Goal: Task Accomplishment & Management: Complete application form

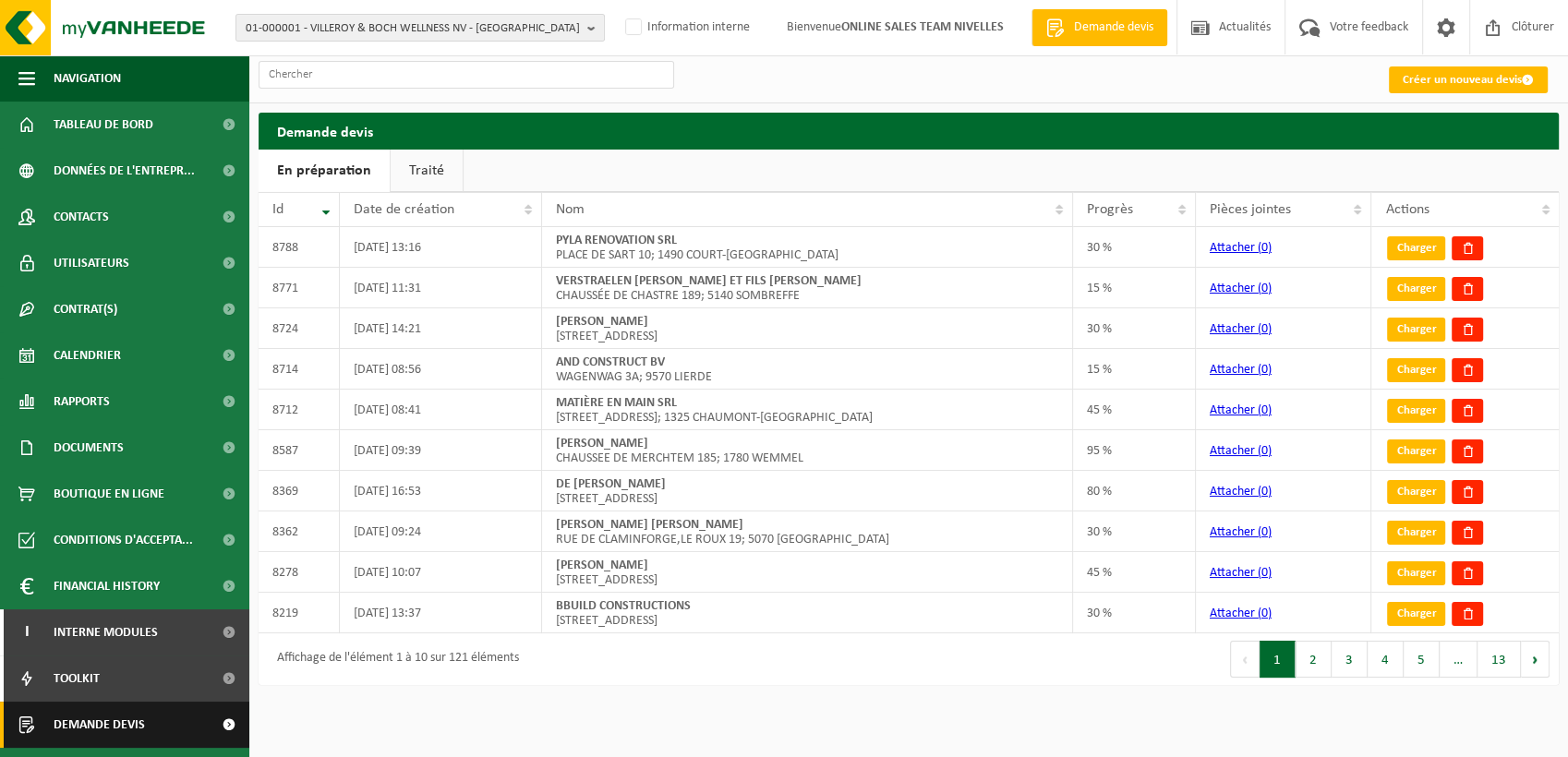
click at [218, 729] on span at bounding box center [229, 724] width 42 height 46
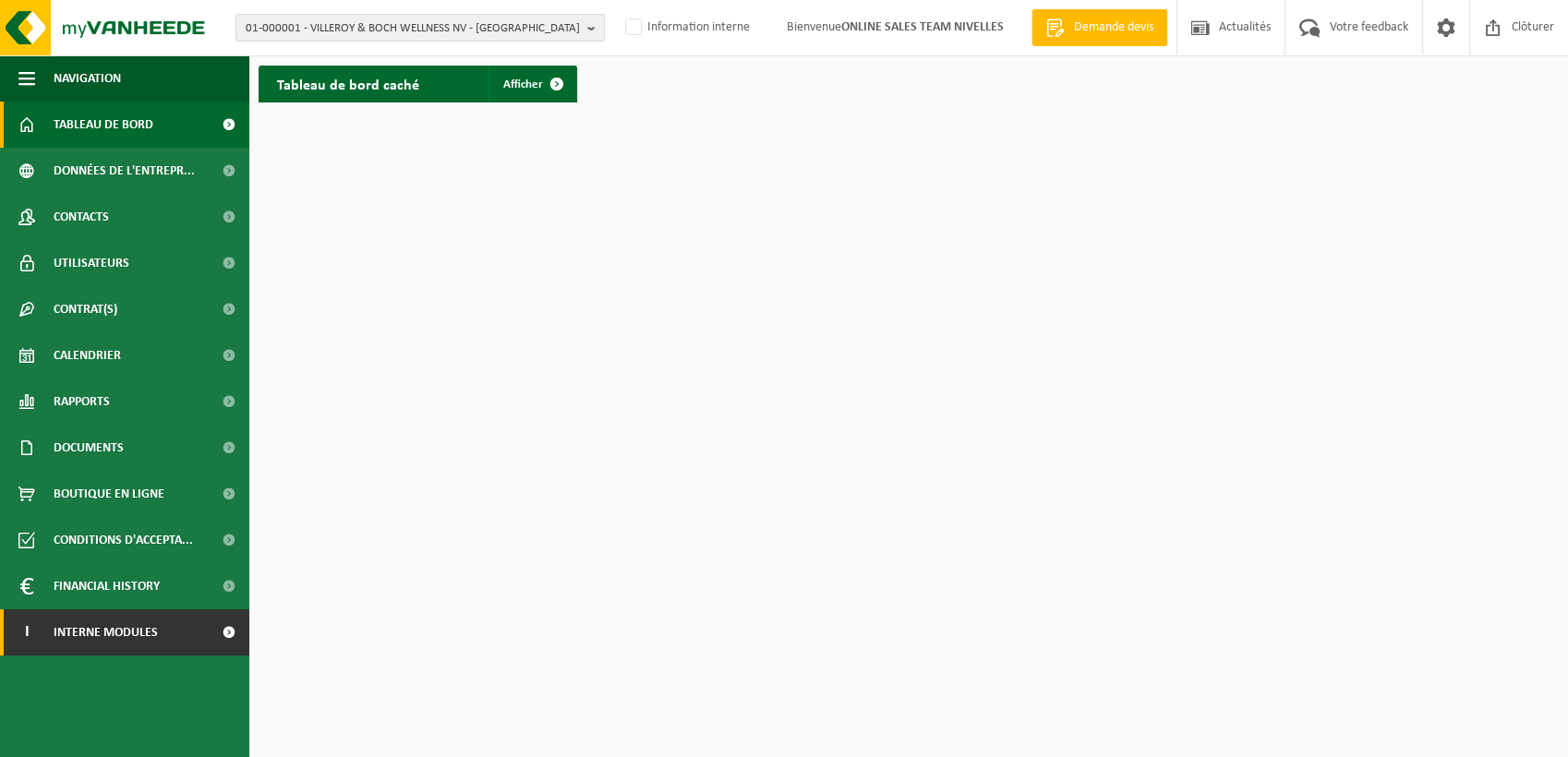
click at [82, 638] on span "Interne modules" at bounding box center [105, 632] width 105 height 46
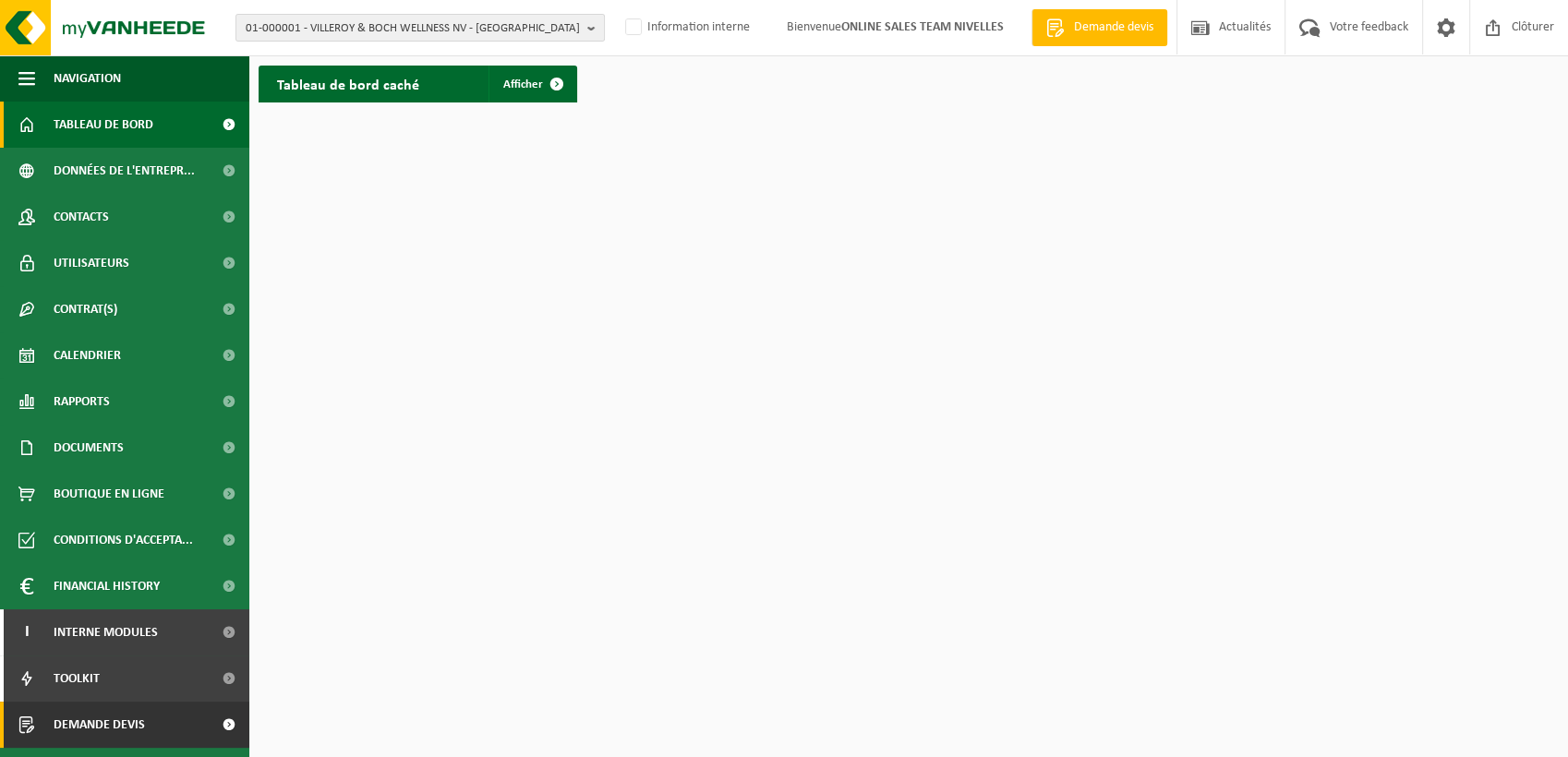
click at [150, 719] on link "Demande devis" at bounding box center [124, 724] width 249 height 46
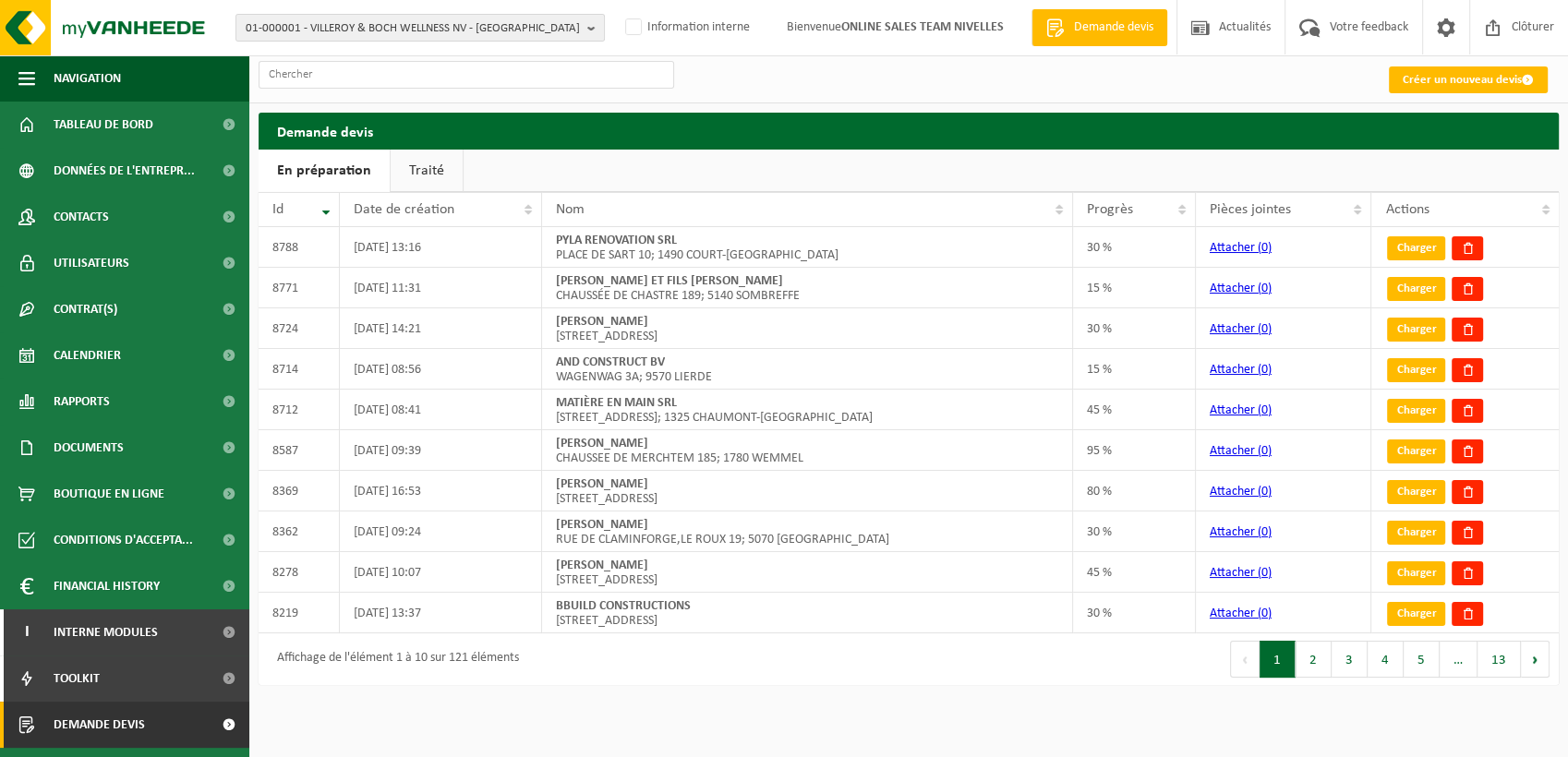
click at [1460, 120] on h2 "Demande devis" at bounding box center [908, 131] width 1300 height 36
click at [1443, 165] on ul "En préparation Traité" at bounding box center [908, 171] width 1300 height 43
click at [1443, 135] on h2 "Demande devis" at bounding box center [908, 131] width 1300 height 36
click at [1426, 174] on ul "En préparation Traité" at bounding box center [908, 171] width 1300 height 43
click at [1426, 119] on h2 "Demande devis" at bounding box center [908, 131] width 1300 height 36
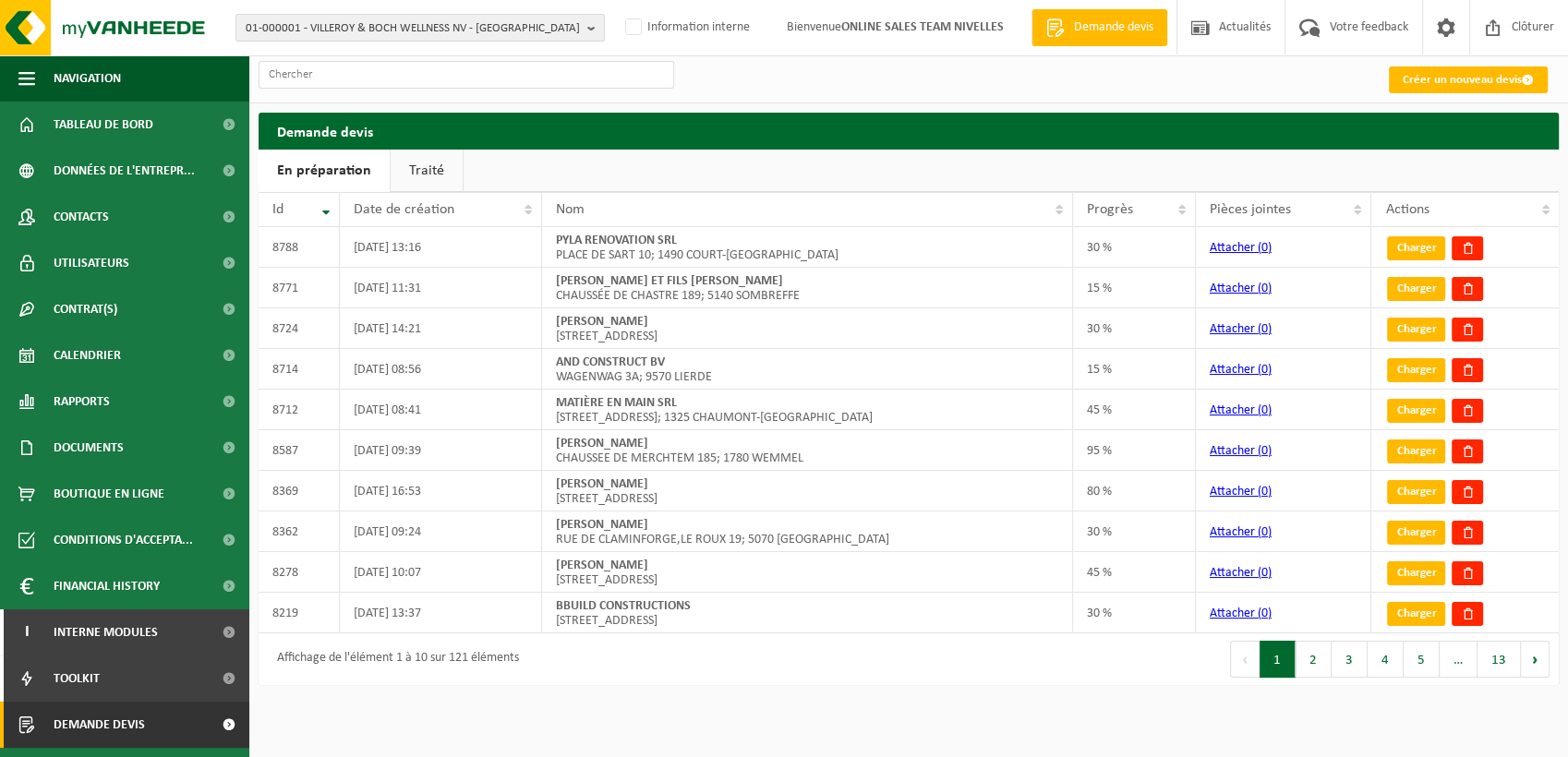
click at [1420, 174] on ul "En préparation Traité" at bounding box center [908, 171] width 1300 height 43
click at [1420, 133] on h2 "Demande devis" at bounding box center [908, 131] width 1300 height 36
click at [1490, 54] on span at bounding box center [1493, 27] width 28 height 54
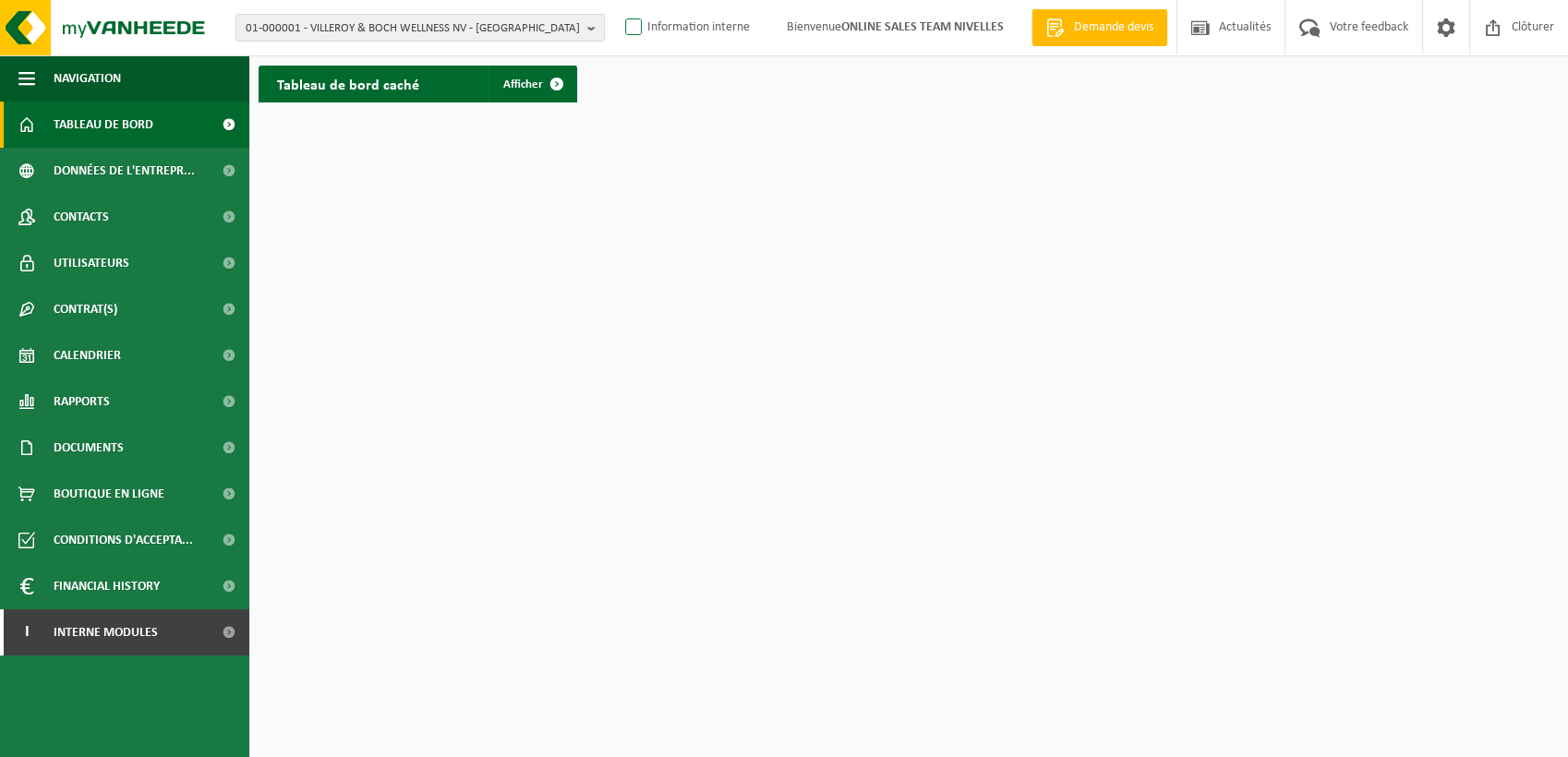
click at [659, 42] on label "Information interne" at bounding box center [686, 28] width 129 height 28
click at [619, 0] on input "Information interne" at bounding box center [618, -1] width 1 height 1
checkbox input "true"
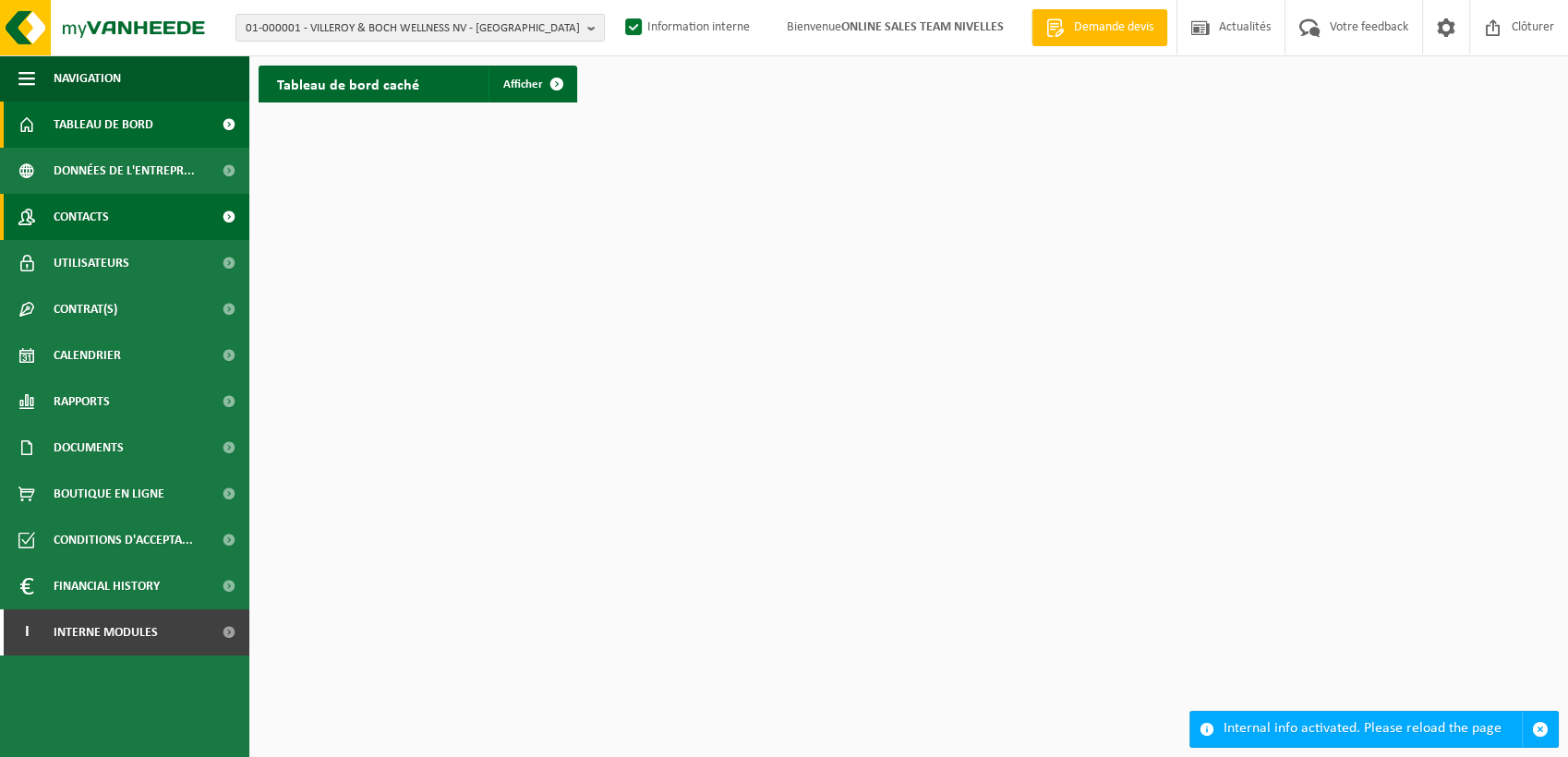
click at [102, 222] on span "Contacts" at bounding box center [80, 217] width 55 height 46
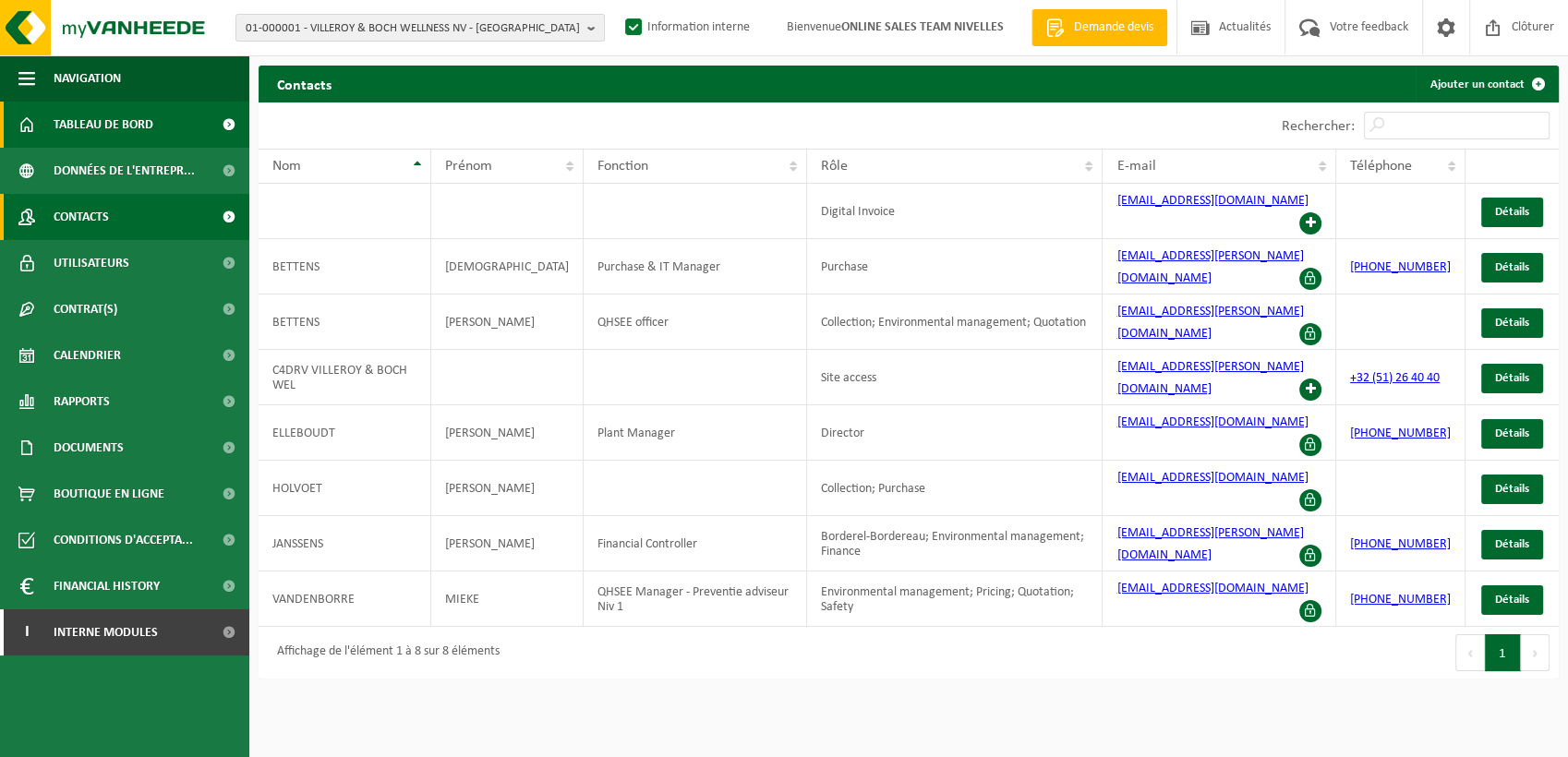
click at [113, 122] on span "Tableau de bord" at bounding box center [103, 124] width 100 height 46
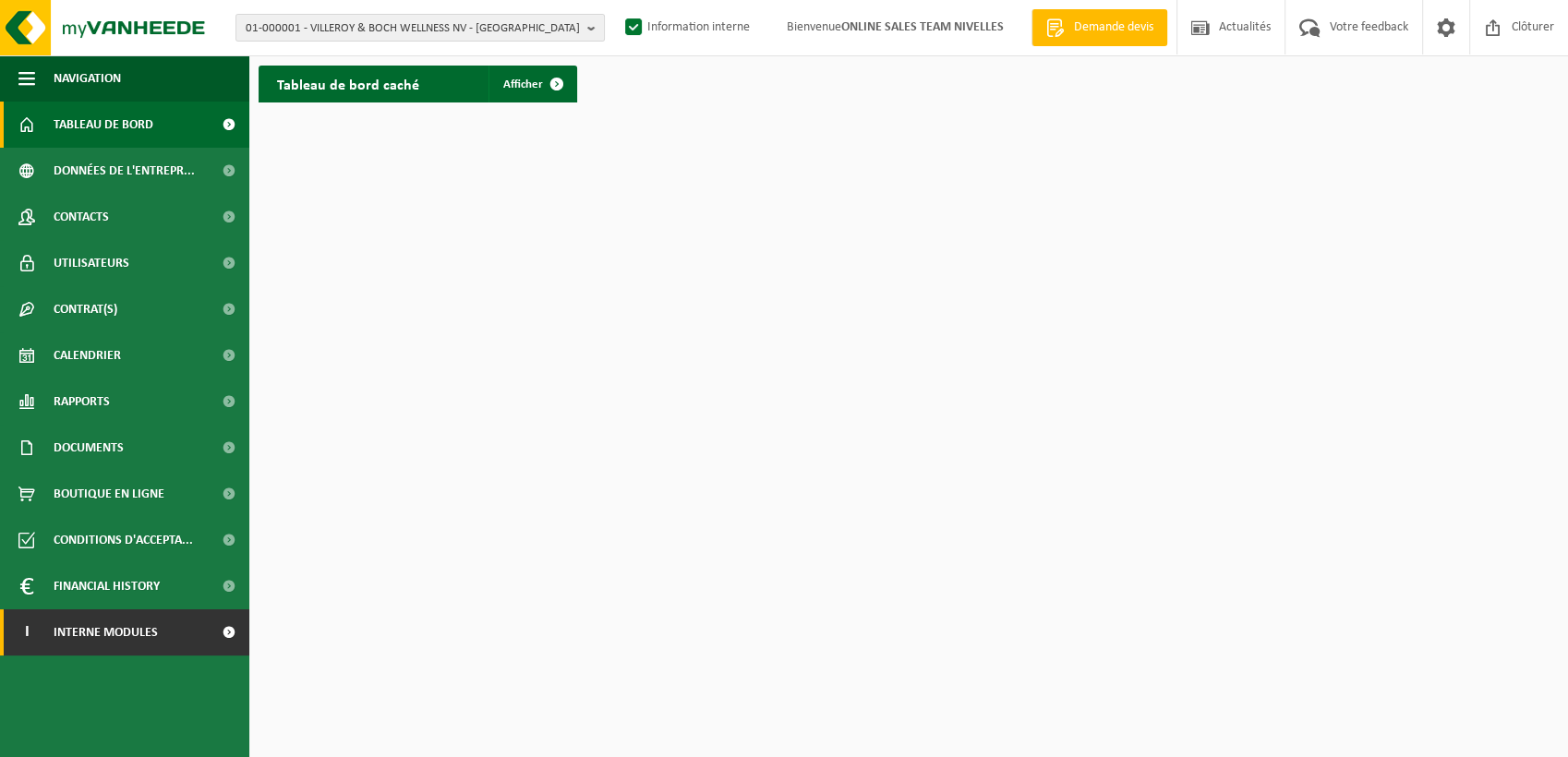
click at [206, 632] on link "I Interne modules" at bounding box center [124, 632] width 249 height 46
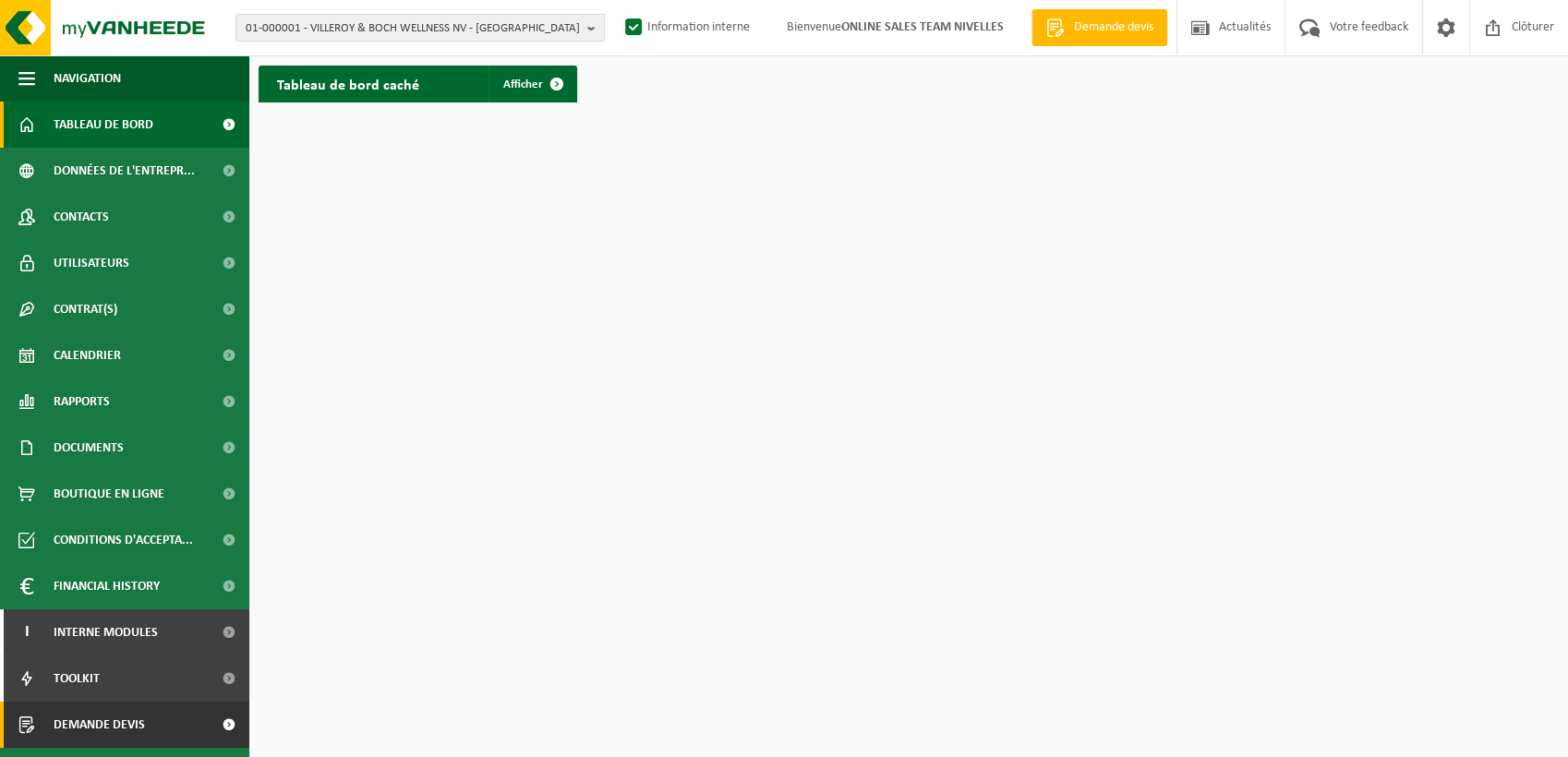
click at [165, 719] on link "Demande devis" at bounding box center [124, 724] width 249 height 46
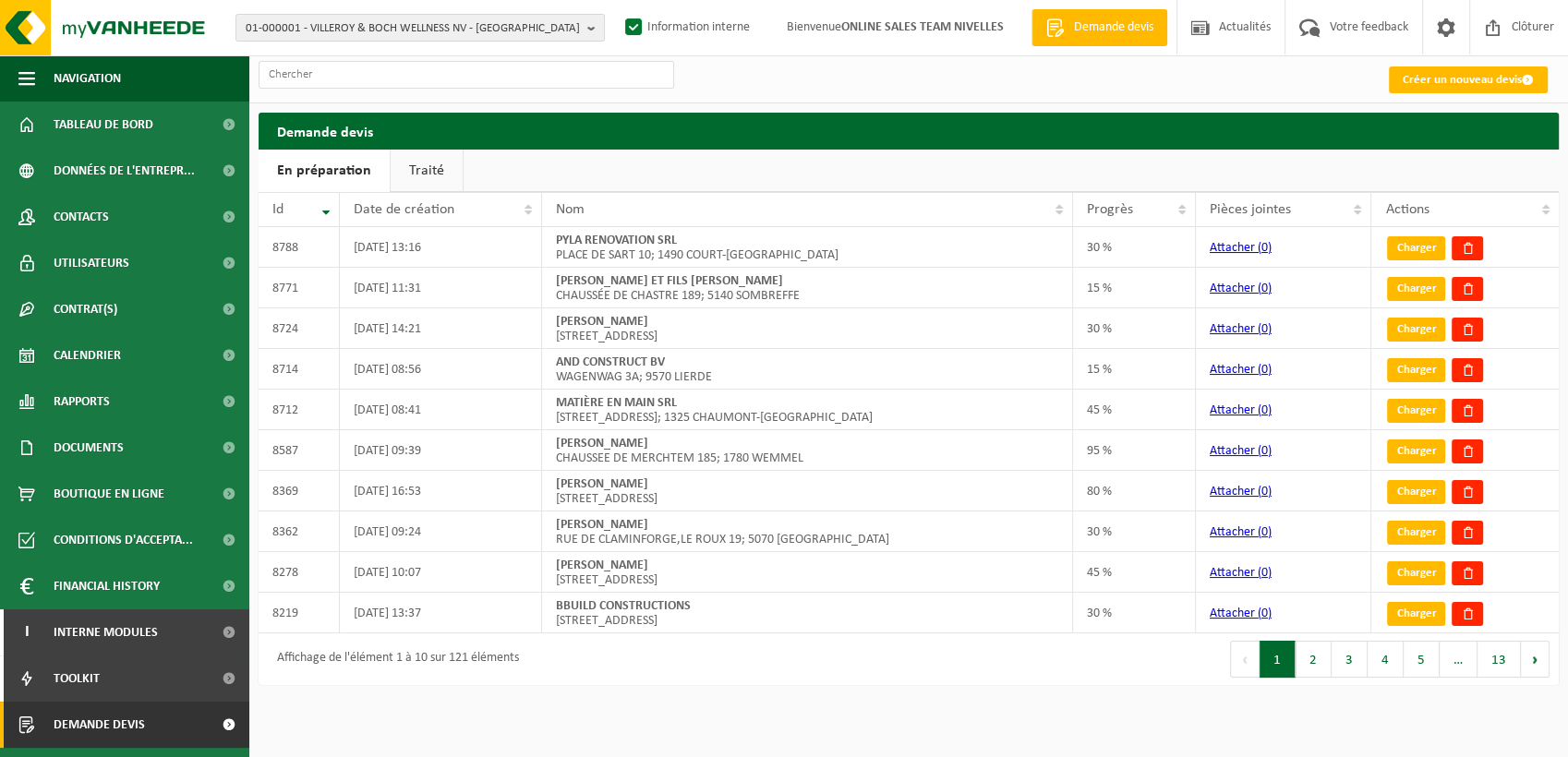
click at [1443, 175] on ul "En préparation Traité" at bounding box center [908, 171] width 1300 height 43
drag, startPoint x: 1462, startPoint y: 116, endPoint x: 1462, endPoint y: 131, distance: 15.0
click at [1462, 119] on h2 "Demande devis" at bounding box center [908, 131] width 1300 height 36
click at [1315, 659] on button "2" at bounding box center [1313, 660] width 36 height 37
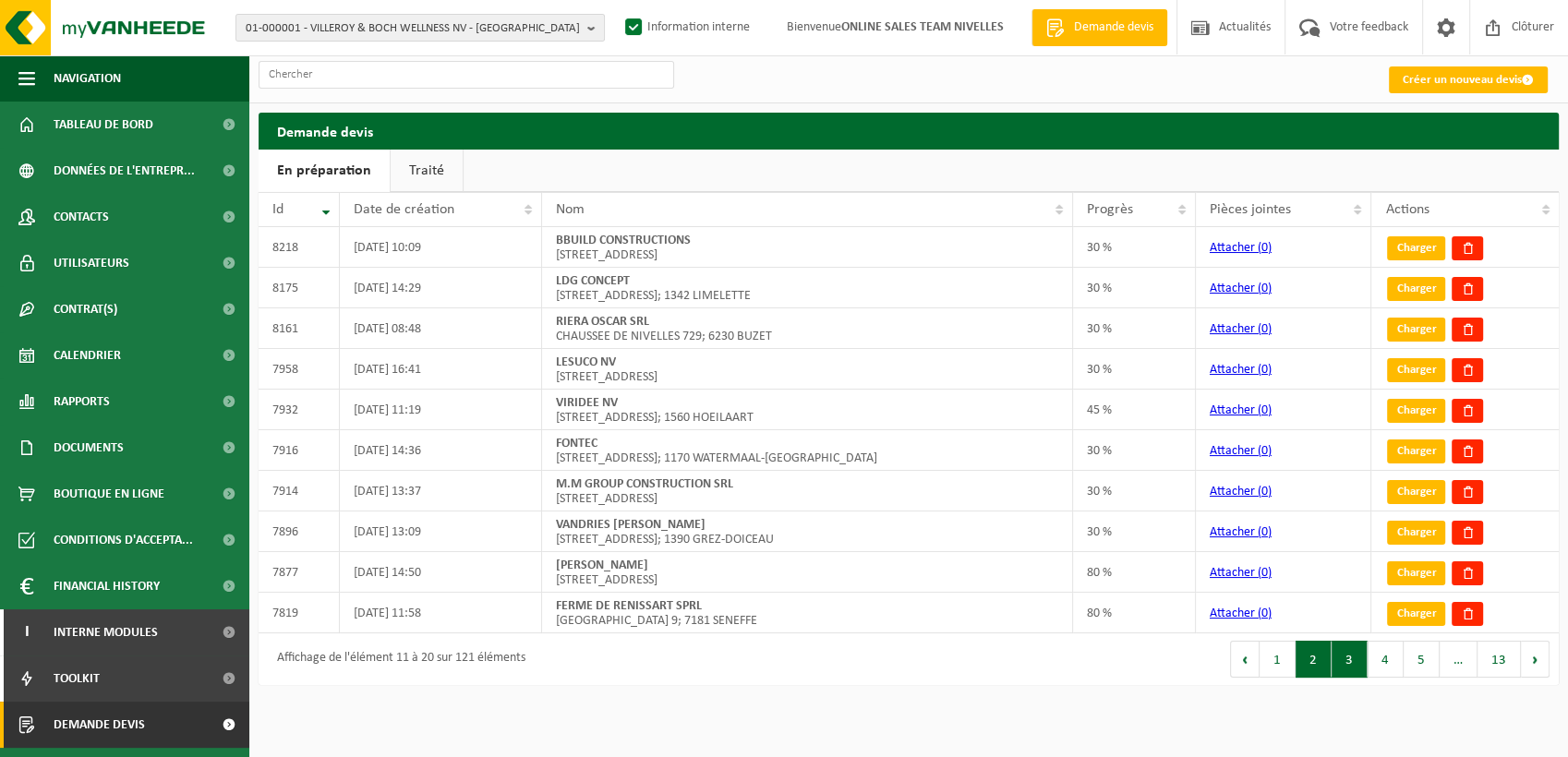
click at [1337, 656] on button "3" at bounding box center [1350, 660] width 36 height 37
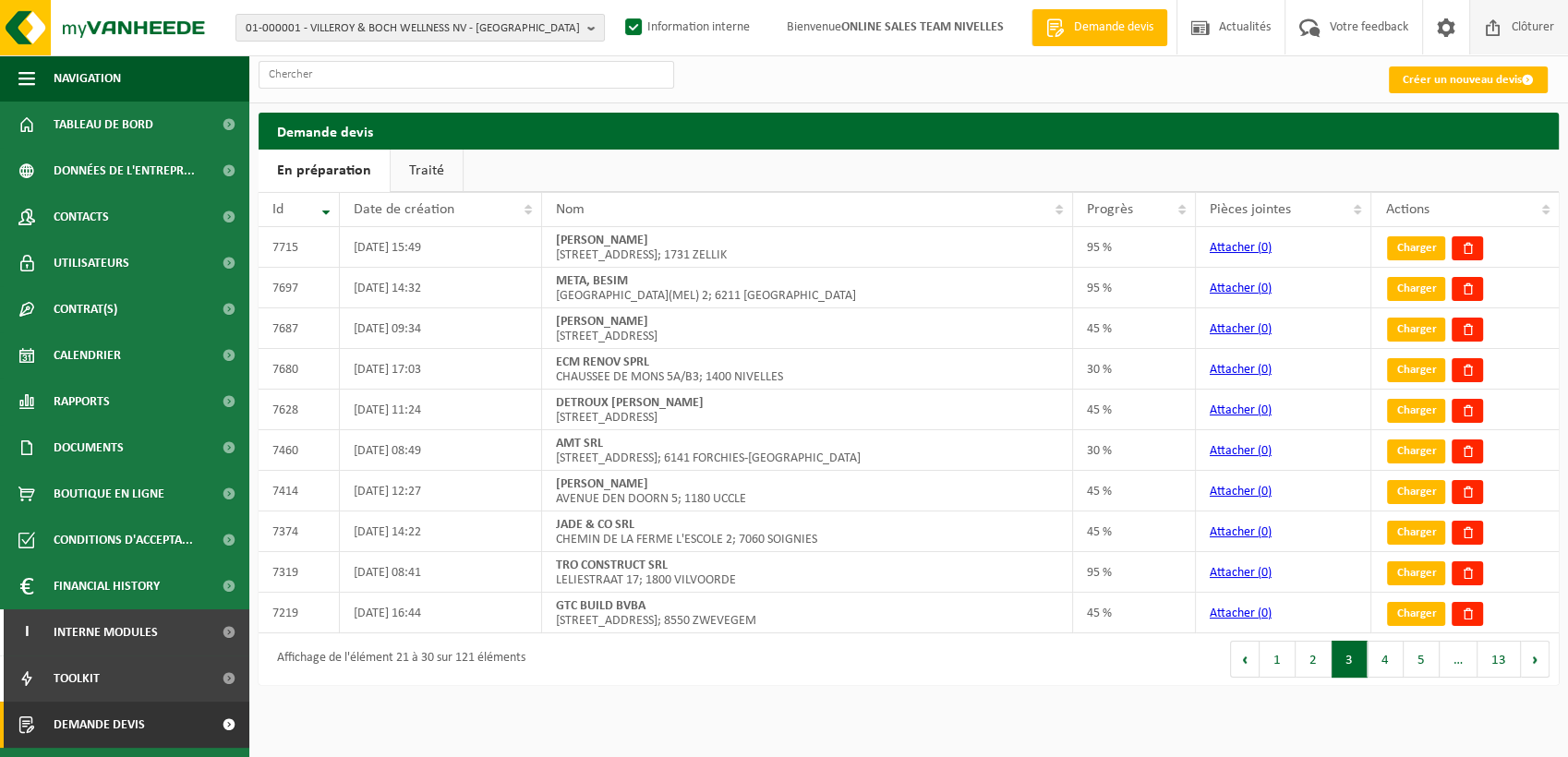
click at [1536, 54] on span "Clôturer" at bounding box center [1533, 27] width 51 height 54
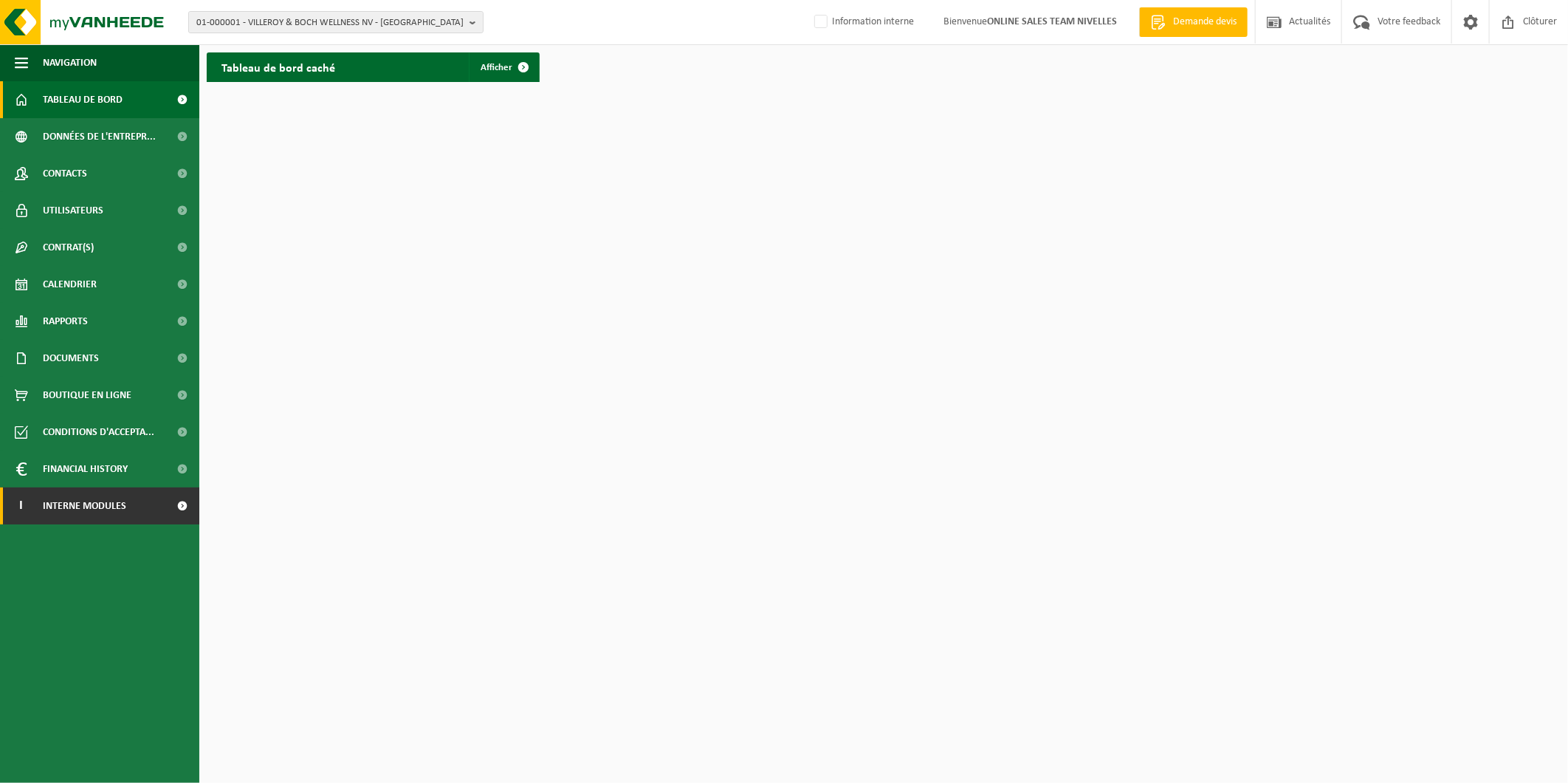
click at [139, 510] on link "I Interne modules" at bounding box center [99, 505] width 199 height 37
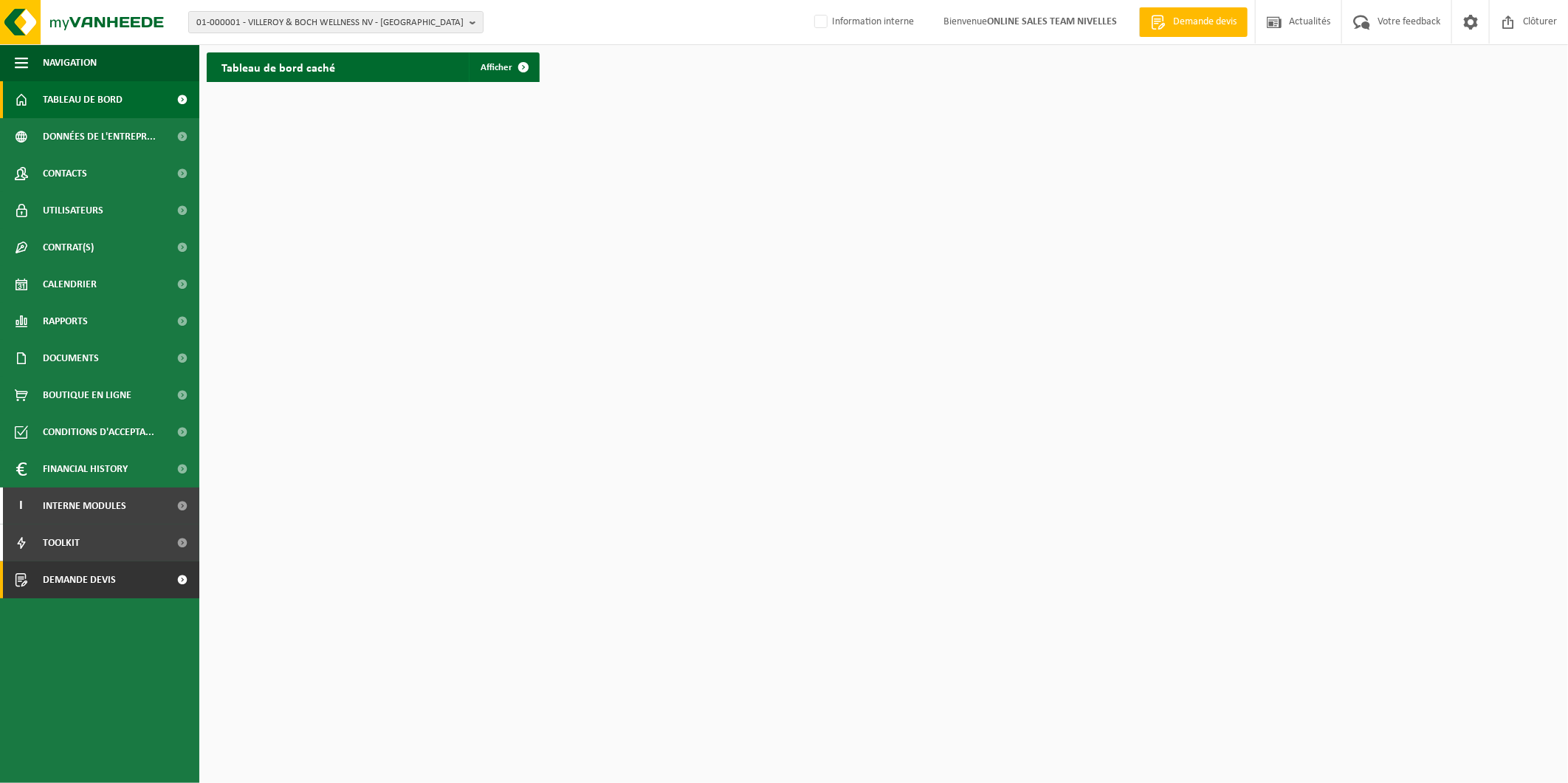
click at [128, 588] on link "Demande devis" at bounding box center [99, 579] width 199 height 37
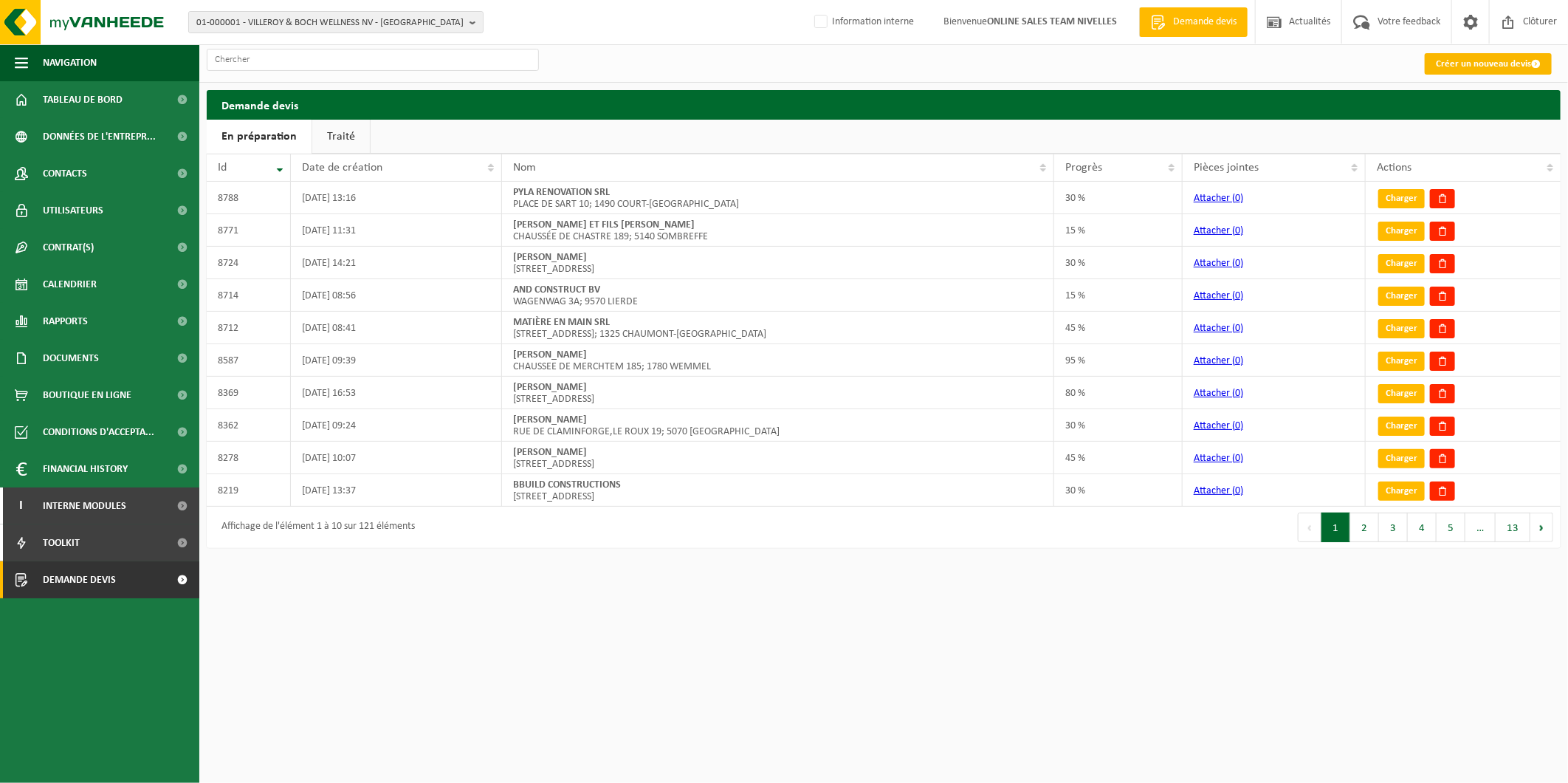
click at [1496, 60] on link "Créer un nouveau devis" at bounding box center [1488, 63] width 127 height 22
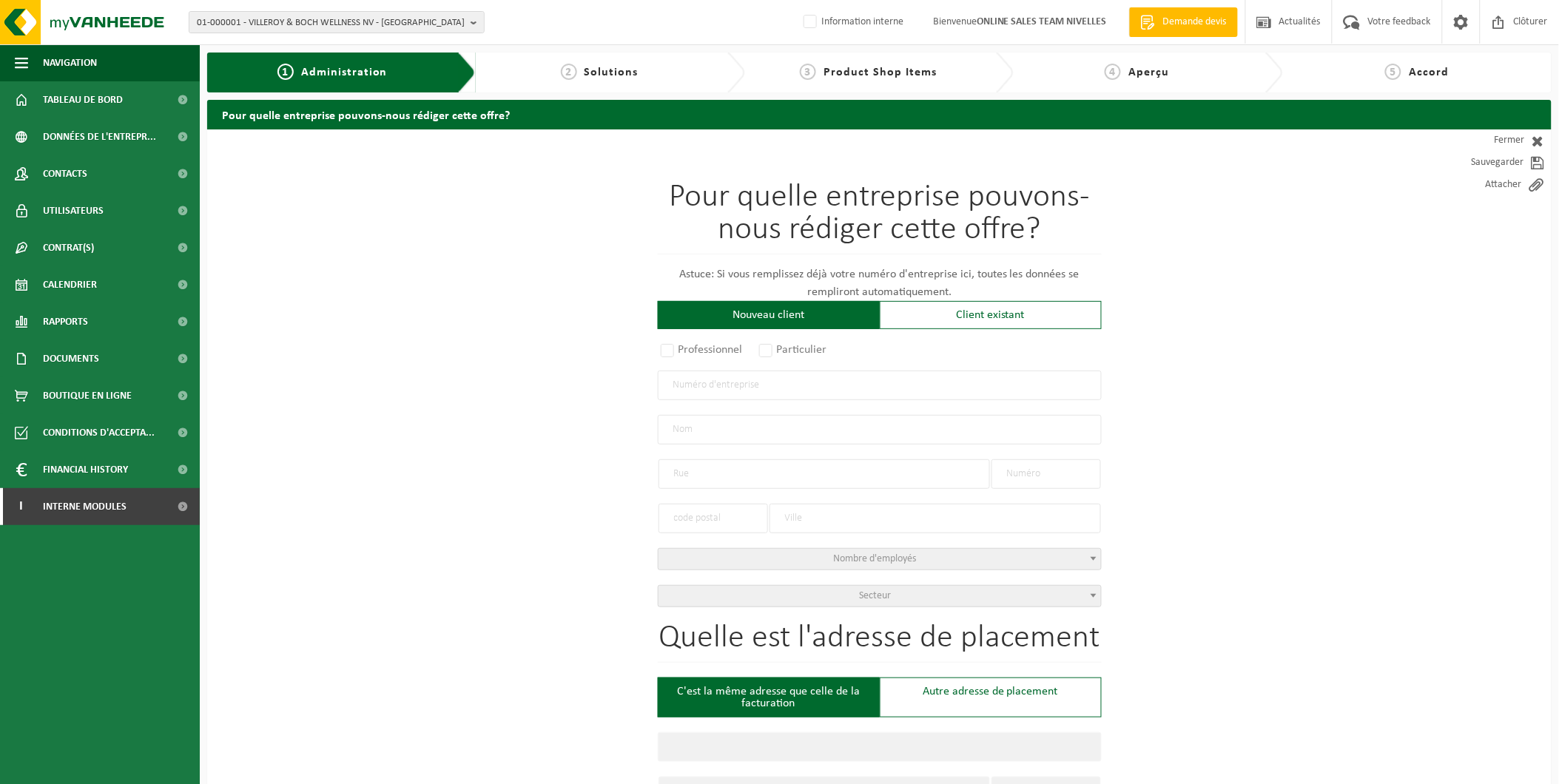
click at [674, 395] on input "text" at bounding box center [880, 386] width 444 height 30
click at [938, 321] on div "Client existant" at bounding box center [990, 315] width 222 height 28
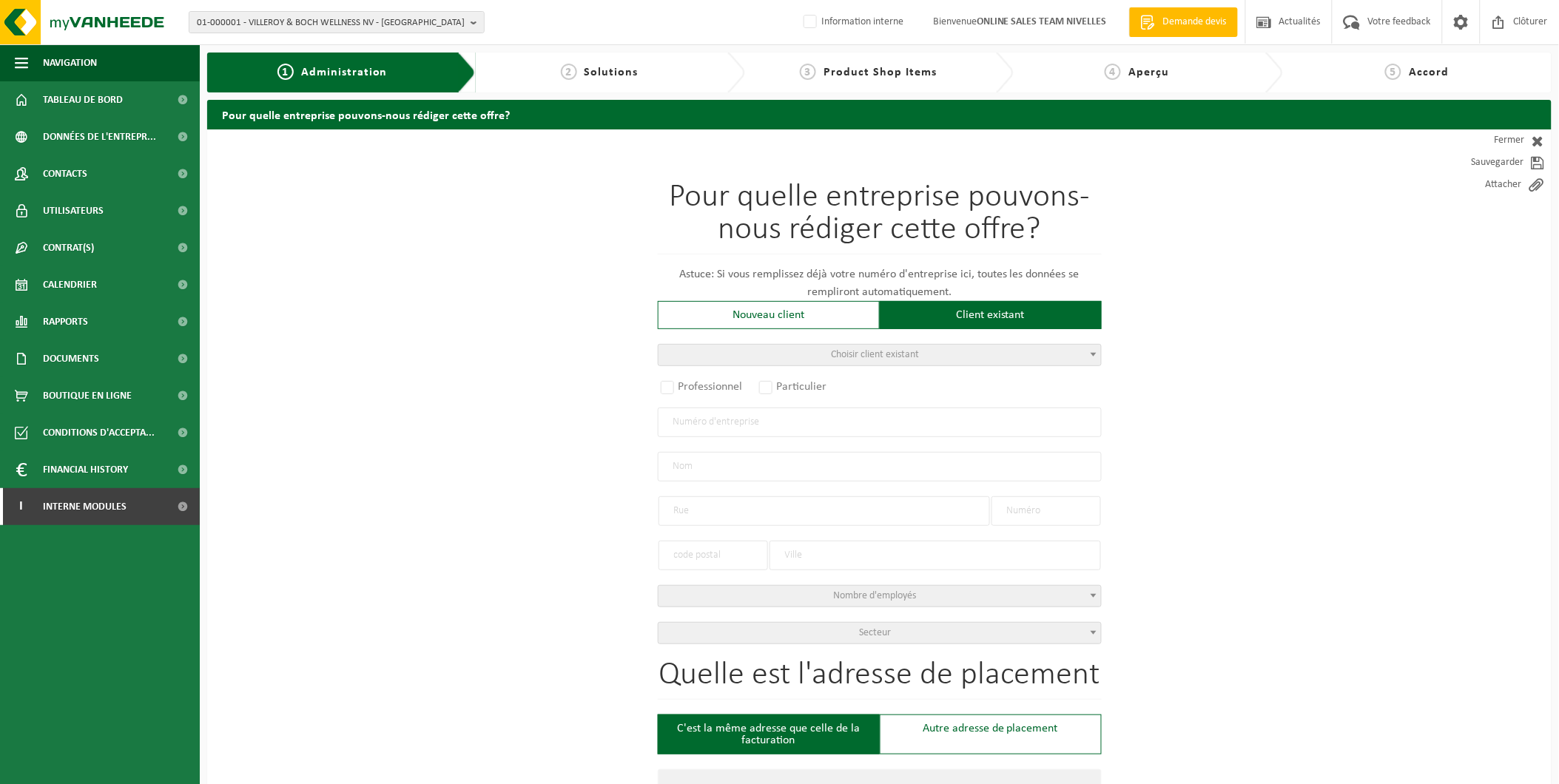
click at [771, 356] on span "Choisir client existant" at bounding box center [880, 355] width 443 height 21
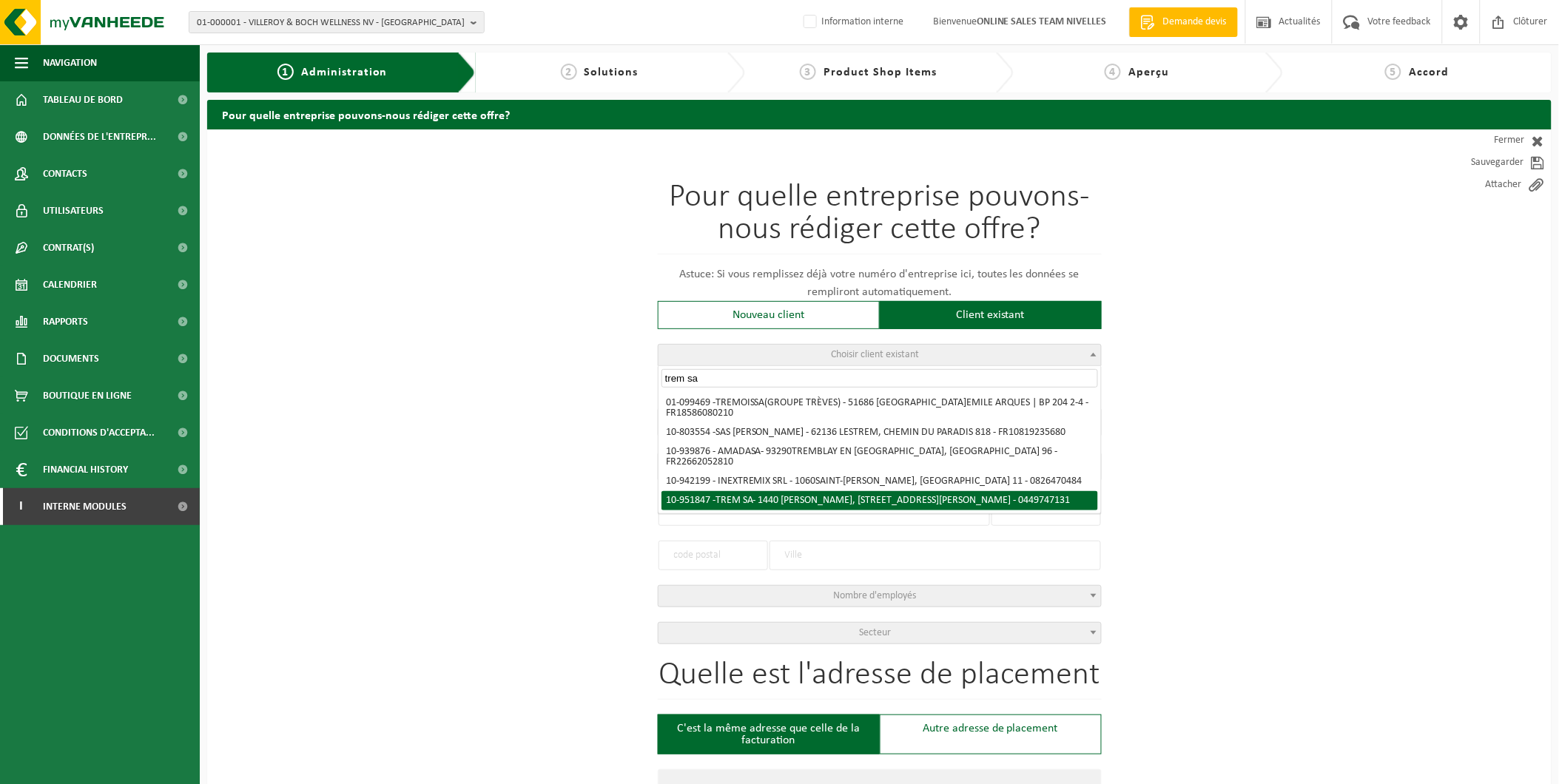
type input "trem sa"
radio input "true"
type input "0449.747.131"
type input "TREM SA"
type input "RUE [PERSON_NAME]"
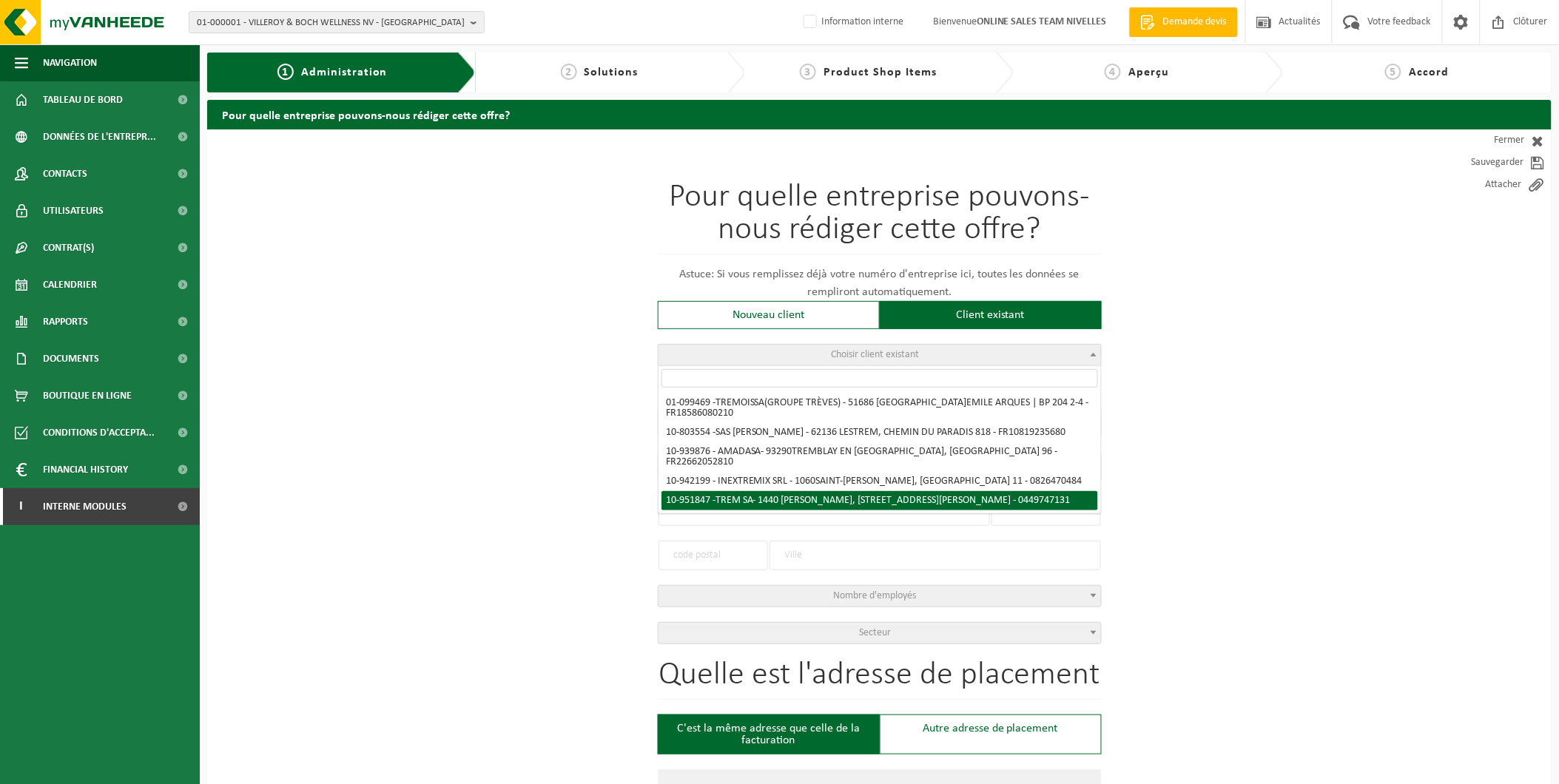
type input "1 A"
type input "1440"
type input "WAUTHIER-BRAINE"
select select "11"
type input "TREM SA"
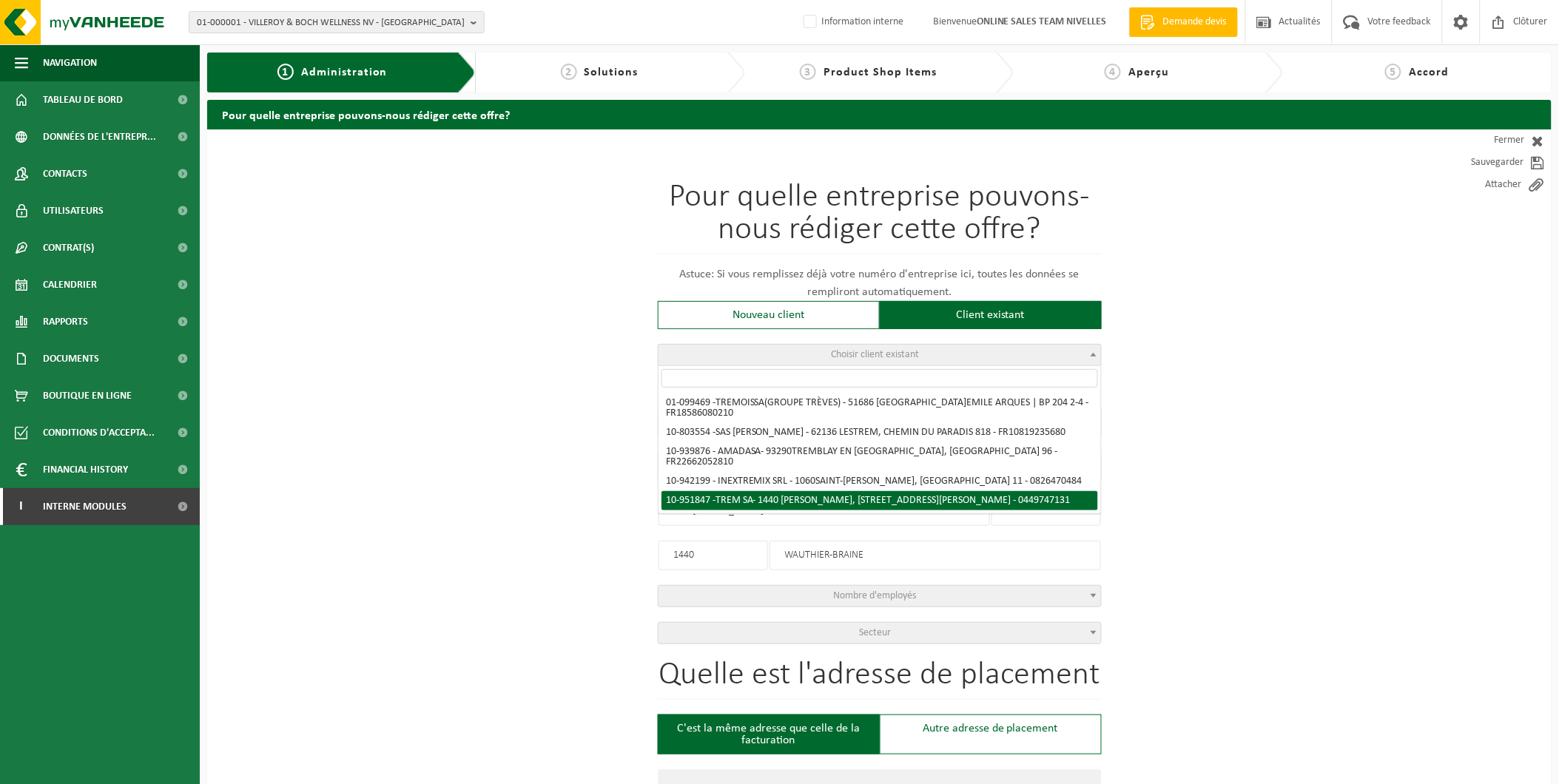
type input "RUE [PERSON_NAME]"
type input "1 A"
type input "1440"
type input "WAUTHIER-BRAINE"
select select "146152"
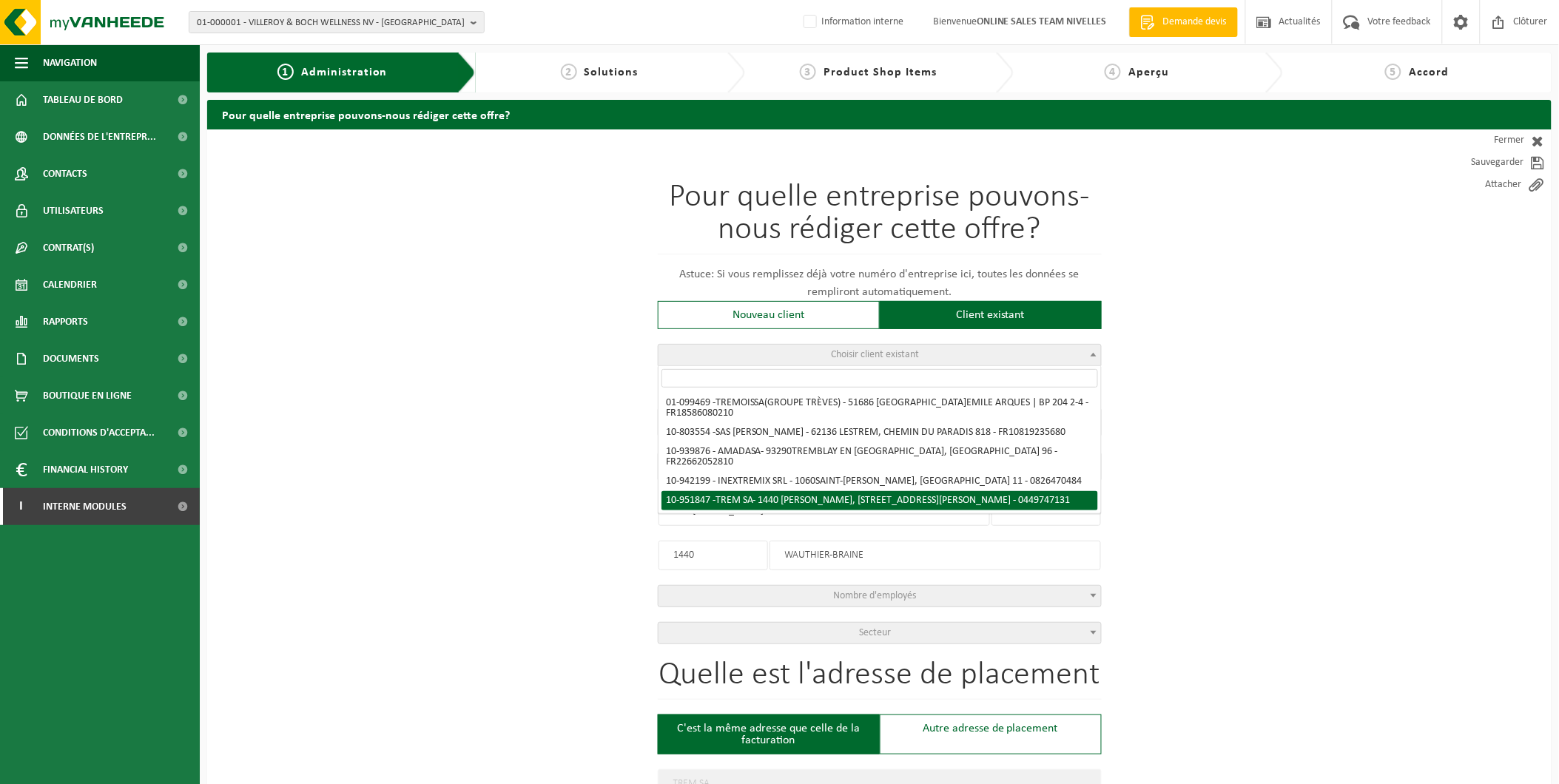
select select
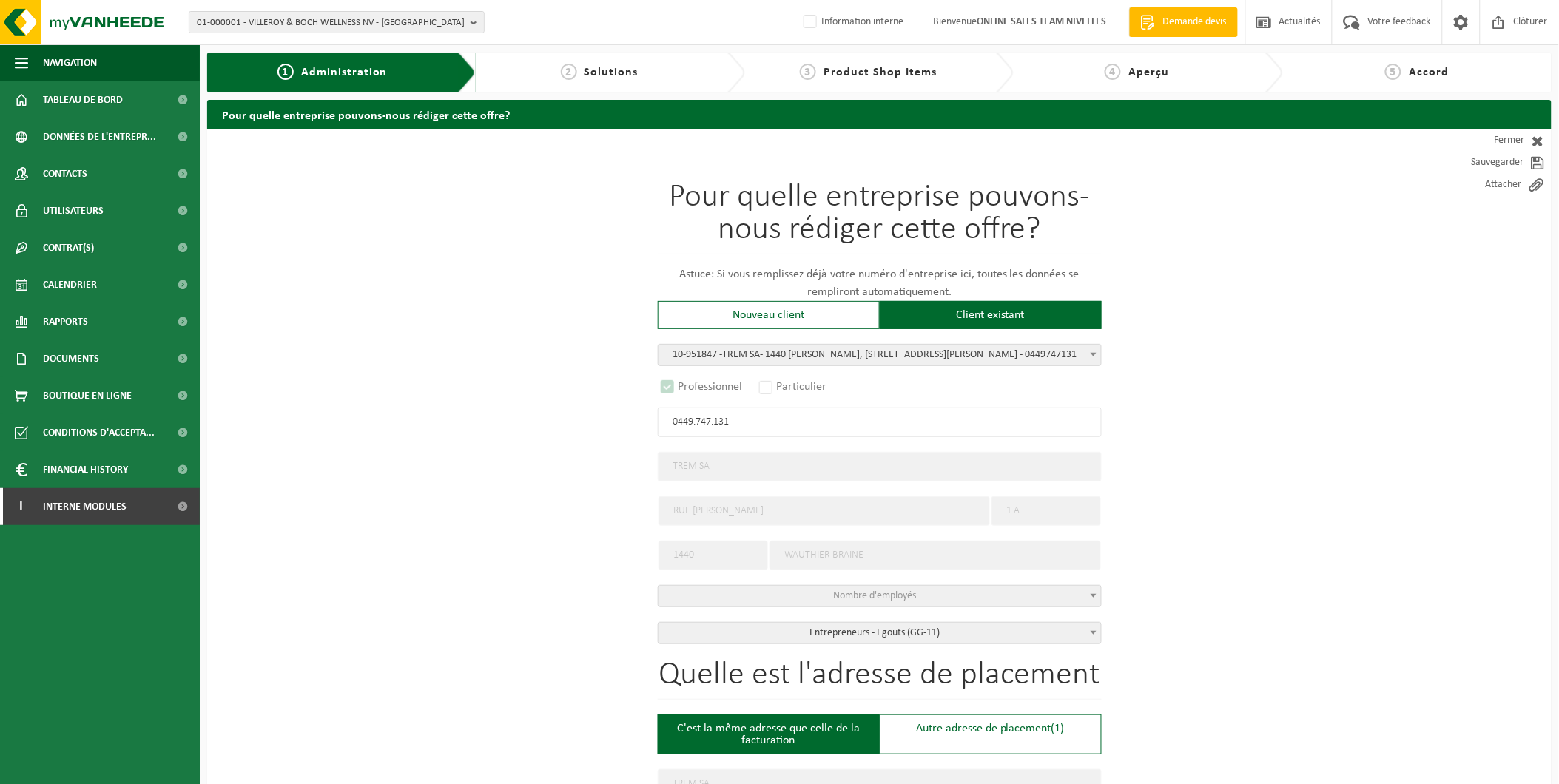
select select "D"
select select
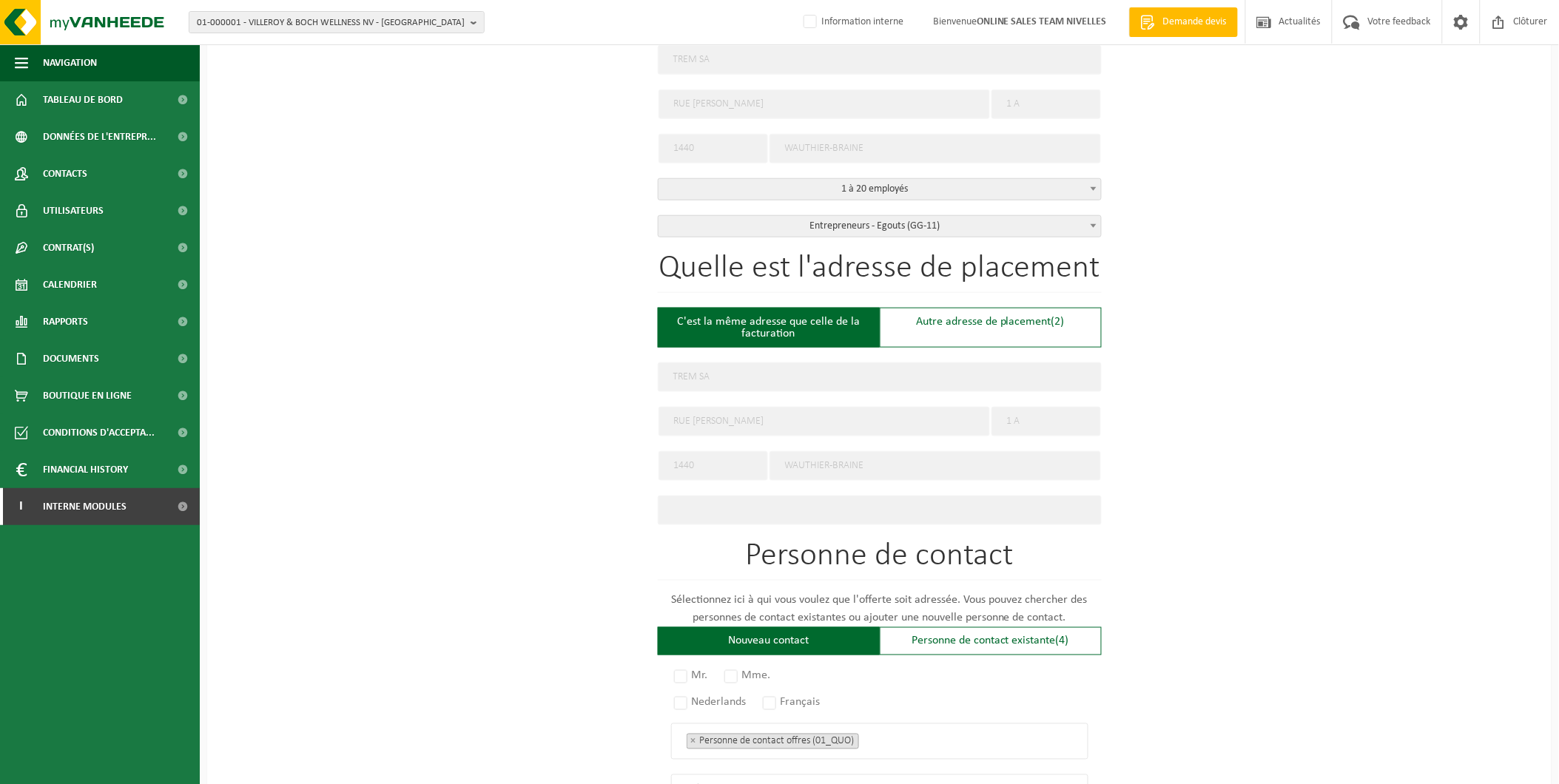
scroll to position [410, 0]
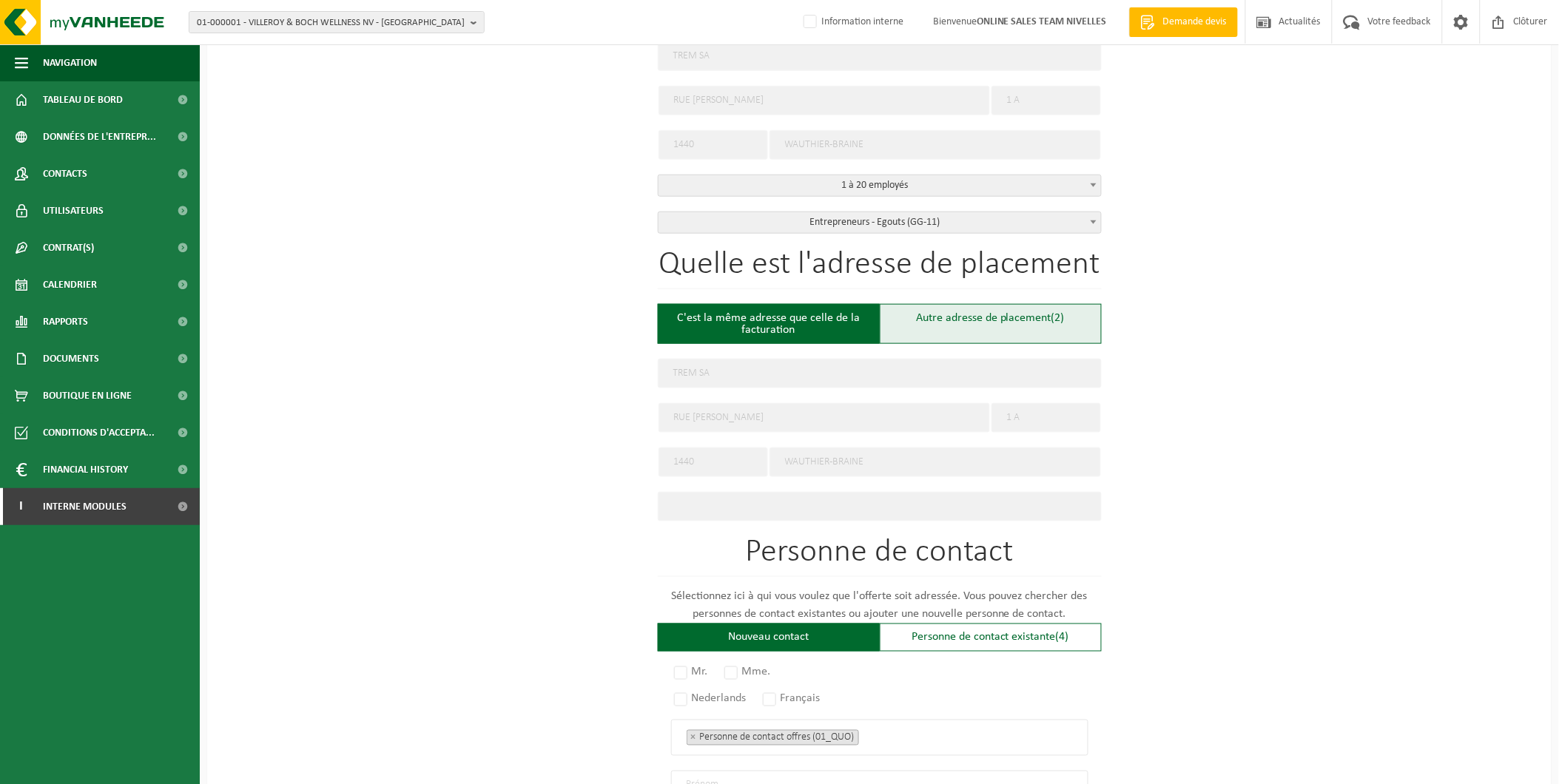
click at [980, 306] on div "Autre adresse de placement (2)" at bounding box center [990, 324] width 222 height 40
type input "Chantier -"
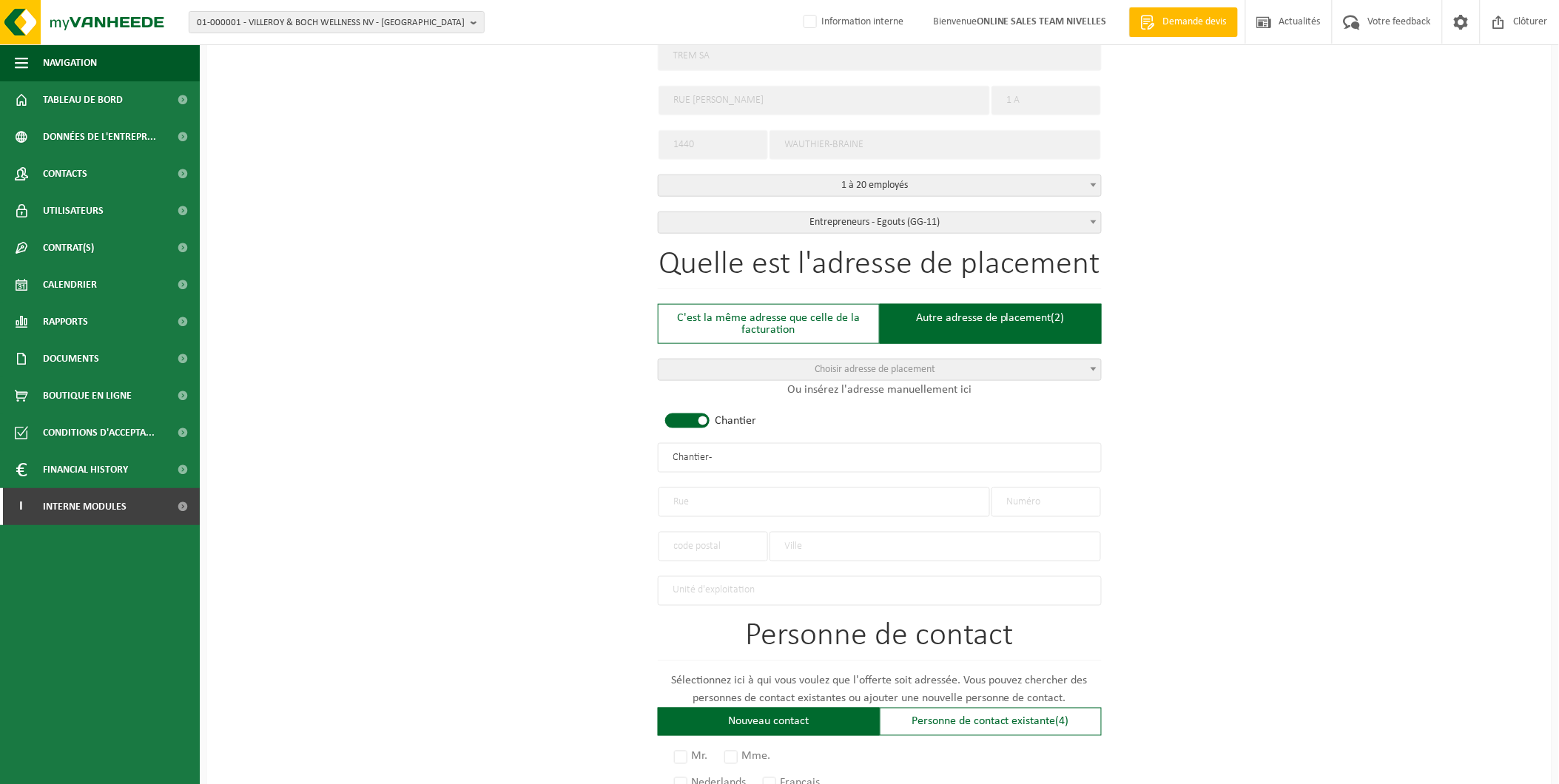
drag, startPoint x: 723, startPoint y: 454, endPoint x: 731, endPoint y: 452, distance: 8.2
click at [723, 454] on input "Chantier -" at bounding box center [880, 458] width 444 height 30
drag, startPoint x: 802, startPoint y: 451, endPoint x: 580, endPoint y: 452, distance: 222.0
click at [580, 452] on div "Pour quelle entreprise pouvons-nous rédiger cette offre? Astuce: Si vous rempli…" at bounding box center [879, 455] width 1344 height 1472
click at [708, 455] on input "TREM SA -" at bounding box center [880, 458] width 444 height 30
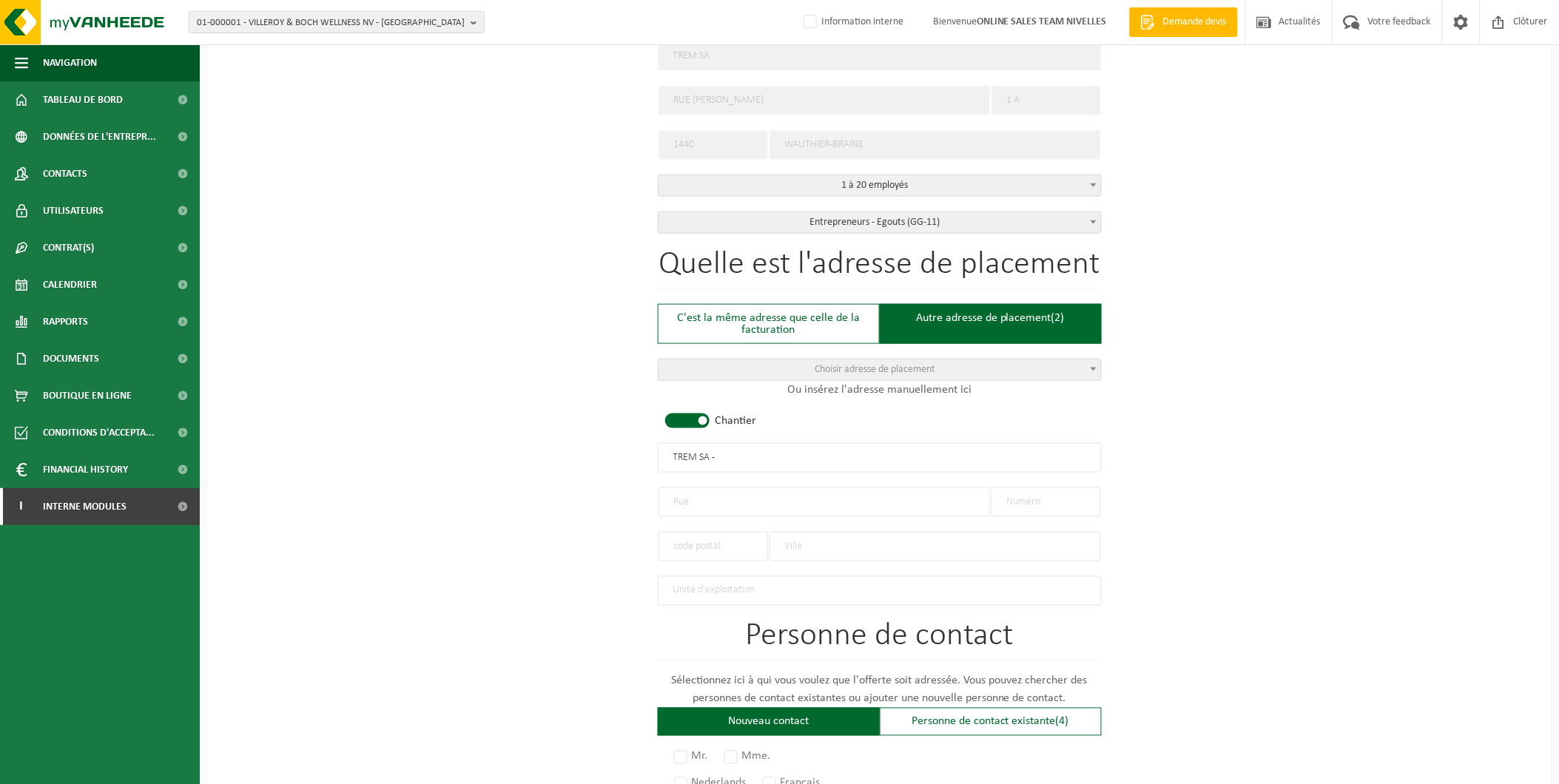
click at [744, 454] on input "TREM SA -" at bounding box center [880, 458] width 444 height 30
type input "TREM SA - TUBIZE"
click at [744, 499] on input "text" at bounding box center [824, 502] width 331 height 30
click at [731, 499] on input "RUE DE LA SUIGILLEE" at bounding box center [824, 502] width 331 height 30
type input "RUE DE LA SIGILLEE"
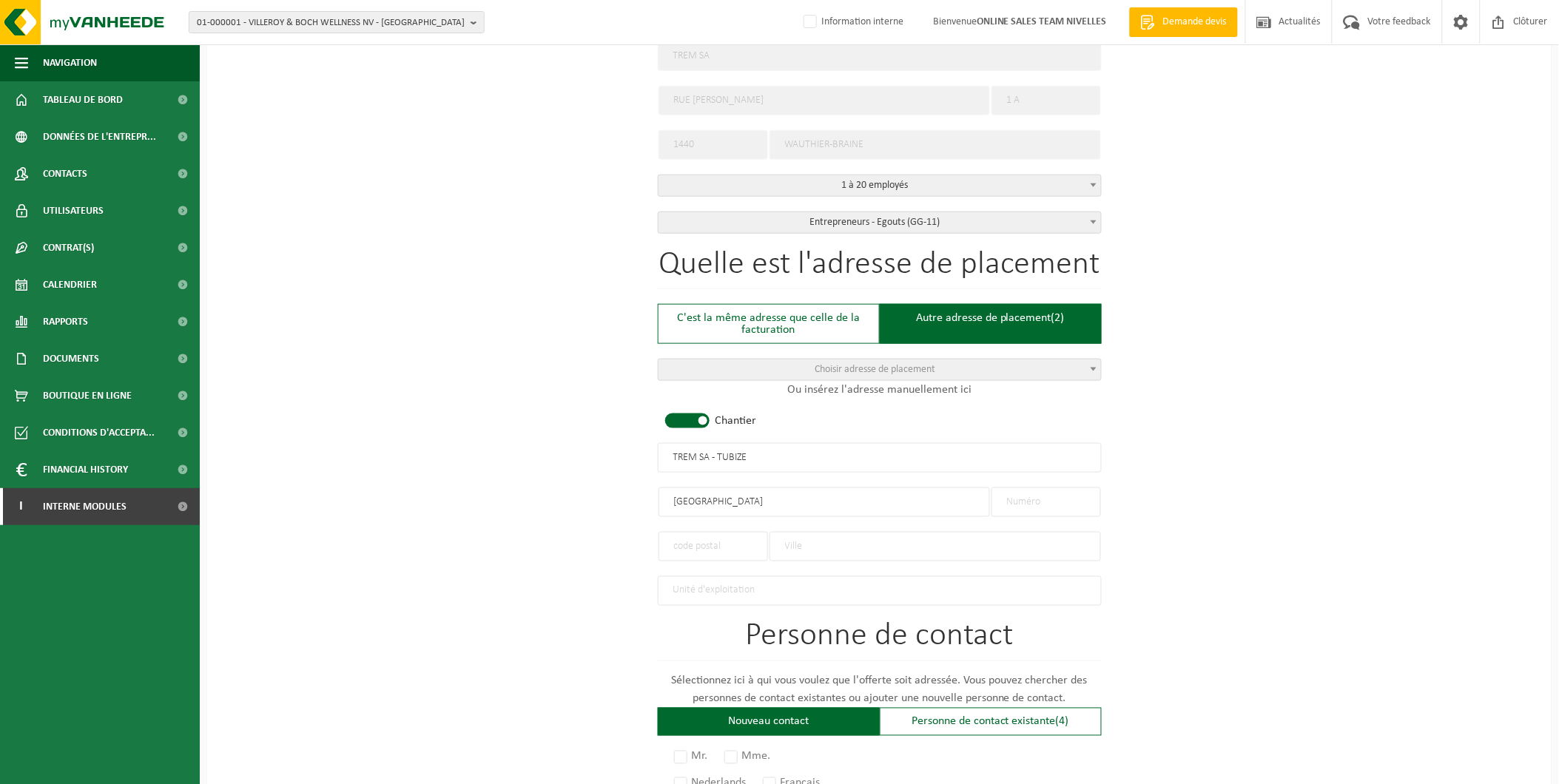
click at [1061, 504] on input "text" at bounding box center [1046, 502] width 109 height 30
type input "47"
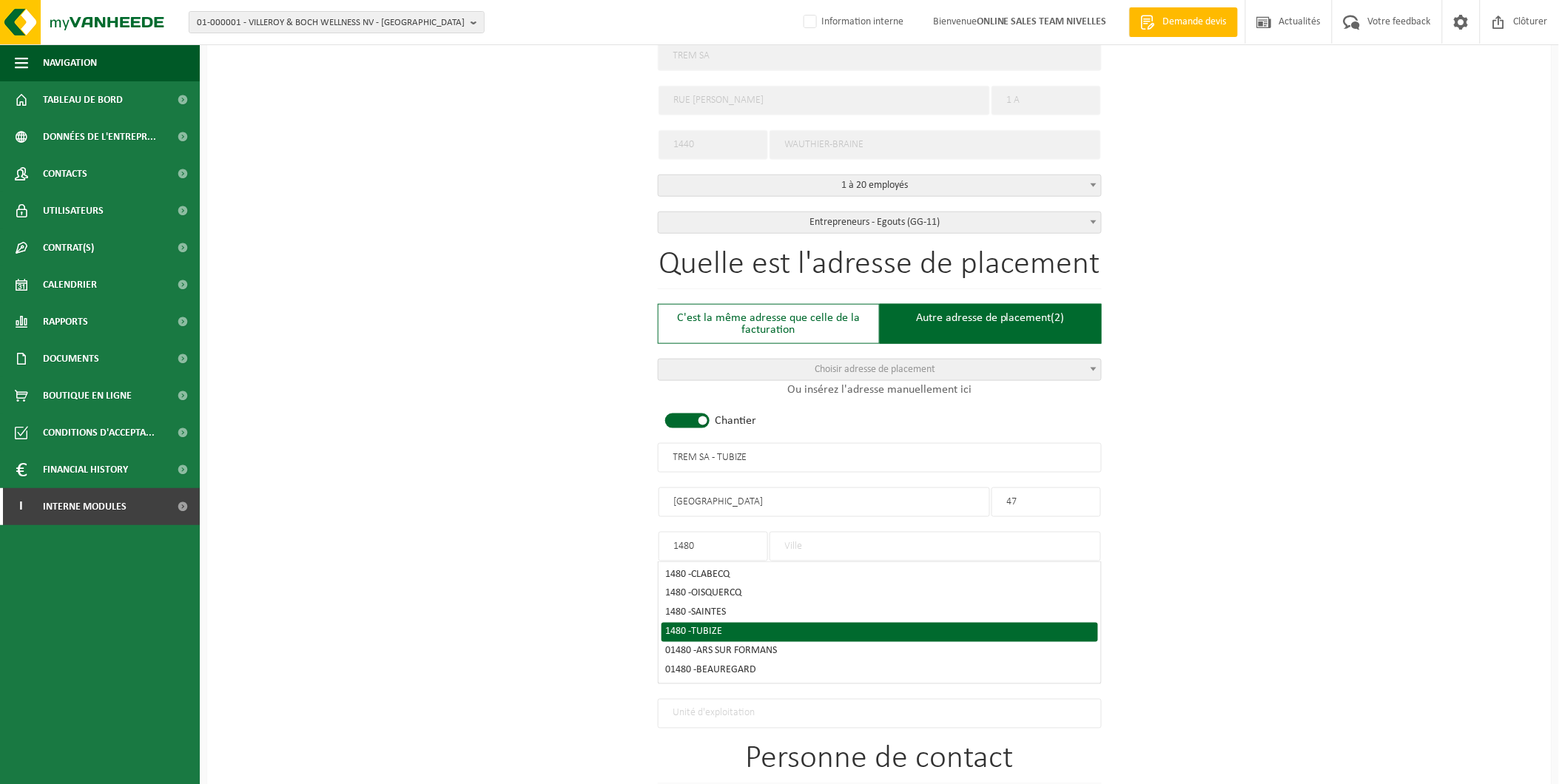
type input "1480"
click at [721, 626] on span "TUBIZE" at bounding box center [707, 632] width 31 height 11
type input "TUBIZE"
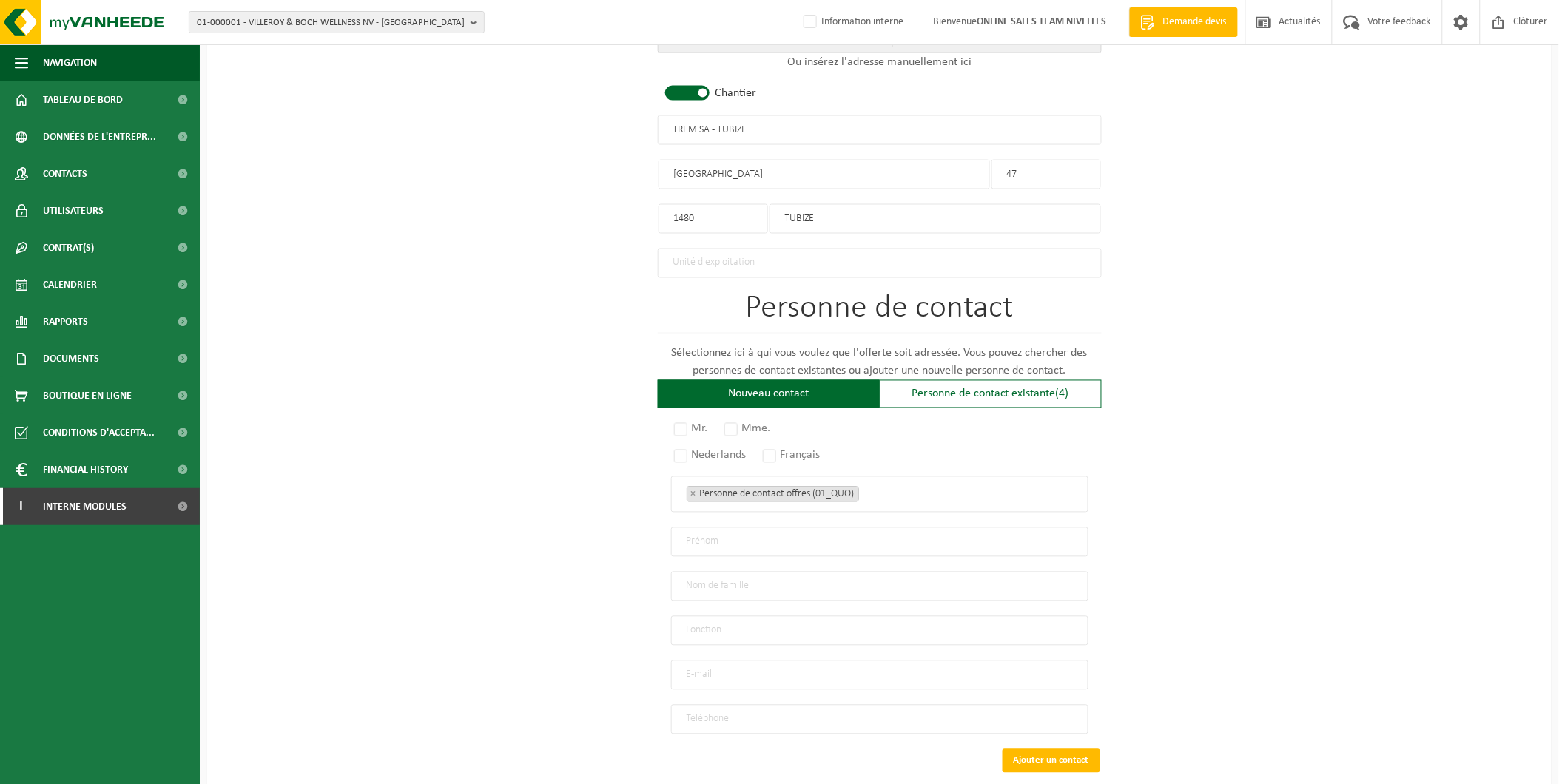
scroll to position [739, 0]
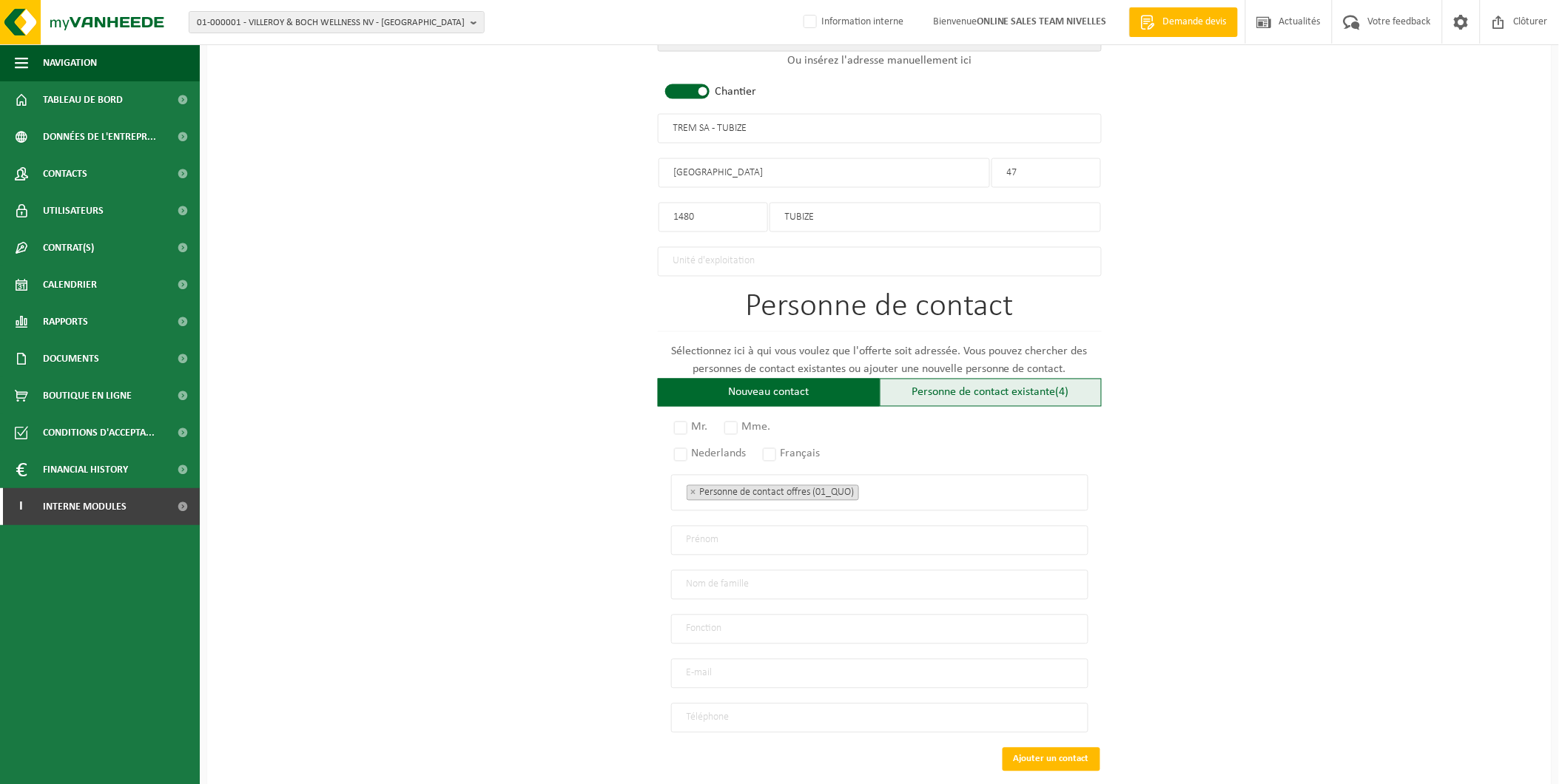
click at [921, 392] on div "Personne de contact existante (4)" at bounding box center [990, 393] width 222 height 28
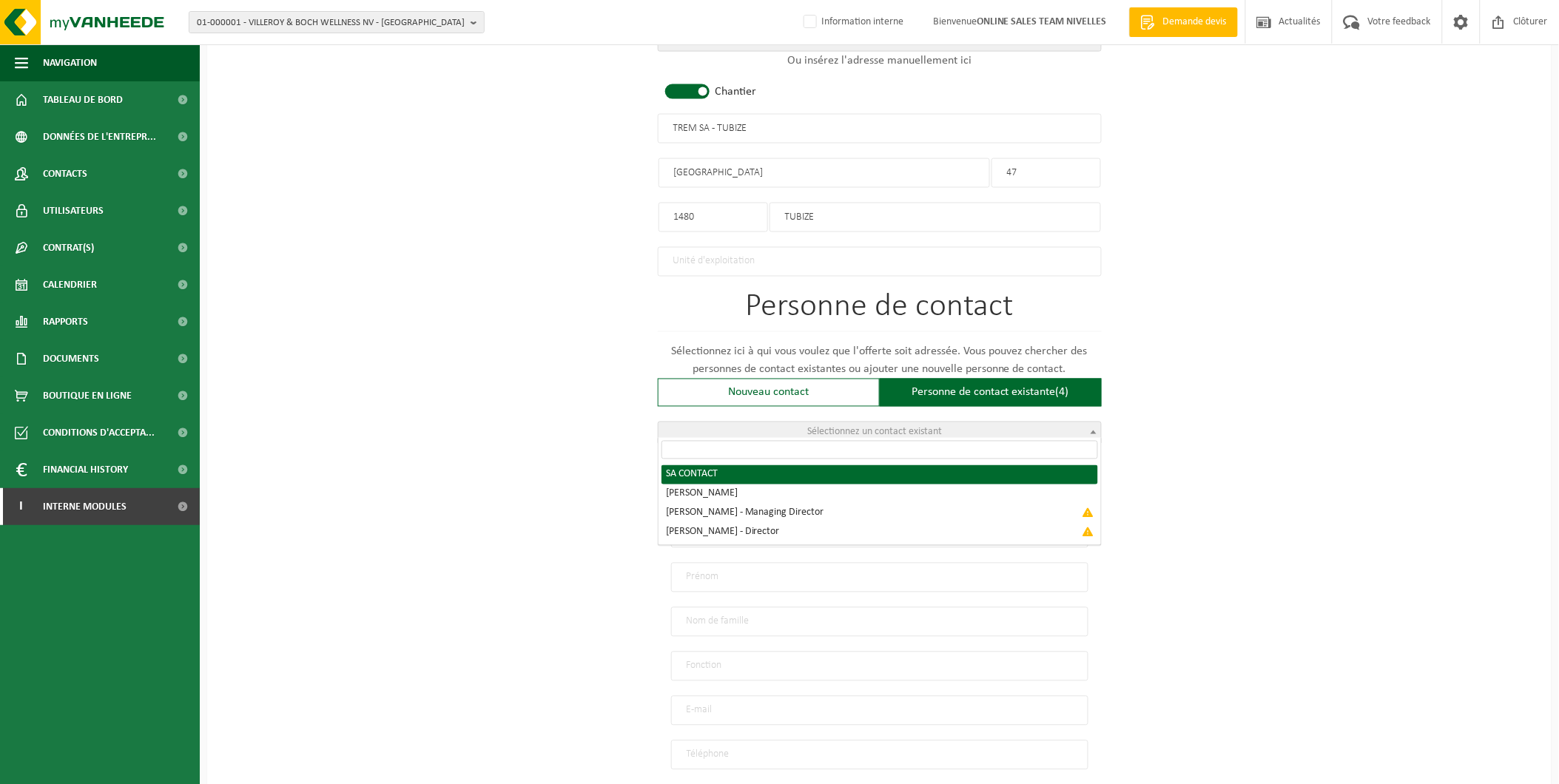
click at [828, 427] on span "Sélectionnez un contact existant" at bounding box center [875, 432] width 135 height 11
radio input "true"
select select "{"code":"10-951848","firstname":"CONTACT","surname":"SA","gender":"Unknown","po…"
type input "CONTACT"
type input "SA"
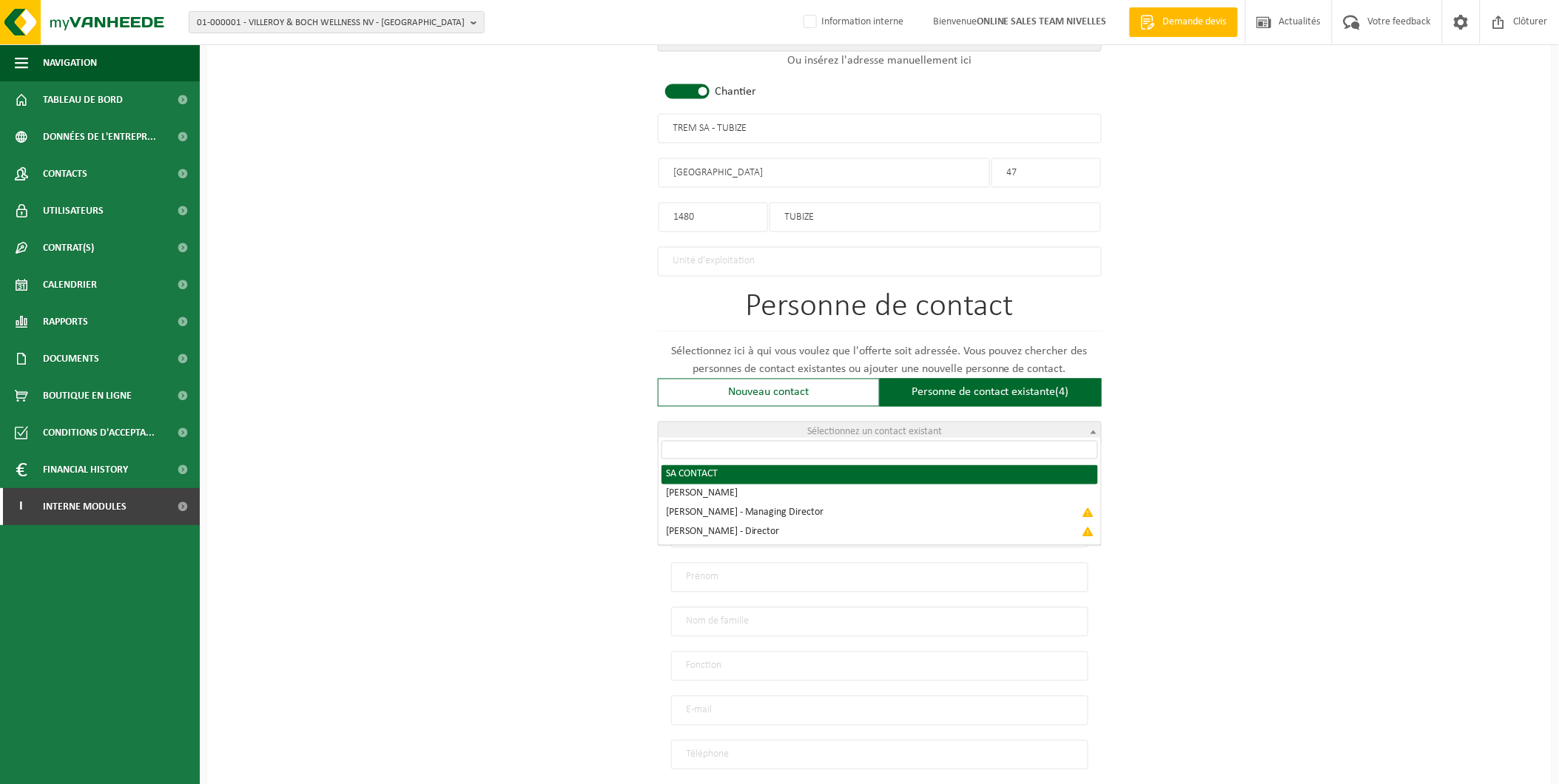
type input "trem.vf@gmail.com"
type input "0478/01.27.93"
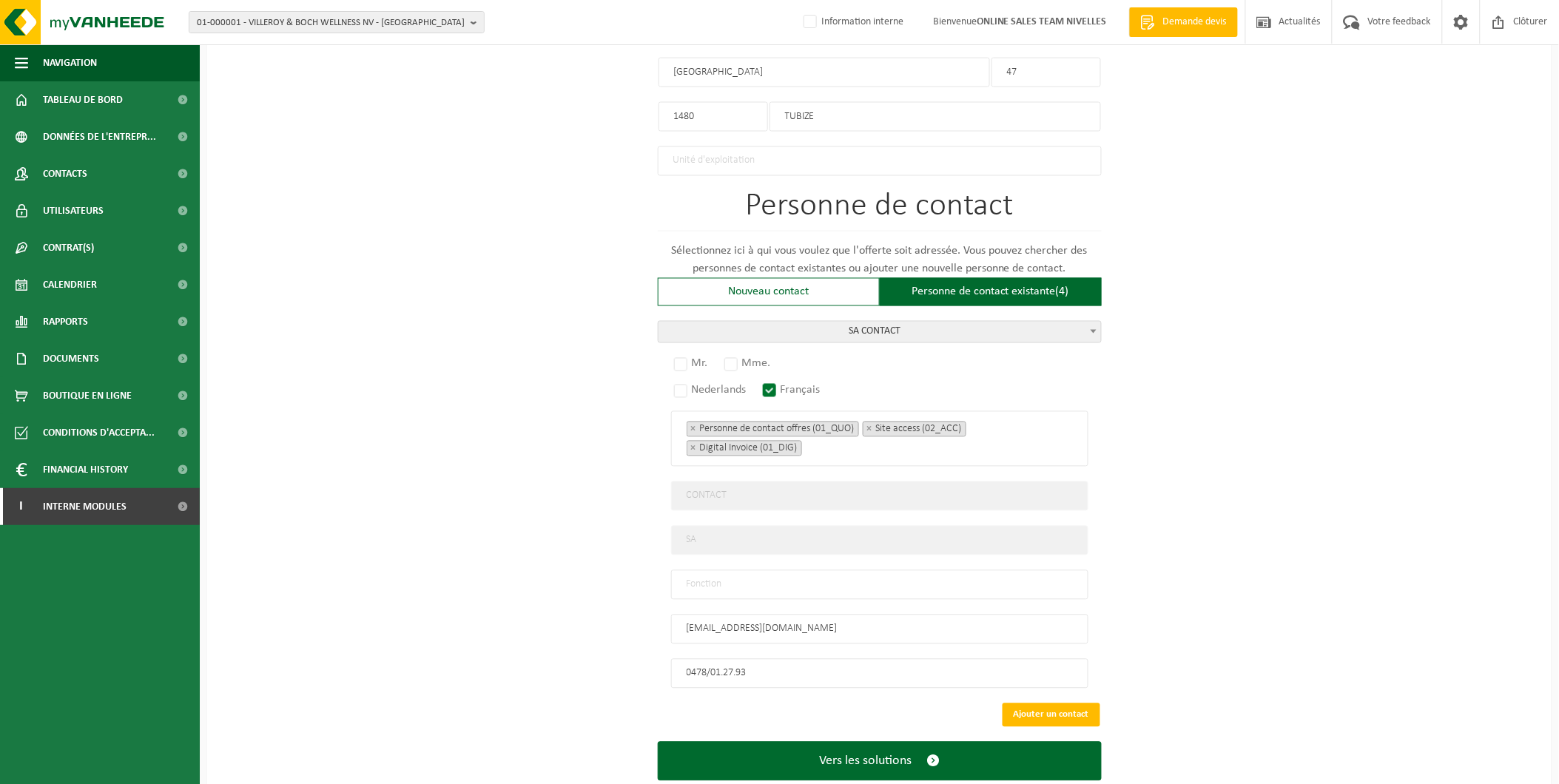
scroll to position [871, 0]
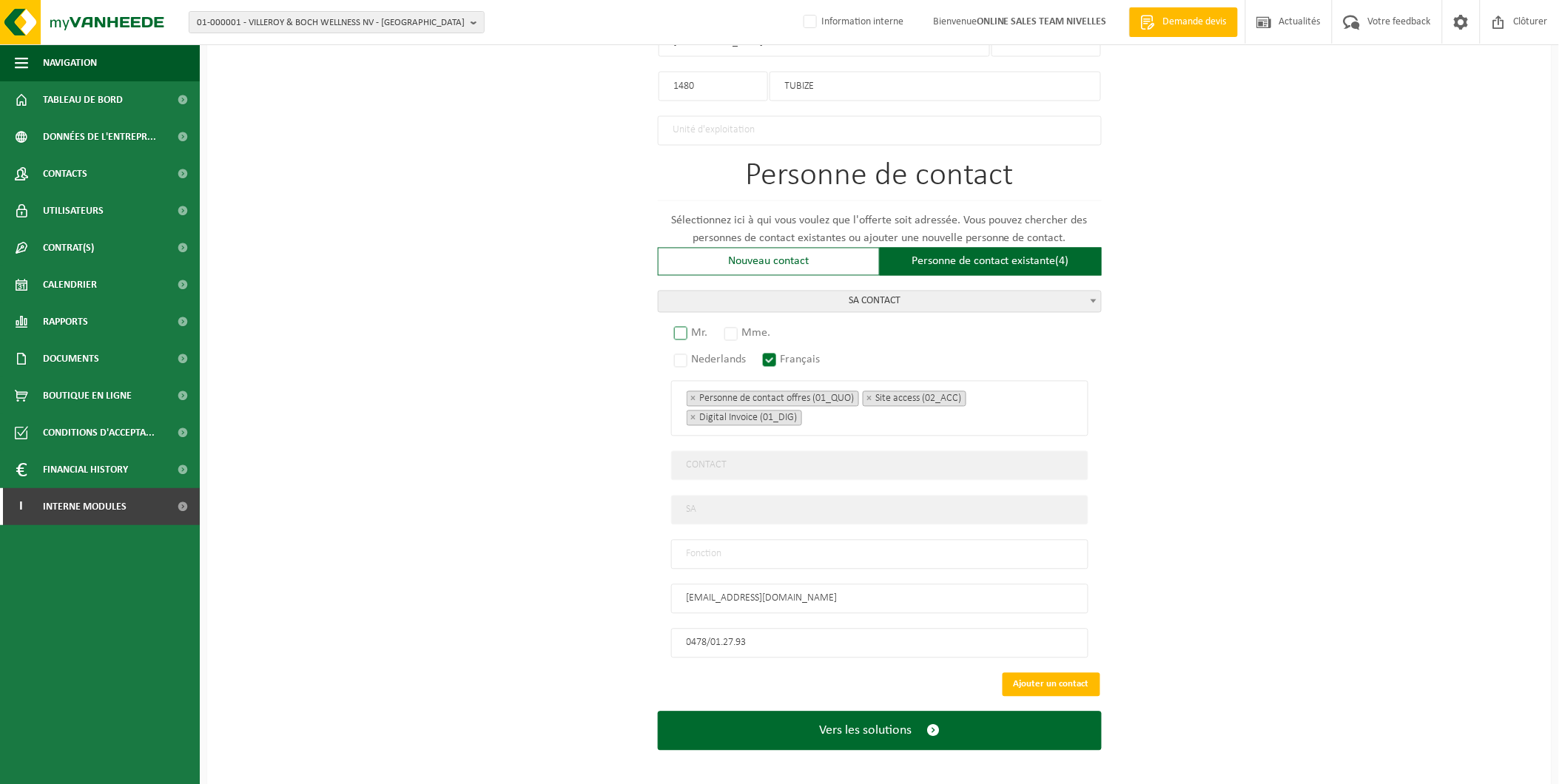
click at [692, 323] on label "Mr." at bounding box center [691, 333] width 41 height 21
radio input "true"
click at [708, 542] on input "text" at bounding box center [879, 555] width 417 height 30
type input "Manager"
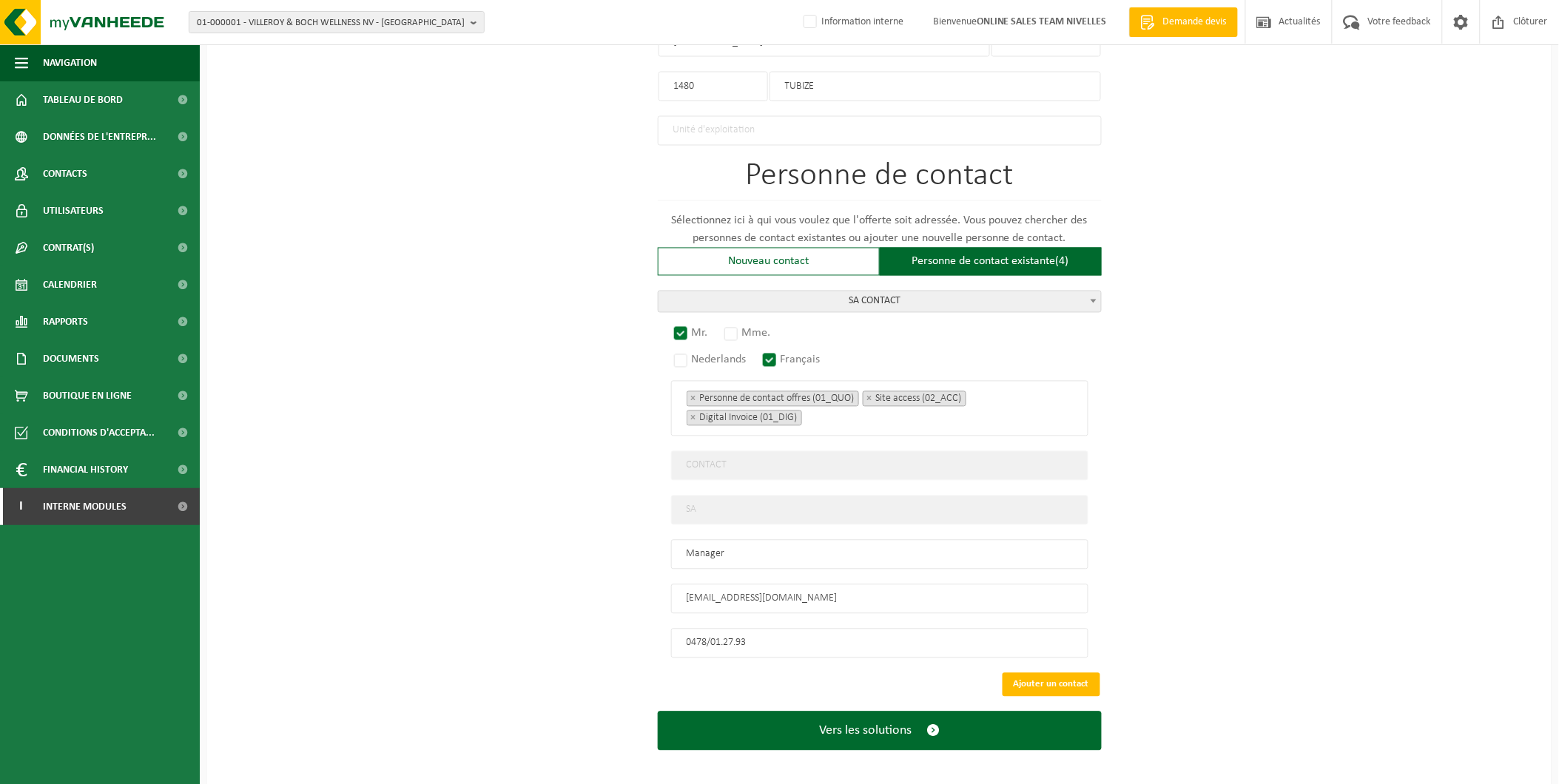
click at [246, 449] on div "Pour quelle entreprise pouvons-nous rédiger cette offre? Astuce: Si vous rempli…" at bounding box center [879, 23] width 1344 height 1528
click at [1067, 679] on button "Ajouter un contact" at bounding box center [1051, 685] width 98 height 24
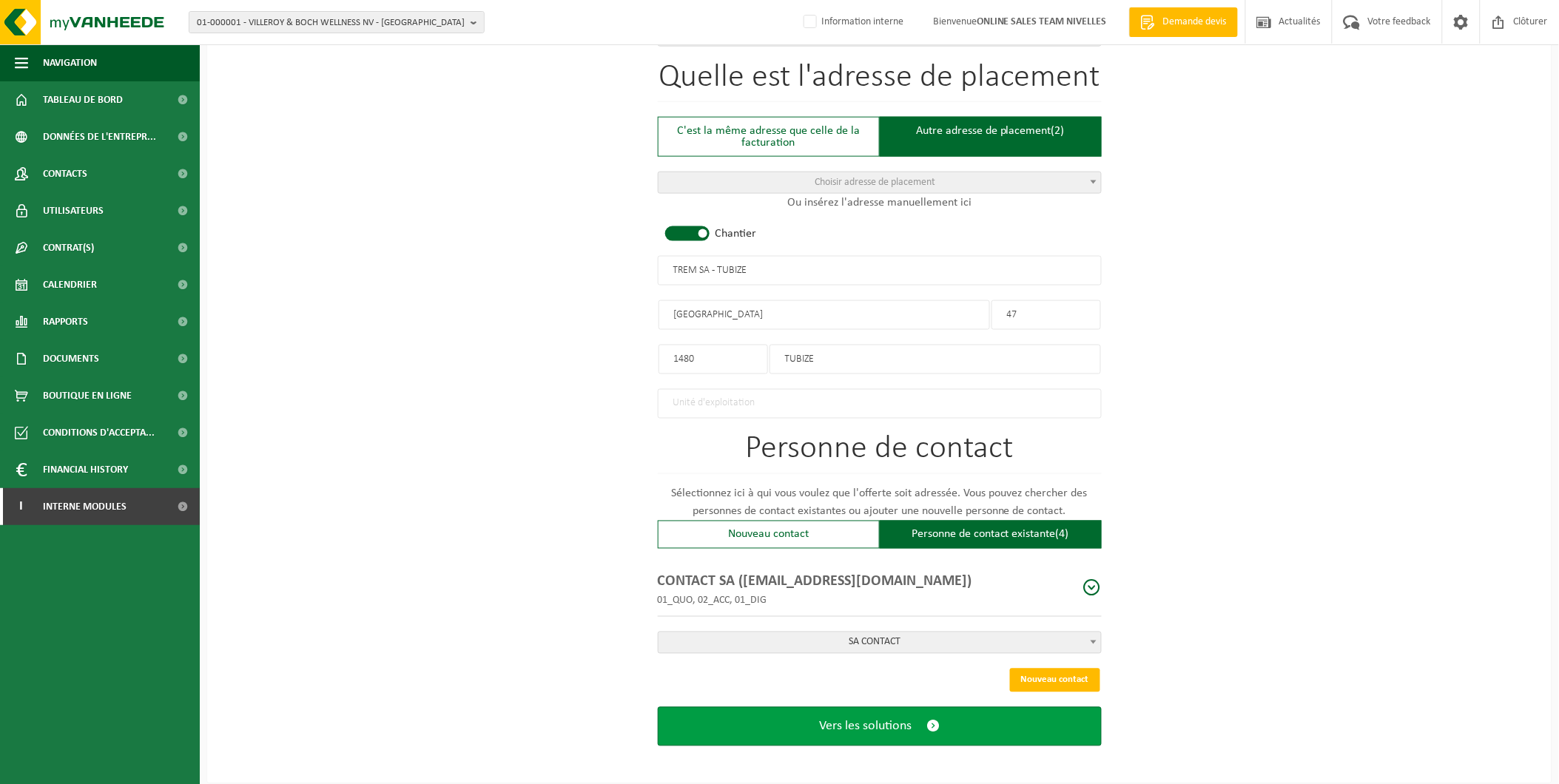
click at [864, 719] on span "Vers les solutions" at bounding box center [865, 726] width 93 height 16
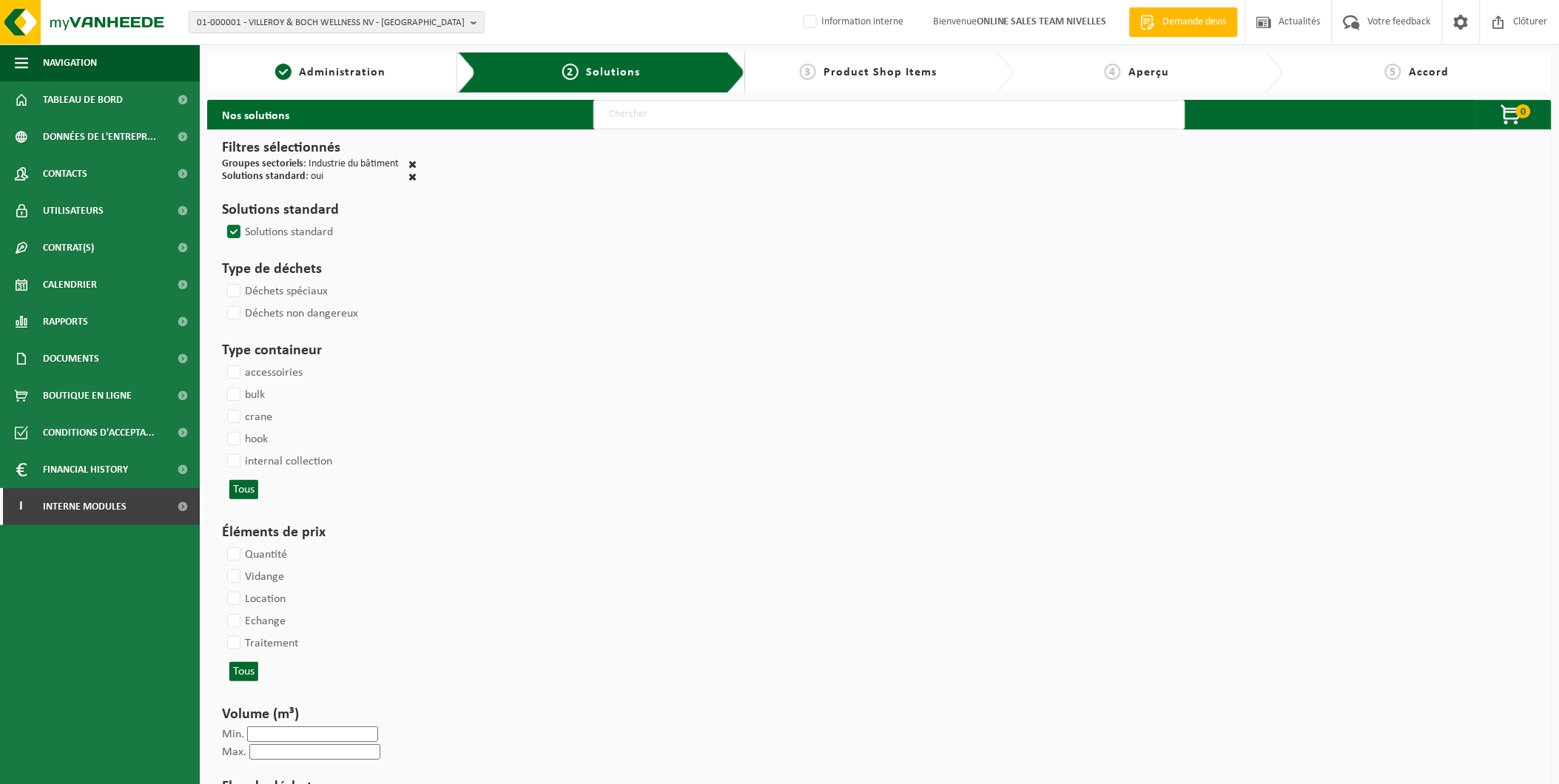
click at [662, 120] on input "text" at bounding box center [890, 115] width 592 height 30
type input "000291"
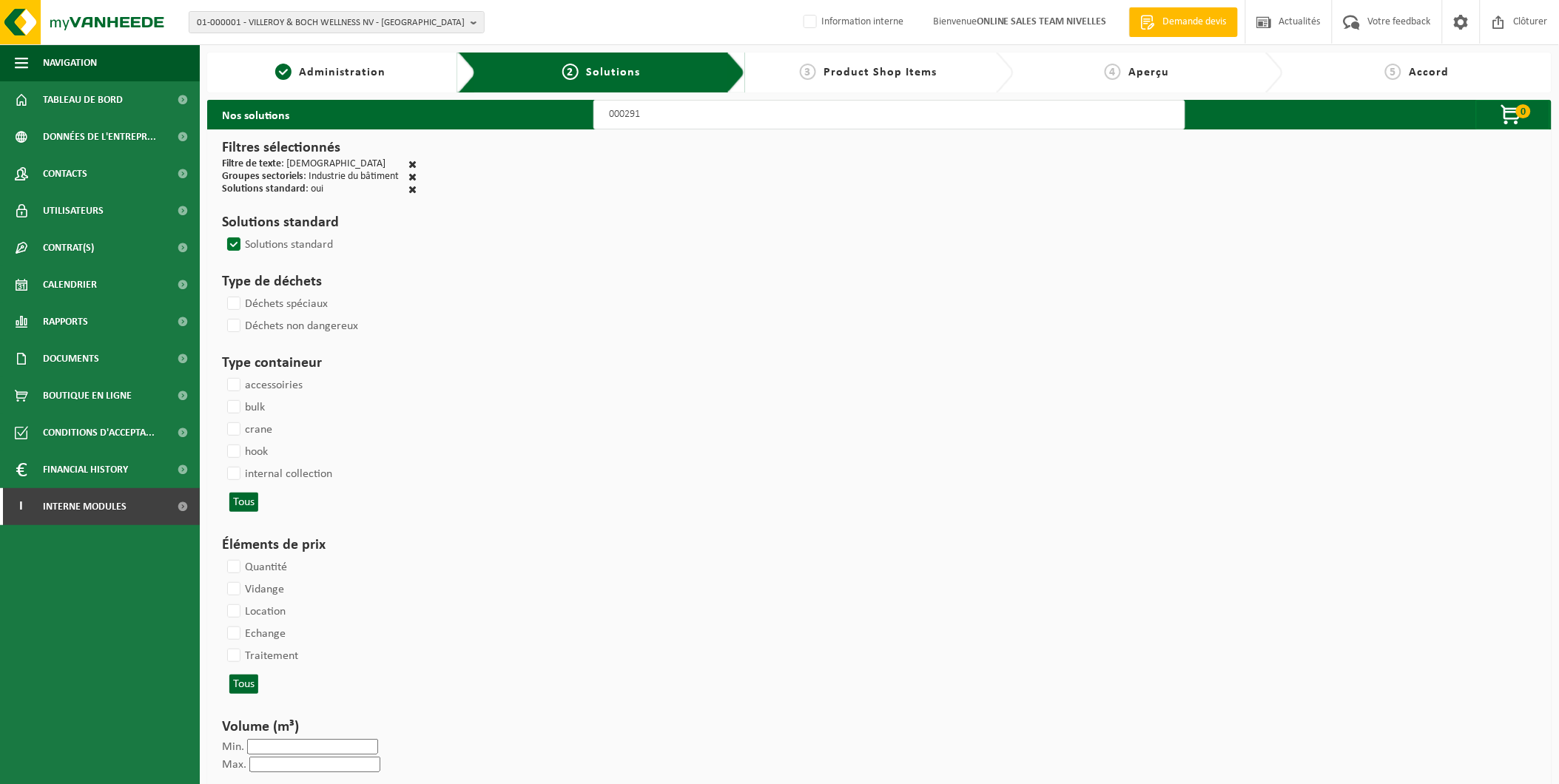
select select
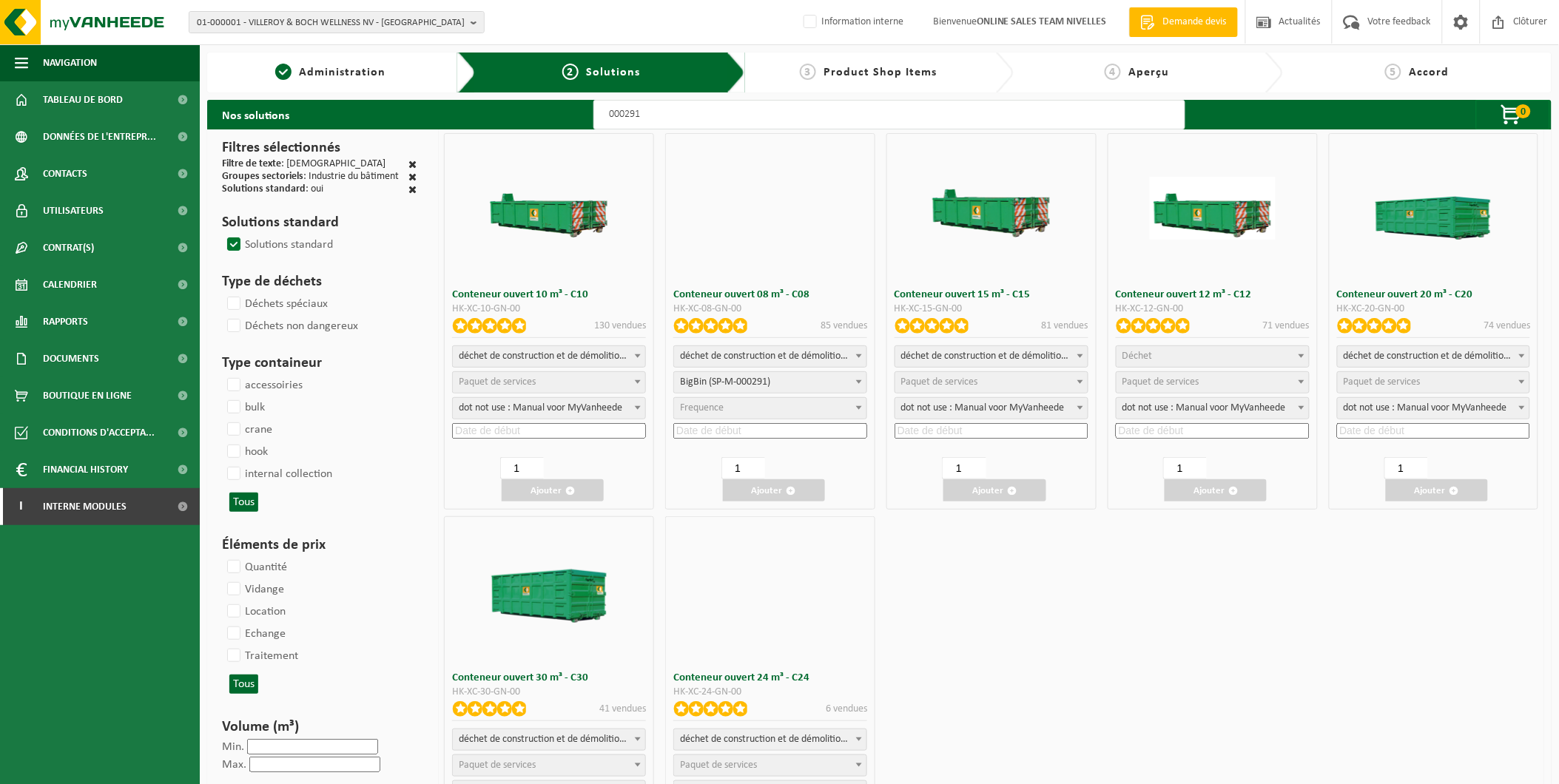
select select
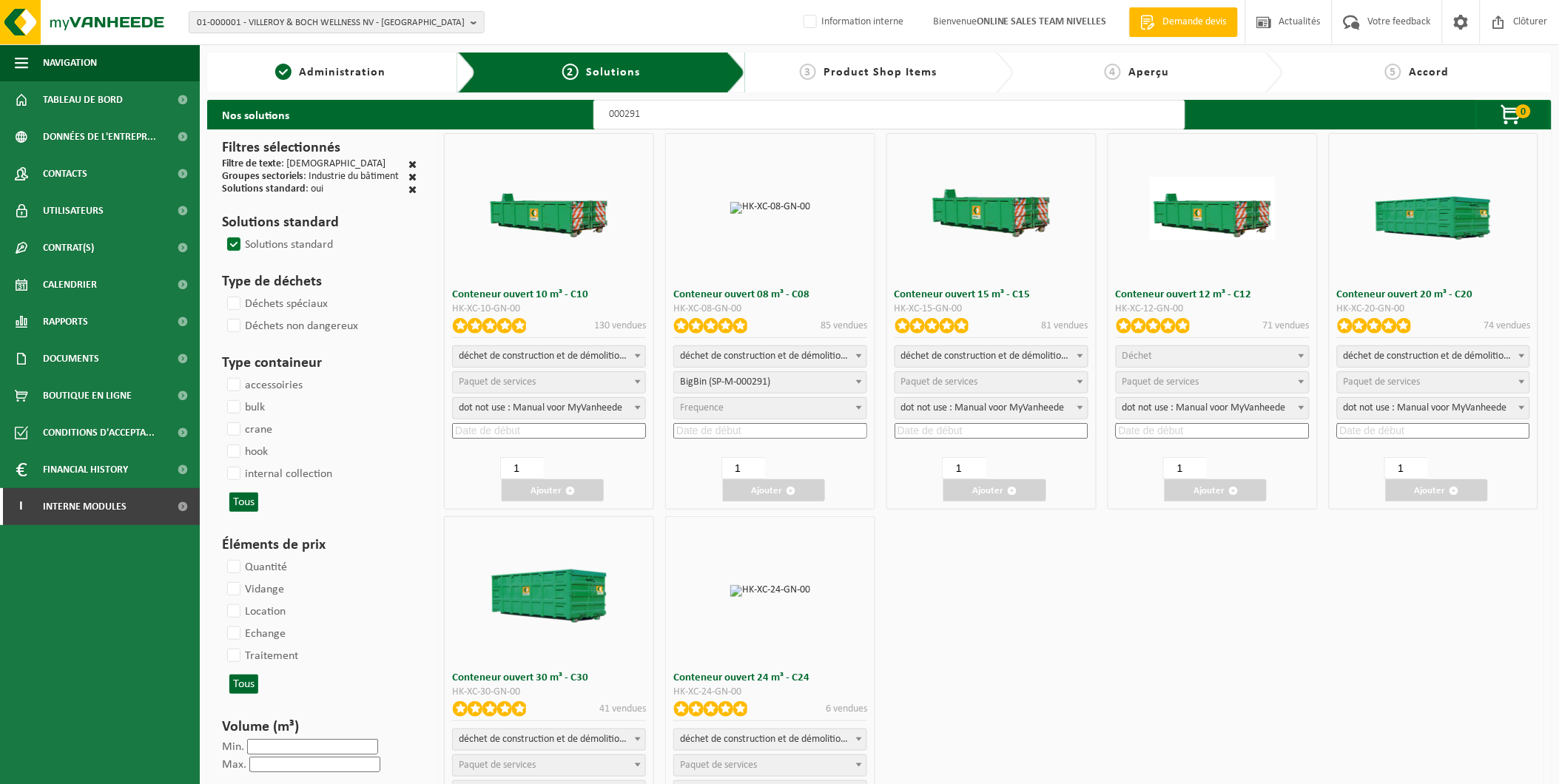
select select
select select "25"
select select "197"
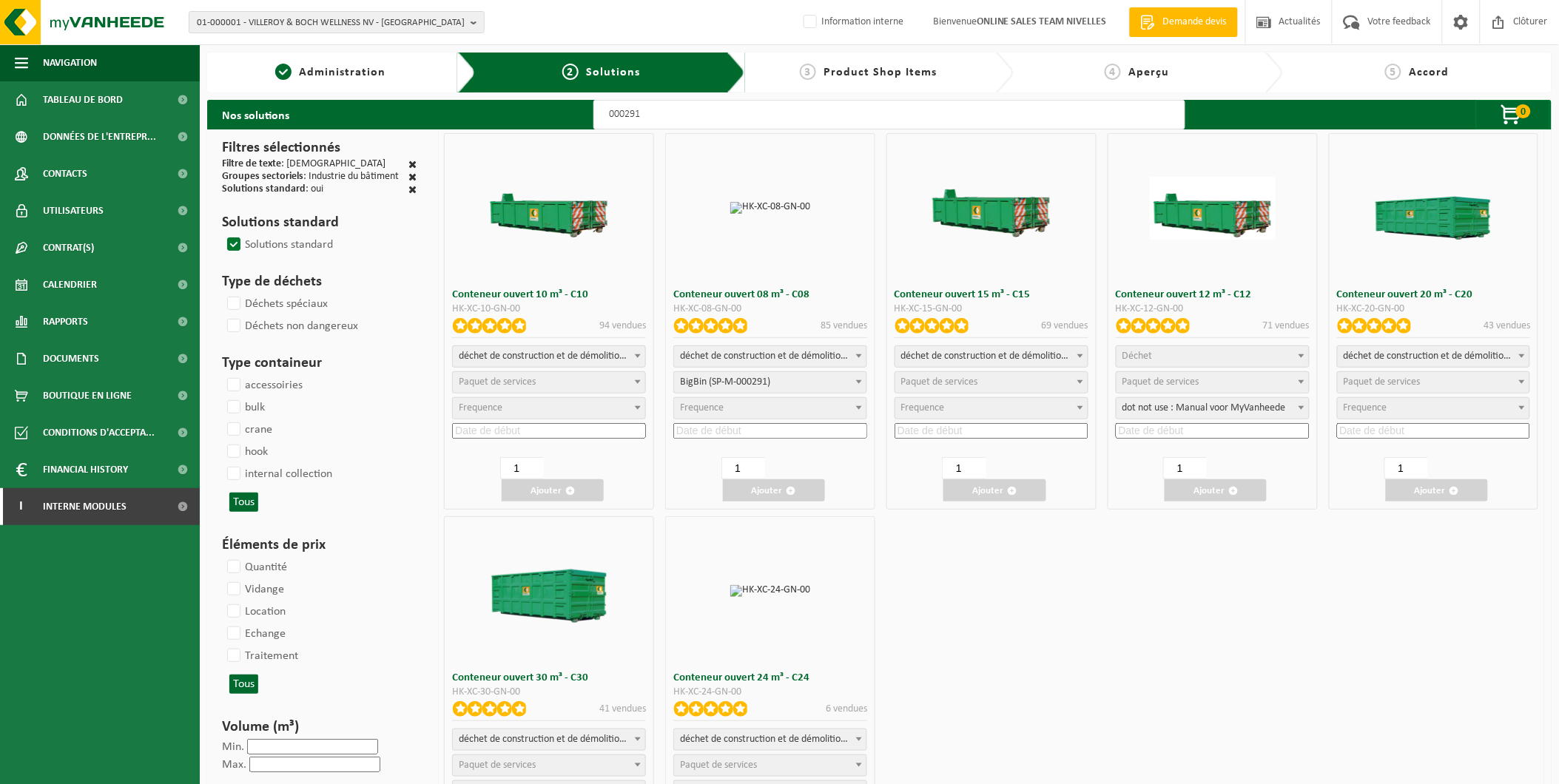
select select "197"
select select
select select "25"
click at [758, 433] on input at bounding box center [769, 430] width 194 height 16
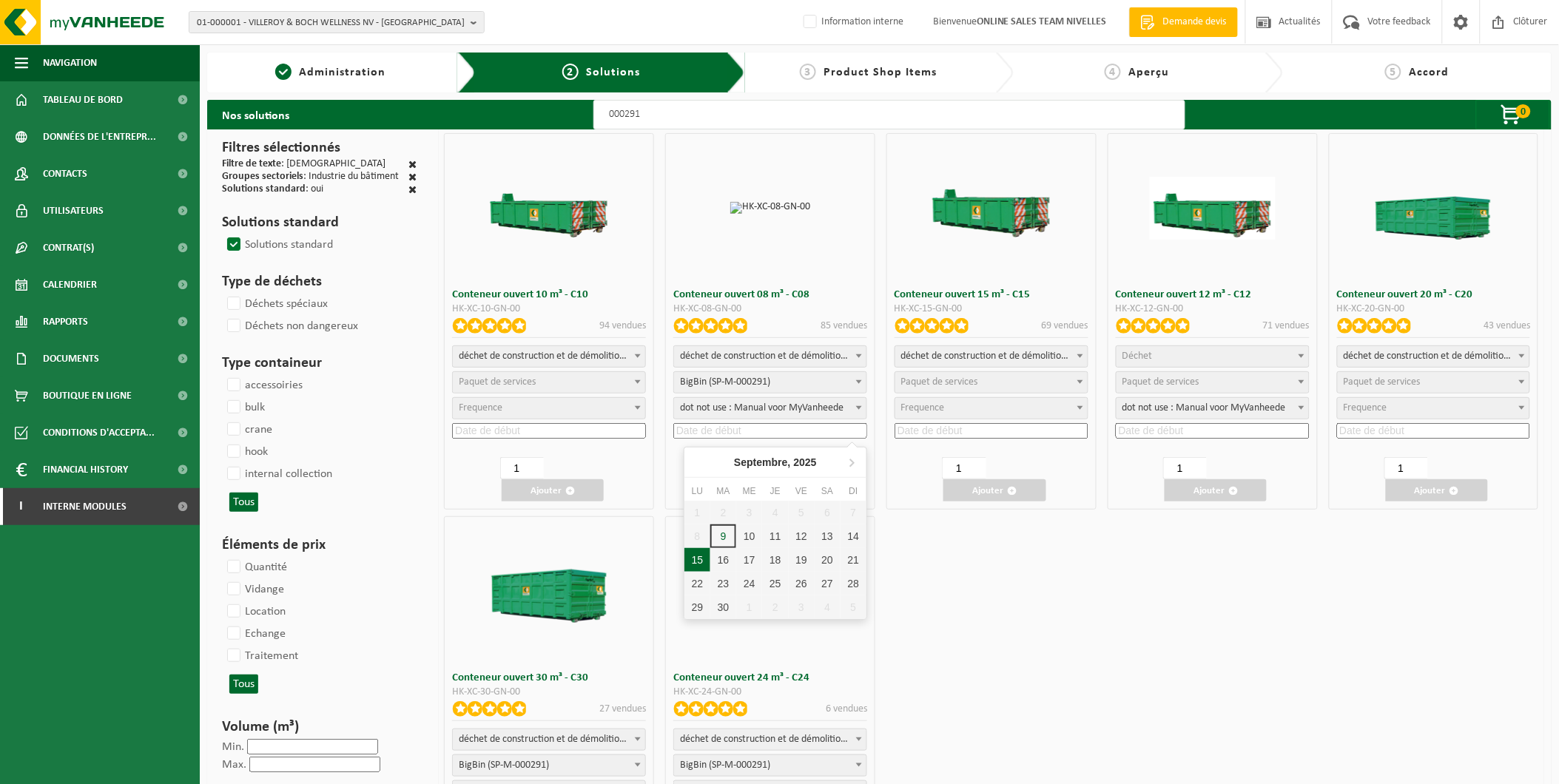
click at [692, 559] on div "15" at bounding box center [697, 560] width 26 height 24
type input "[DATE]"
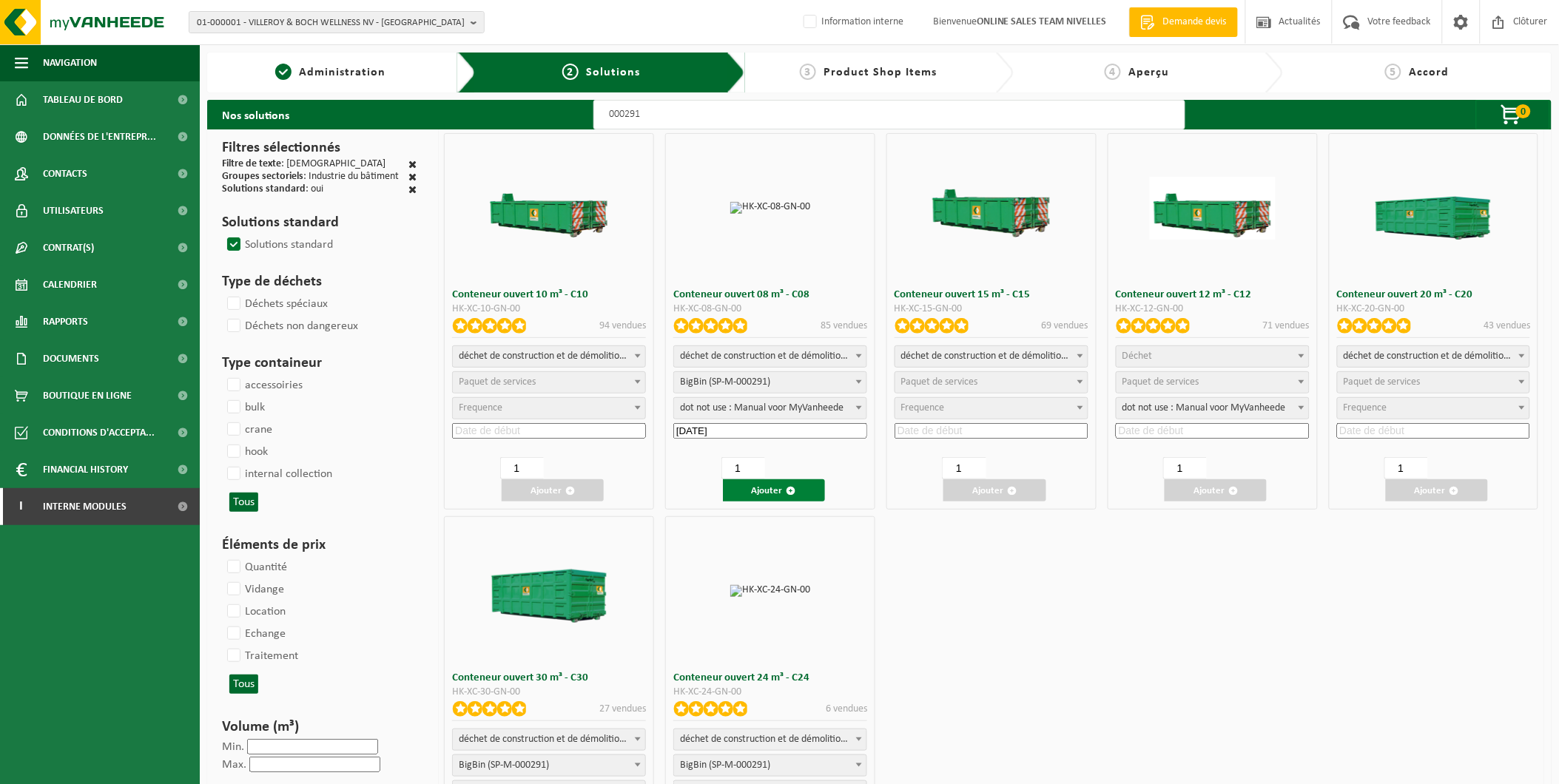
click at [775, 484] on button "Ajouter" at bounding box center [774, 490] width 102 height 22
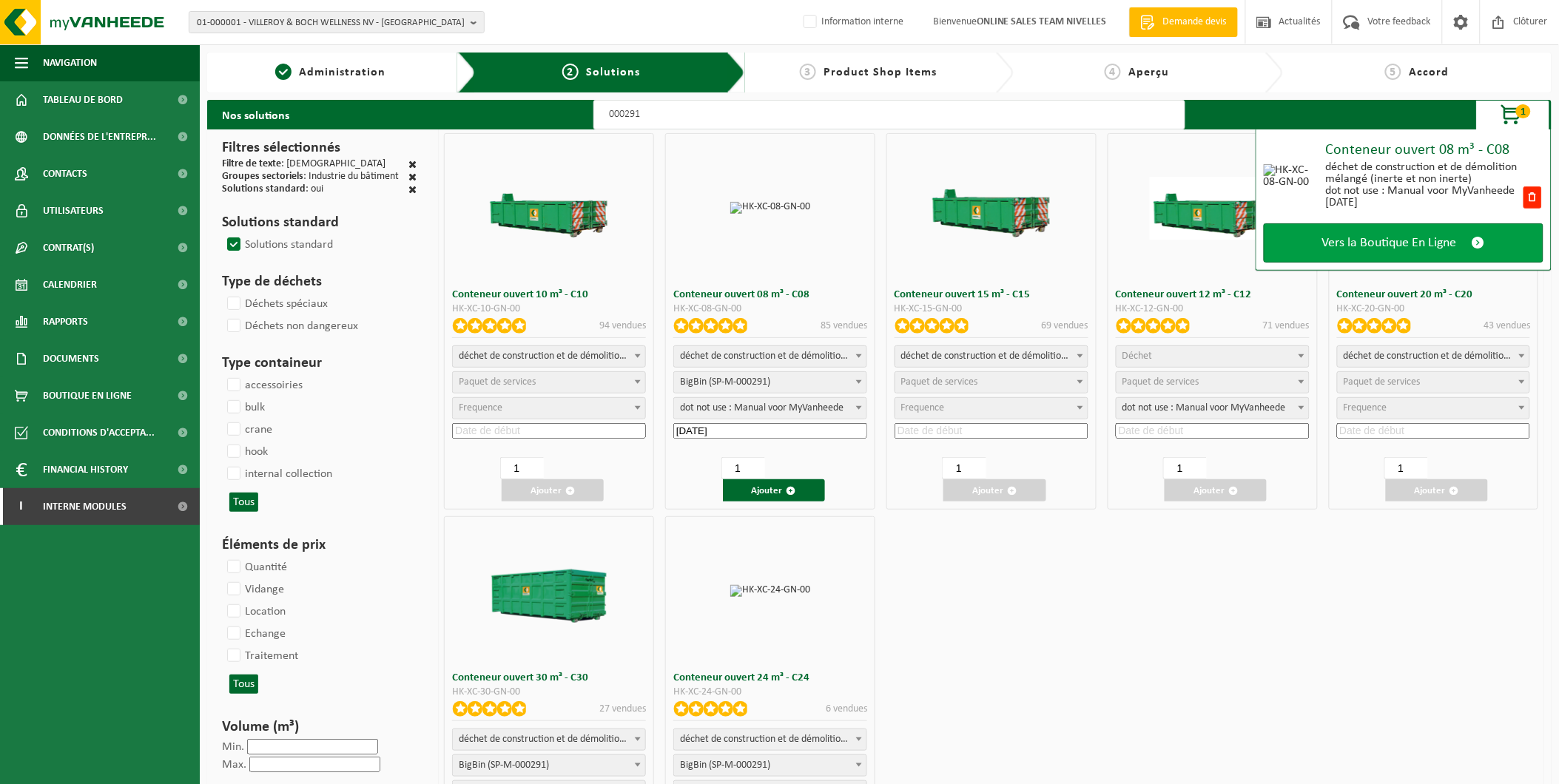
click at [1382, 241] on span "Vers la Boutique En Ligne" at bounding box center [1389, 243] width 135 height 16
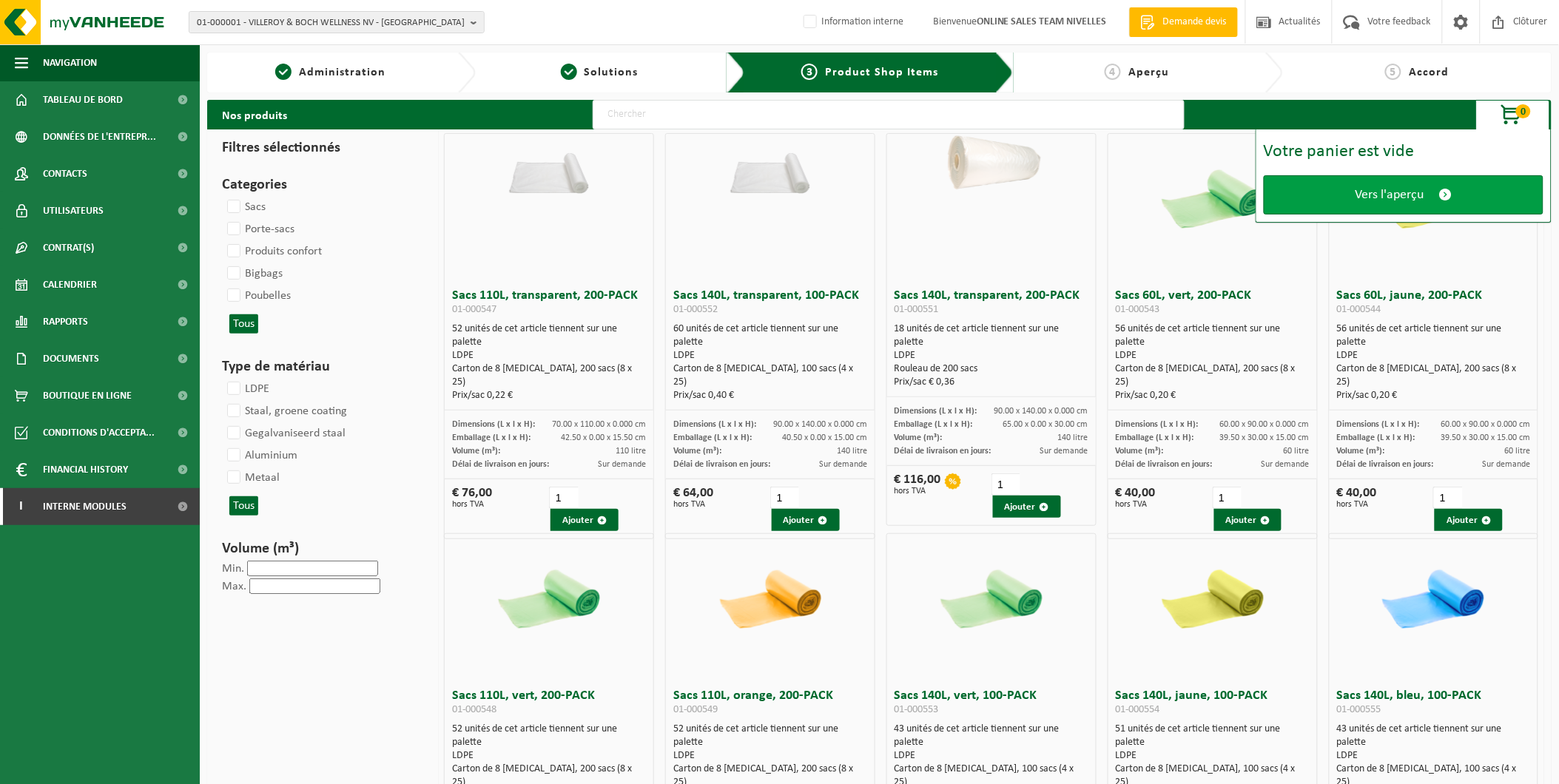
click at [1379, 200] on span "Vers l'aperçu" at bounding box center [1390, 194] width 69 height 16
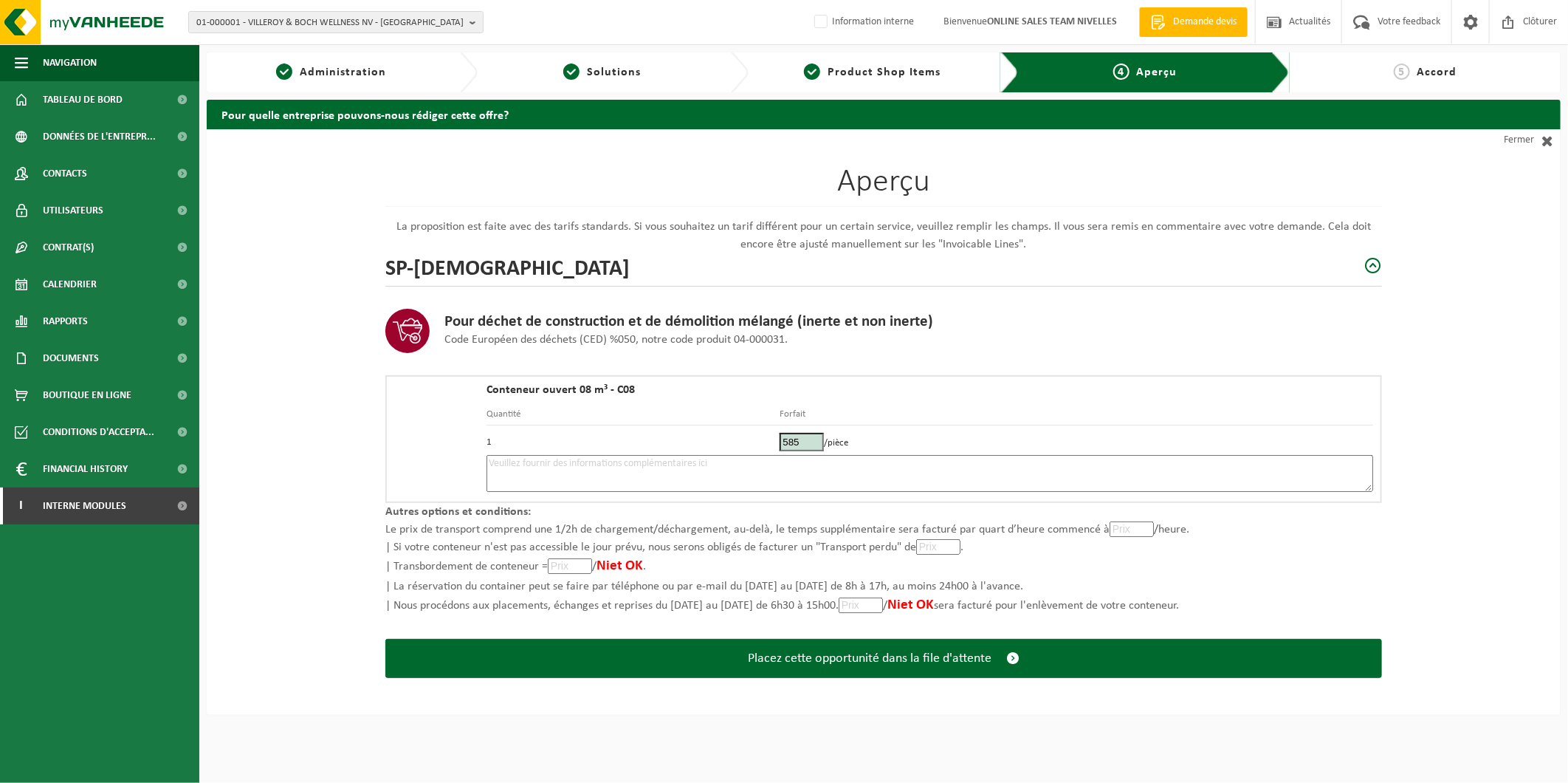
click at [585, 488] on textarea at bounding box center [929, 472] width 886 height 37
type textarea "p"
click at [489, 462] on textarea "15/09" at bounding box center [929, 472] width 886 height 37
click at [584, 464] on textarea "Placement 15/09" at bounding box center [929, 472] width 886 height 37
click at [271, 358] on div "Aperçu La proposition est faite avec des tarifs standards. Si vous souhaitez un…" at bounding box center [883, 422] width 1354 height 586
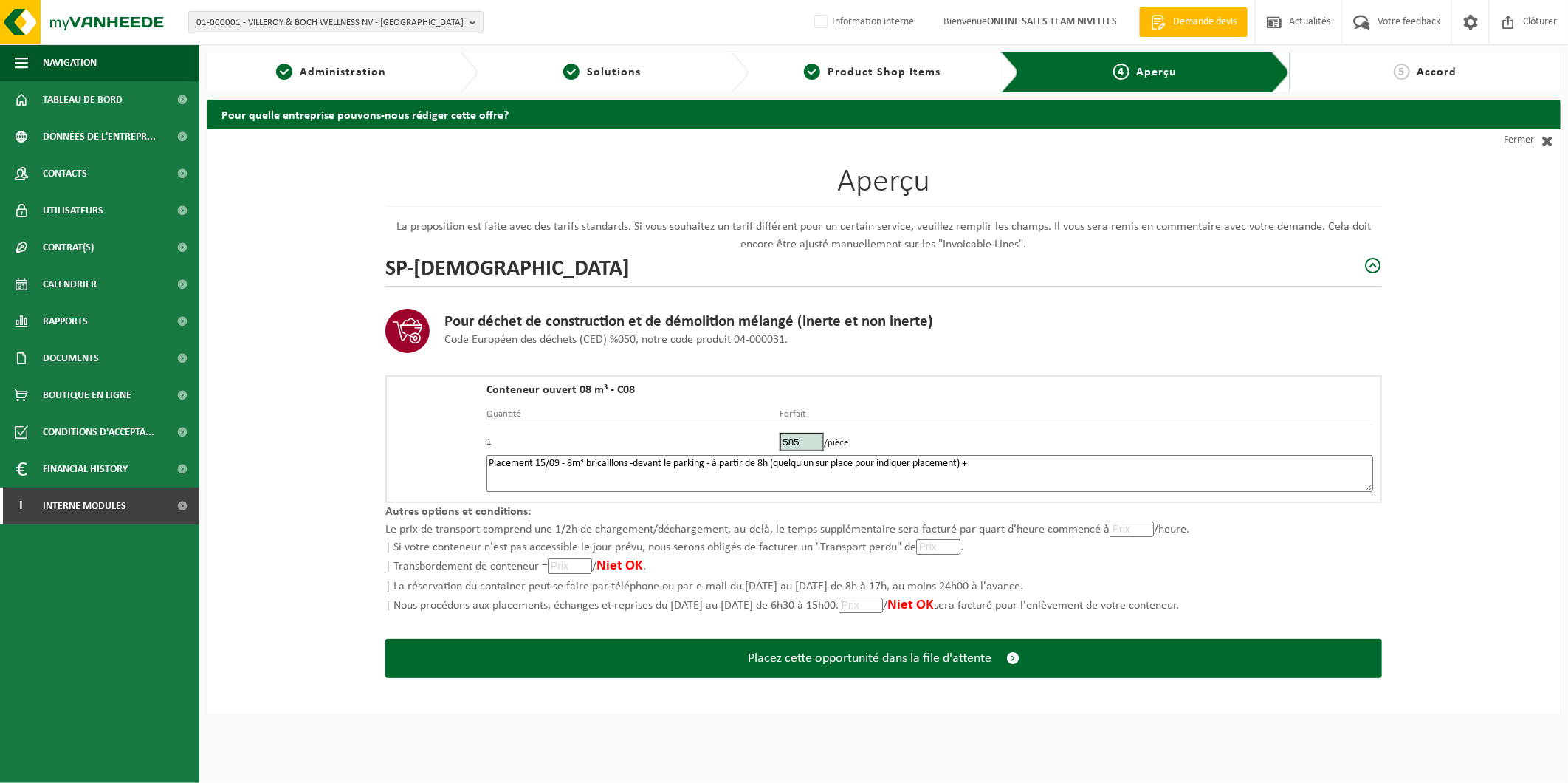
click at [1004, 458] on textarea "Placement 15/09 - 8m³ bricaillons -devant le parking - à partir de 8h (quelqu'u…" at bounding box center [929, 472] width 886 height 37
paste textarea "[PHONE_NUMBER]"
drag, startPoint x: 976, startPoint y: 464, endPoint x: 1035, endPoint y: 464, distance: 59.0
click at [976, 464] on textarea "Placement 15/09 - 8m³ bricaillons -devant le parking - à partir de 8h (quelqu'u…" at bounding box center [929, 472] width 886 height 37
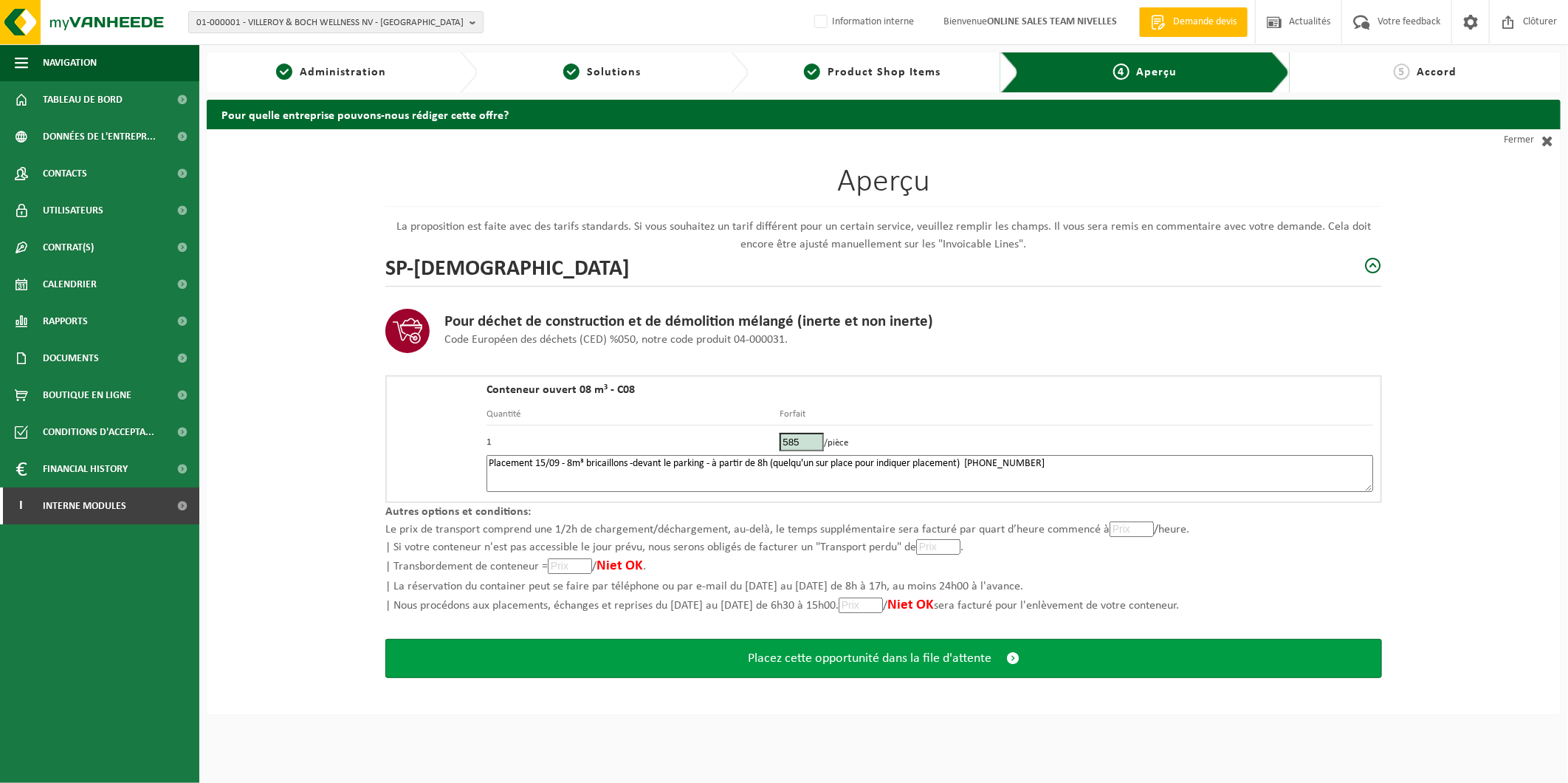
type textarea "Placement 15/09 - 8m³ bricaillons -devant le parking - à partir de 8h (quelqu'u…"
click at [982, 651] on span "Placez cette opportunité dans la file d'attente" at bounding box center [869, 658] width 244 height 16
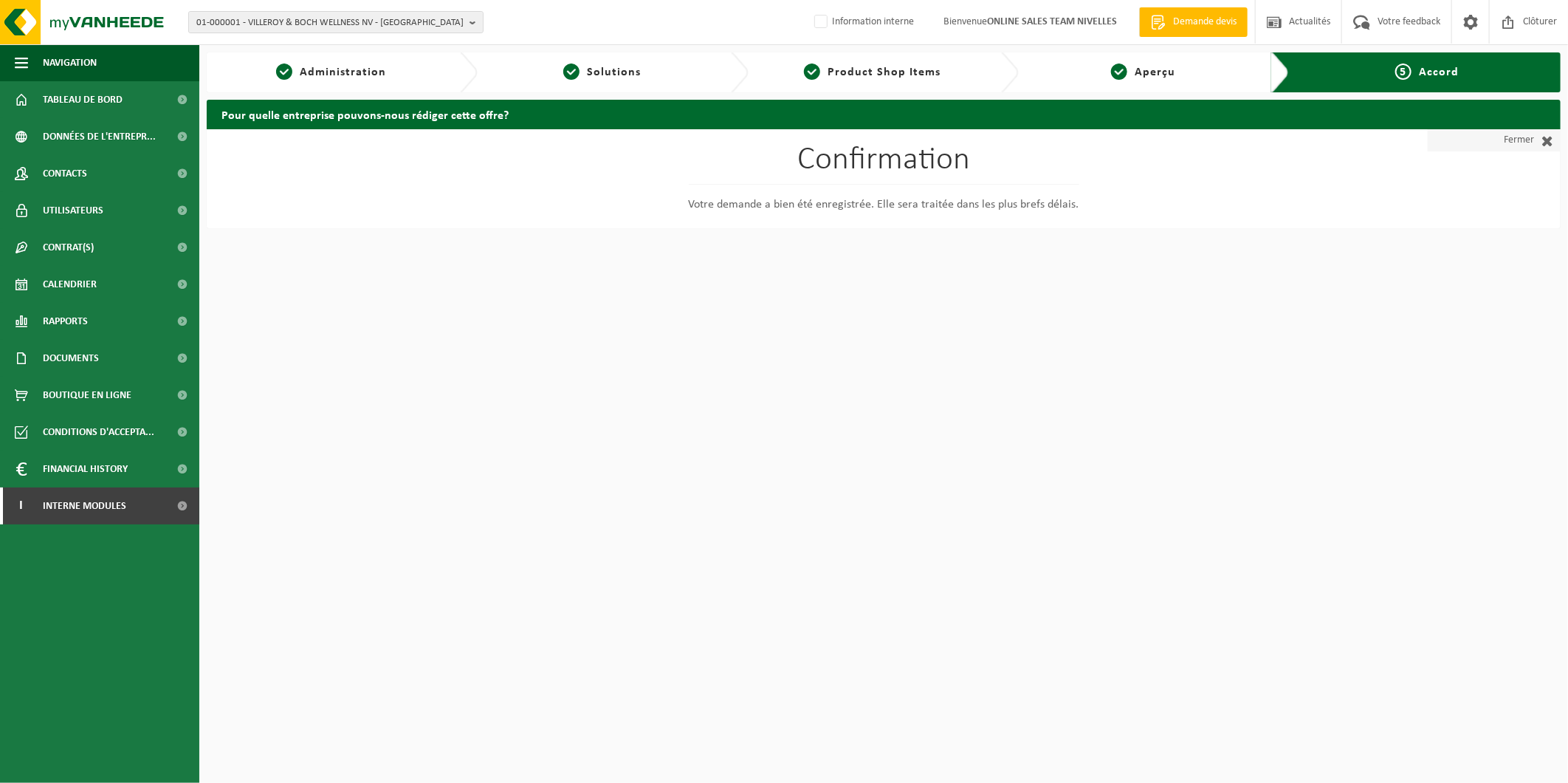
click at [1518, 130] on link "Fermer" at bounding box center [1494, 140] width 133 height 22
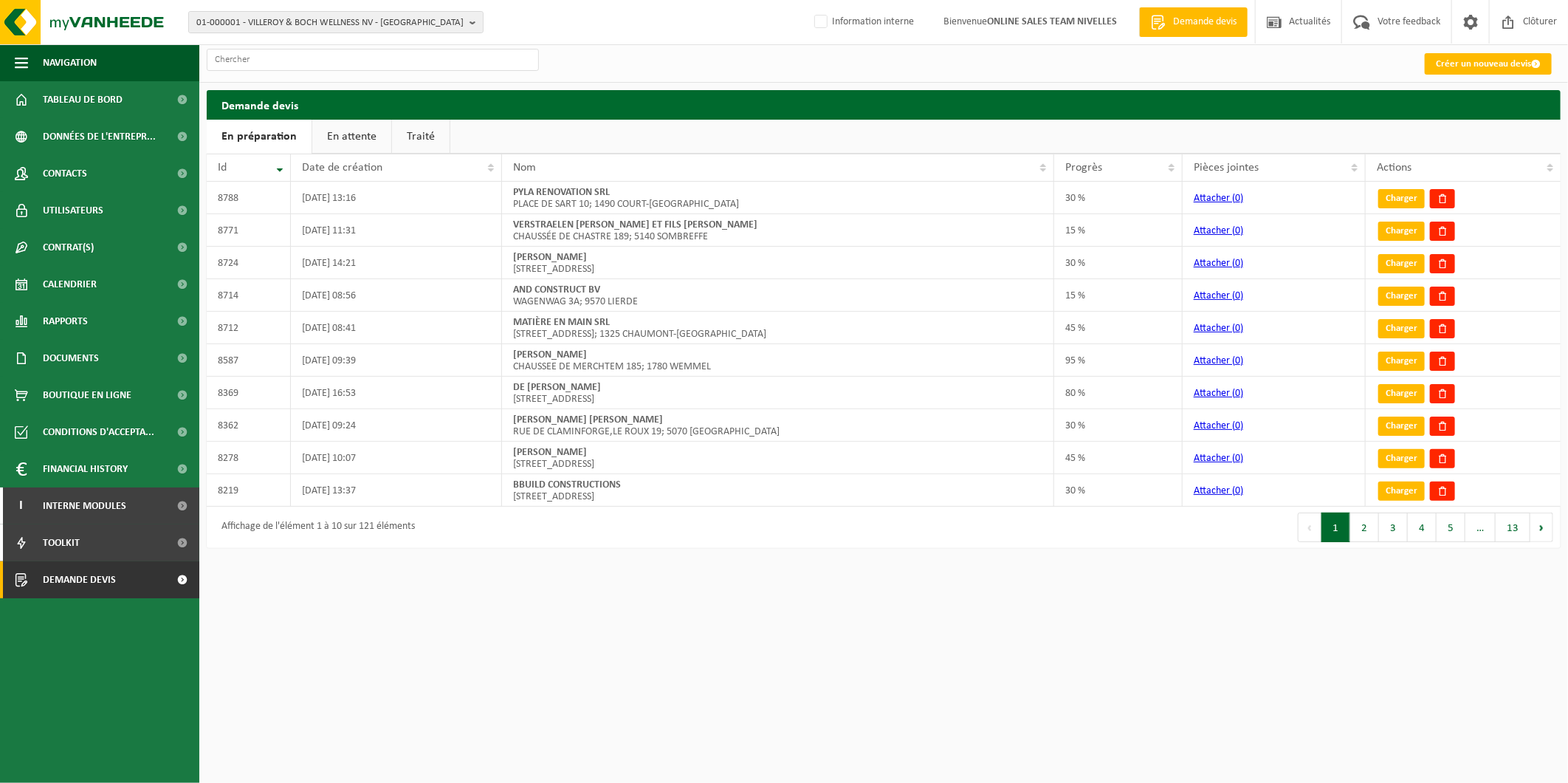
click at [350, 141] on link "En attente" at bounding box center [352, 137] width 79 height 34
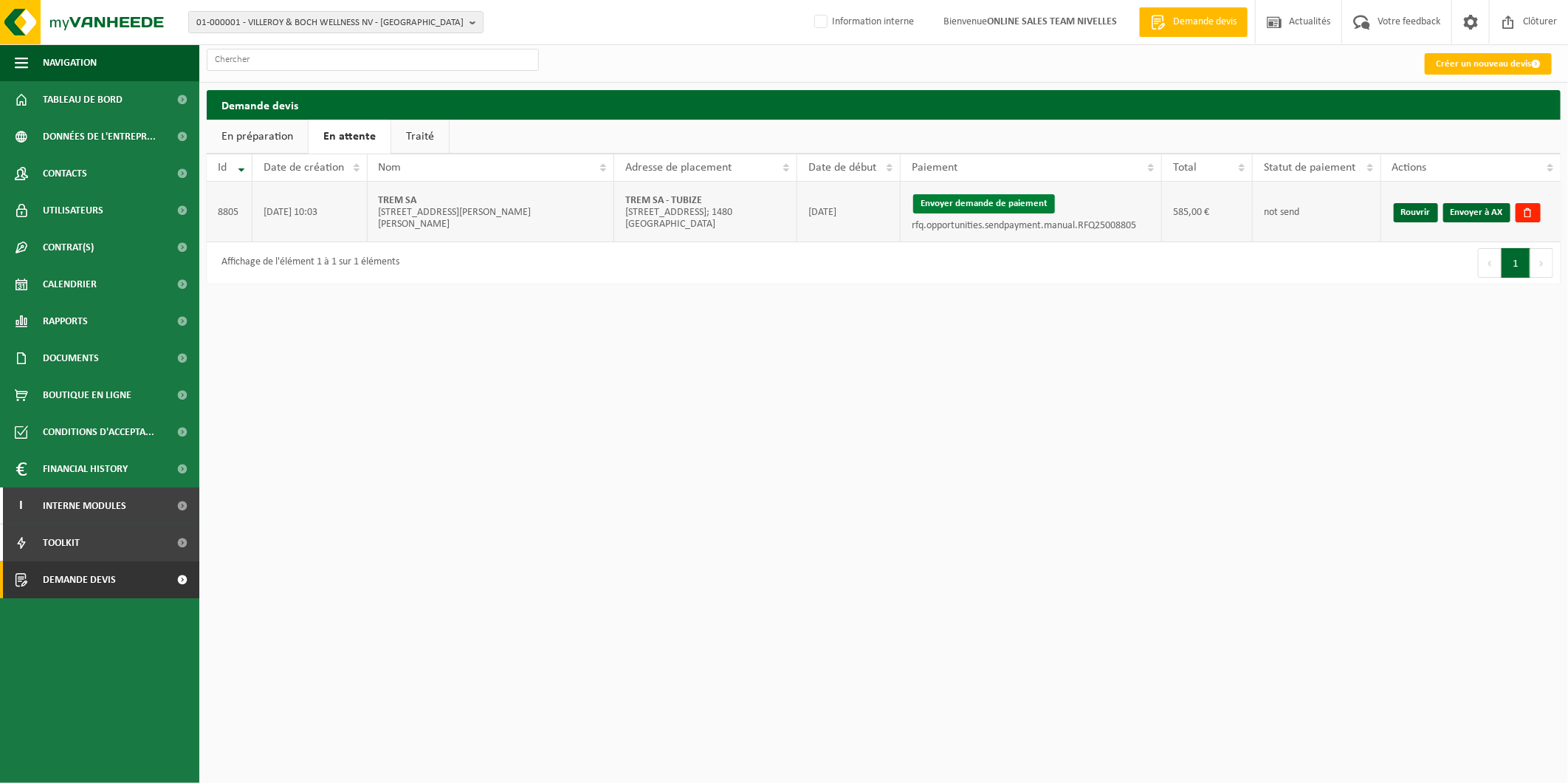
click at [1020, 205] on button "Envoyer demande de paiement" at bounding box center [984, 204] width 142 height 19
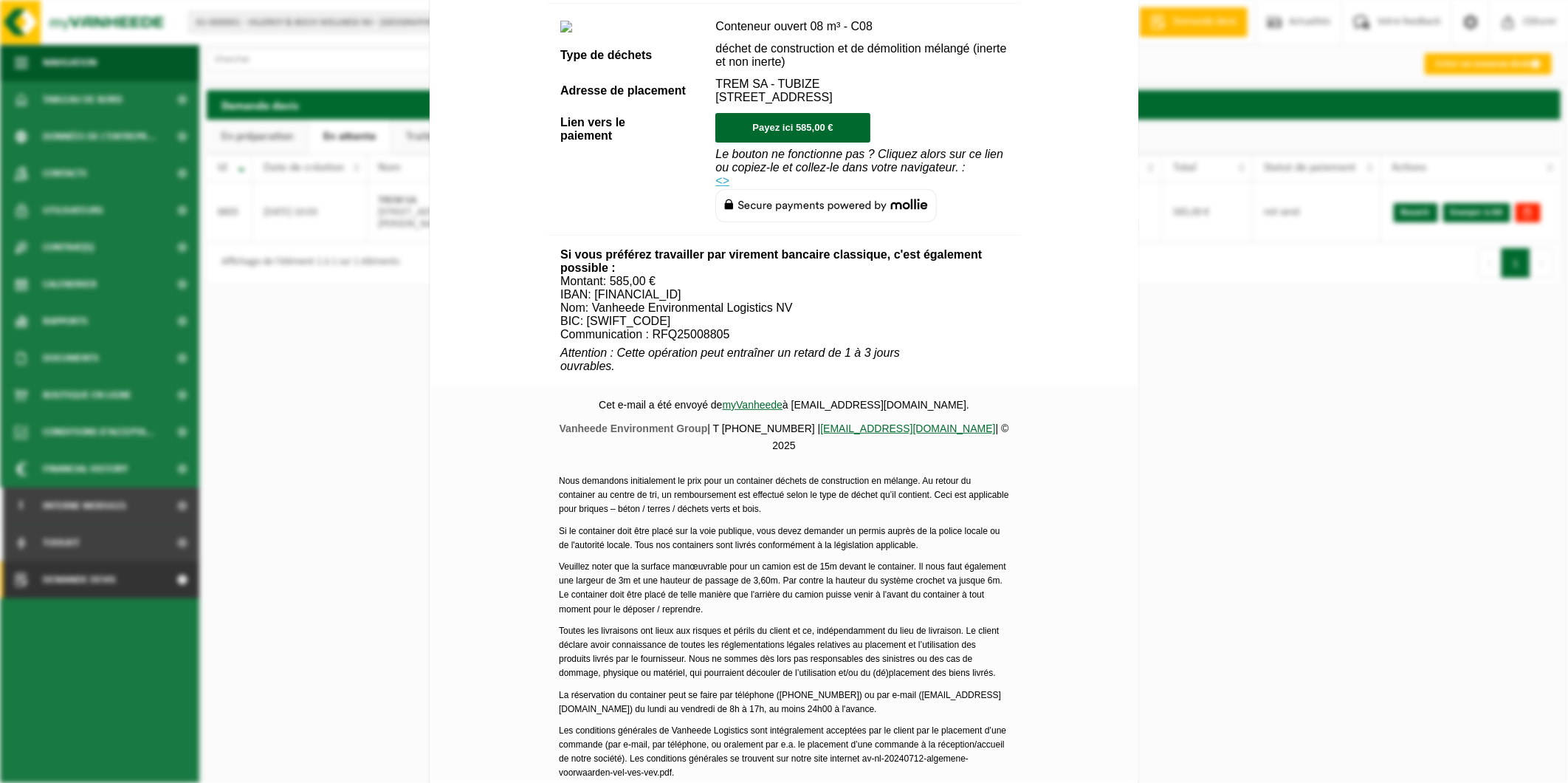
scroll to position [410, 0]
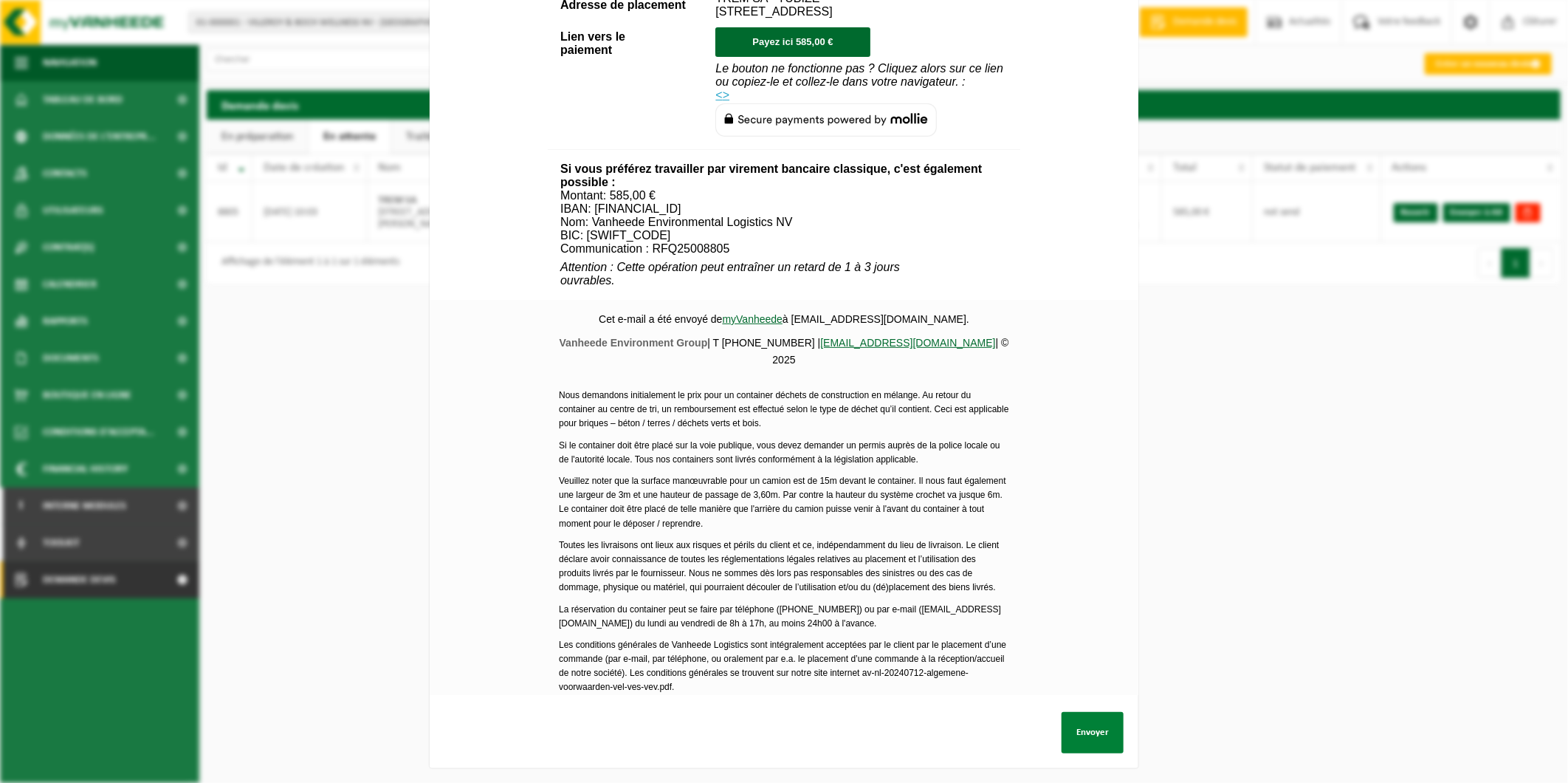
click at [1073, 733] on button "Envoyer" at bounding box center [1092, 732] width 62 height 41
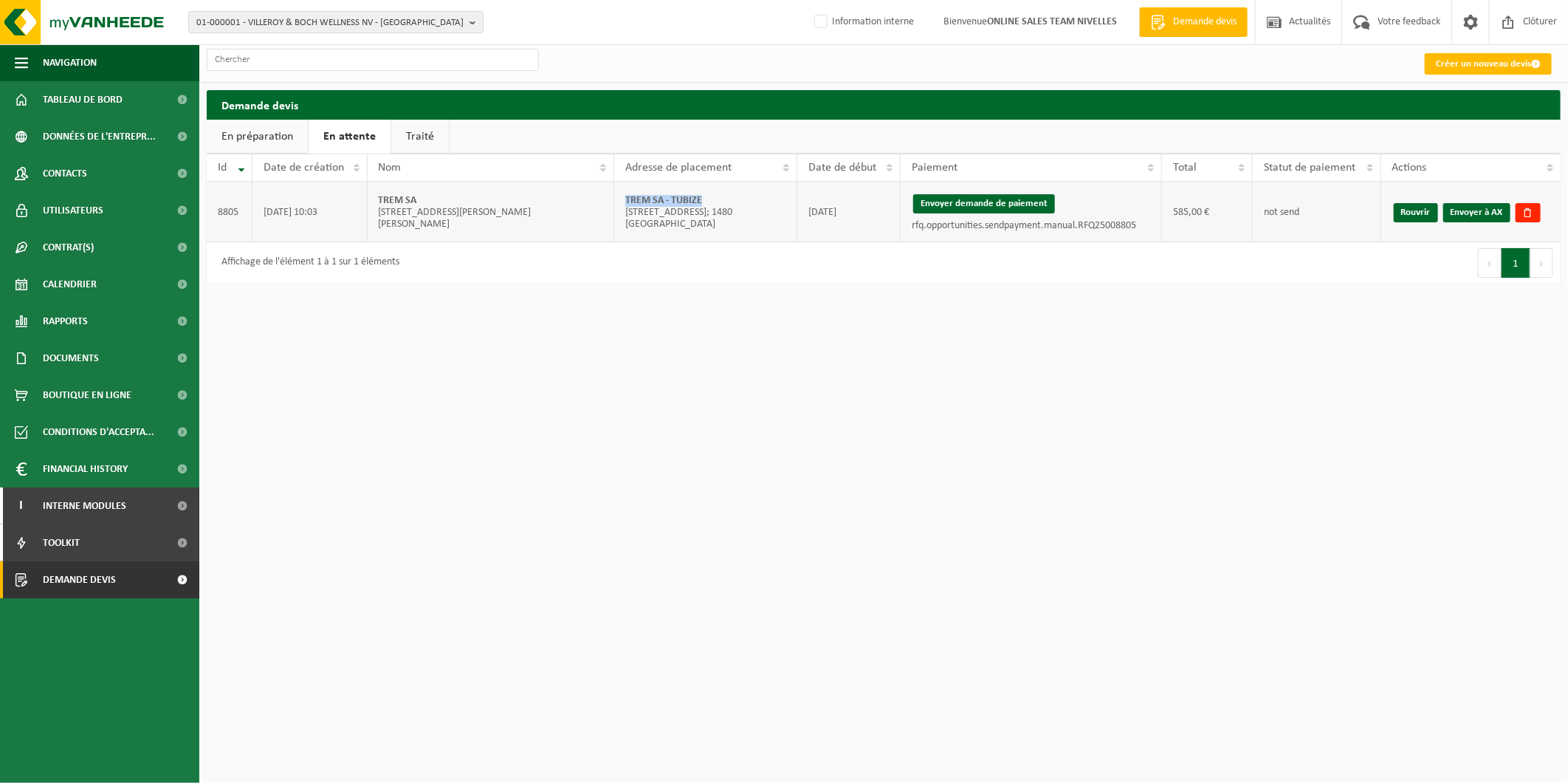
drag, startPoint x: 706, startPoint y: 201, endPoint x: 624, endPoint y: 194, distance: 82.3
click at [624, 194] on td "TREM SA - TUBIZE [STREET_ADDRESS]; 1480 [GEOGRAPHIC_DATA]" at bounding box center [705, 211] width 183 height 60
copy strong "TREM SA - TUBIZE"
click at [295, 373] on div "01-000001 - VILLEROY & BOCH WELLNESS NV - [GEOGRAPHIC_DATA] 01-000001 - VILLERO…" at bounding box center [784, 391] width 1568 height 783
click at [1484, 208] on link "Envoyer à AX" at bounding box center [1476, 213] width 67 height 19
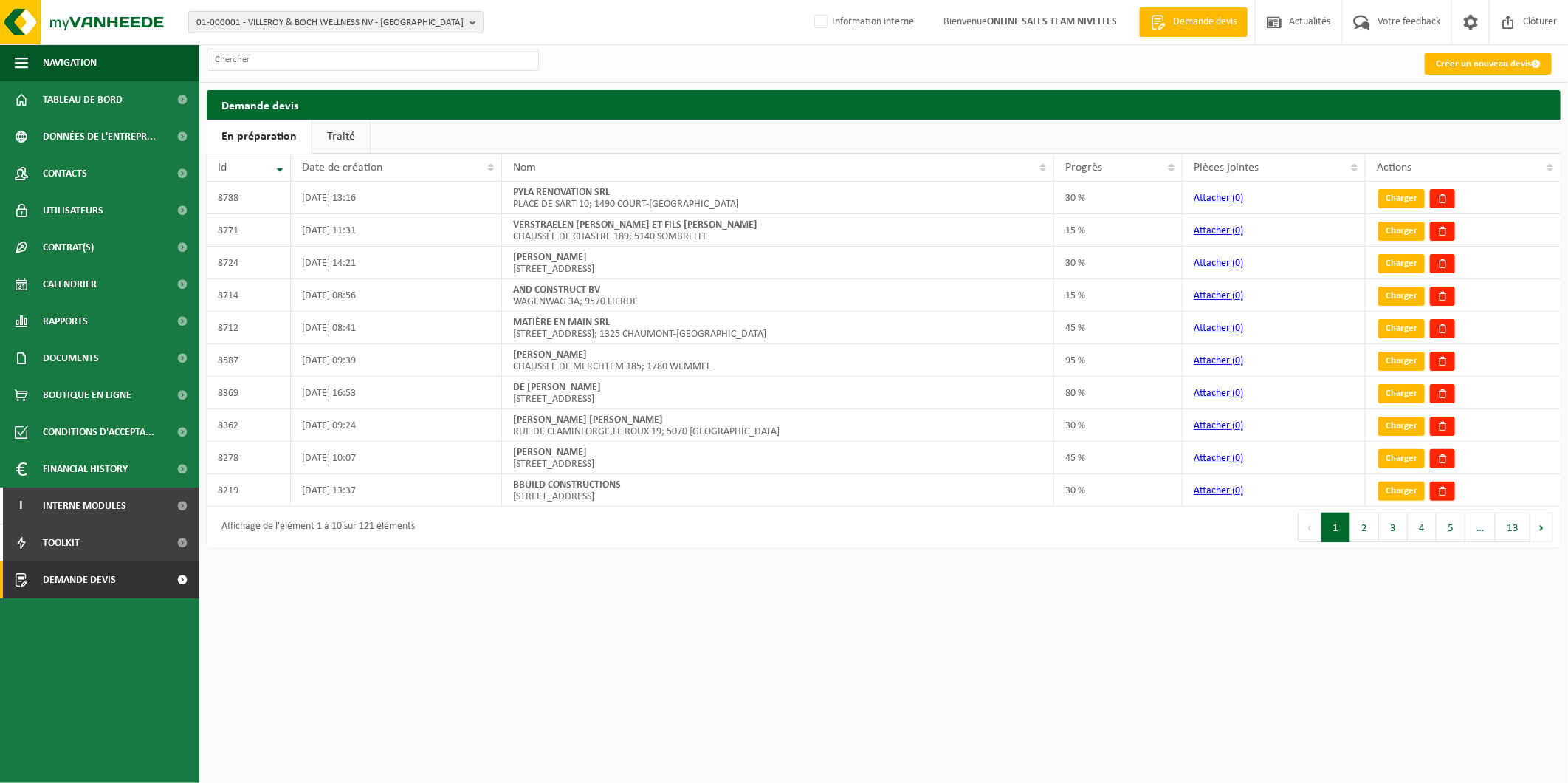
click at [337, 131] on link "Traité" at bounding box center [341, 137] width 57 height 34
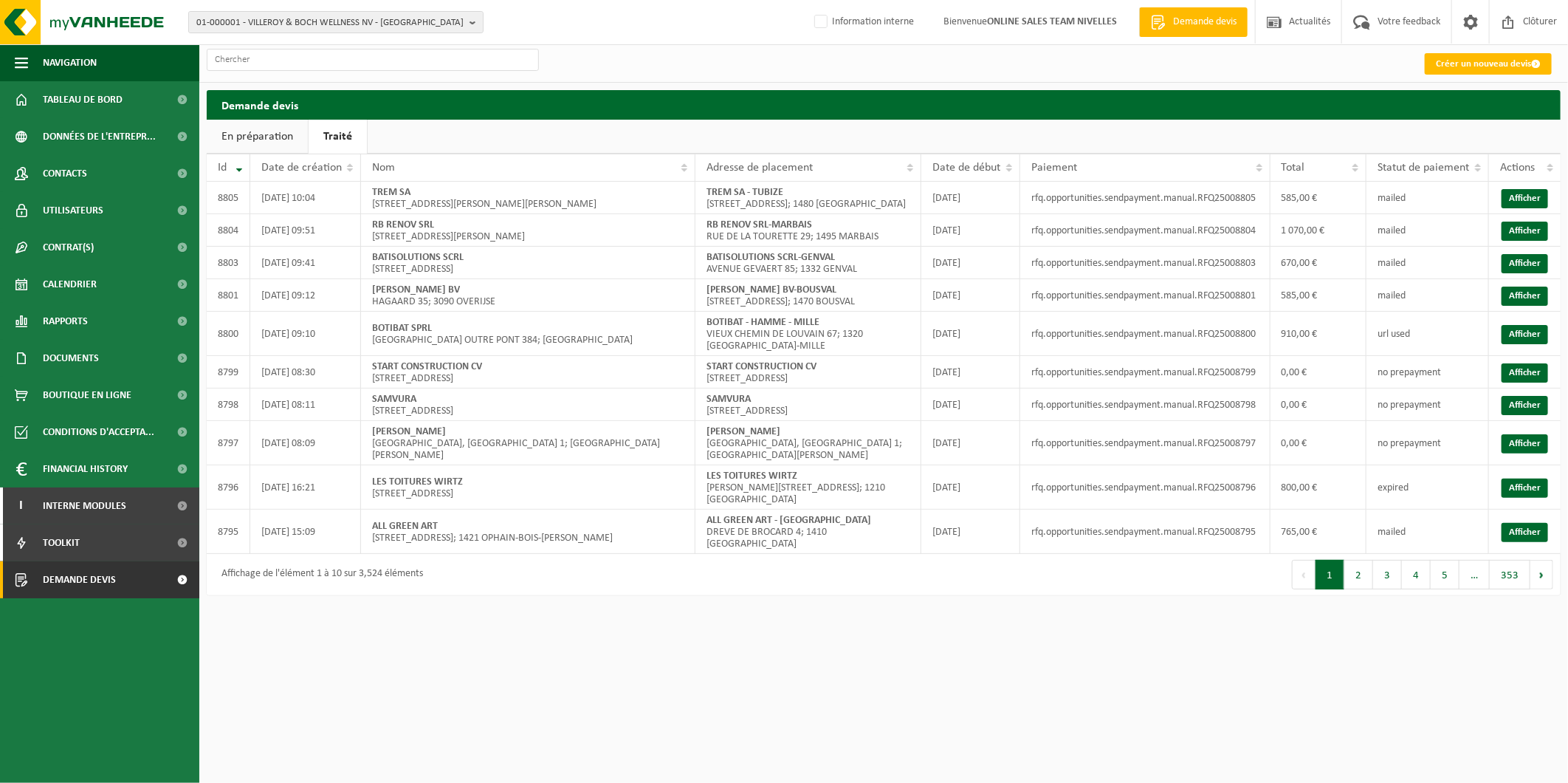
click at [281, 700] on html "01-000001 - VILLEROY & BOCH WELLNESS NV - [GEOGRAPHIC_DATA] 01-000001 - VILLERO…" at bounding box center [784, 391] width 1568 height 783
